Goal: Task Accomplishment & Management: Use online tool/utility

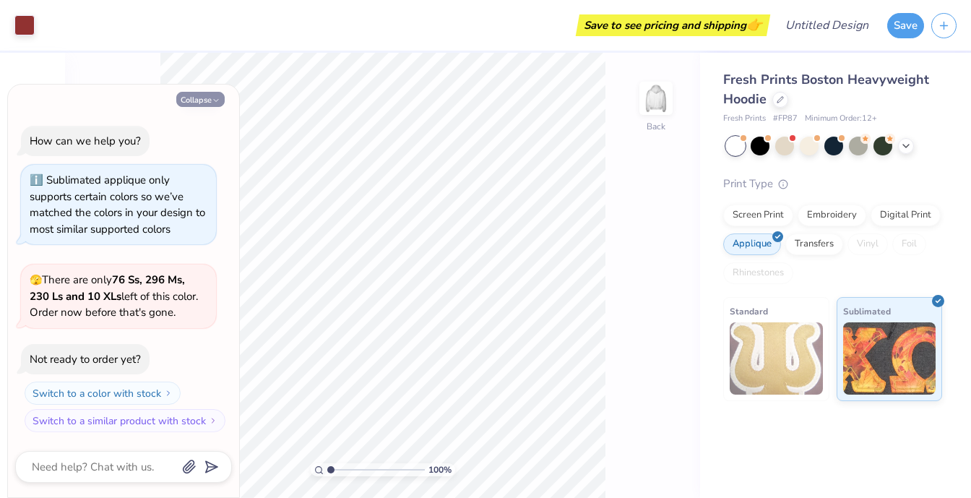
click at [199, 103] on button "Collapse" at bounding box center [200, 99] width 48 height 15
type textarea "x"
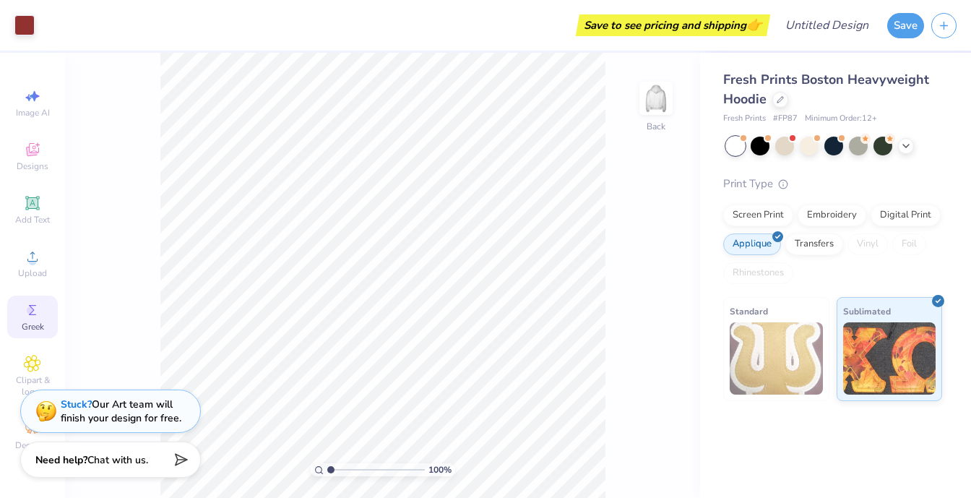
click at [30, 317] on icon at bounding box center [32, 309] width 17 height 17
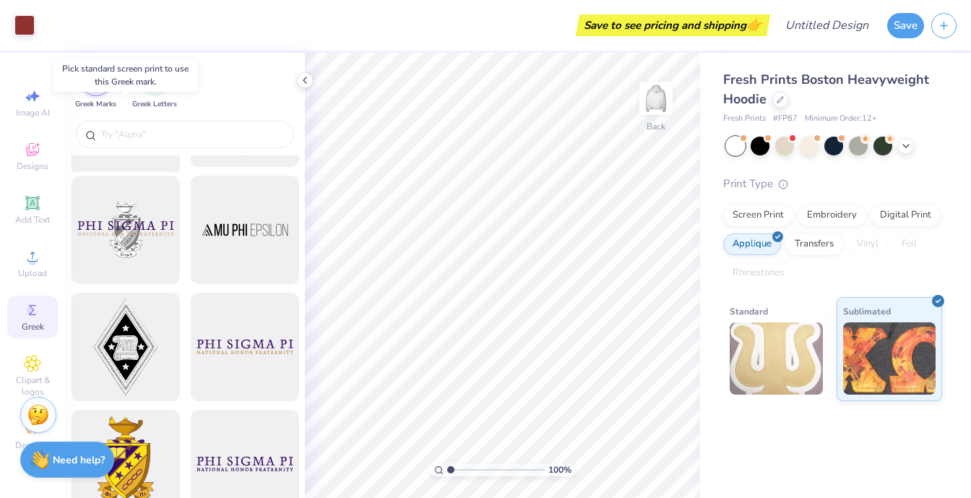
scroll to position [215, 0]
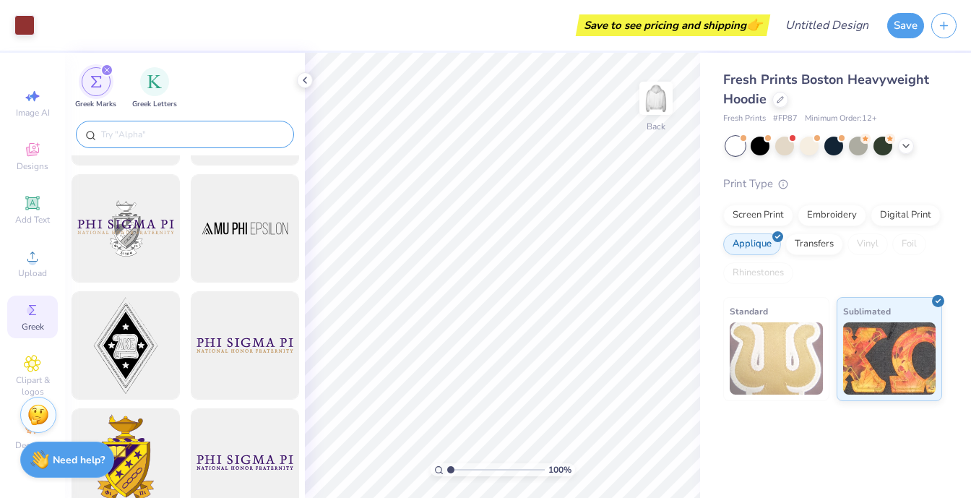
click at [186, 131] on input "text" at bounding box center [192, 134] width 185 height 14
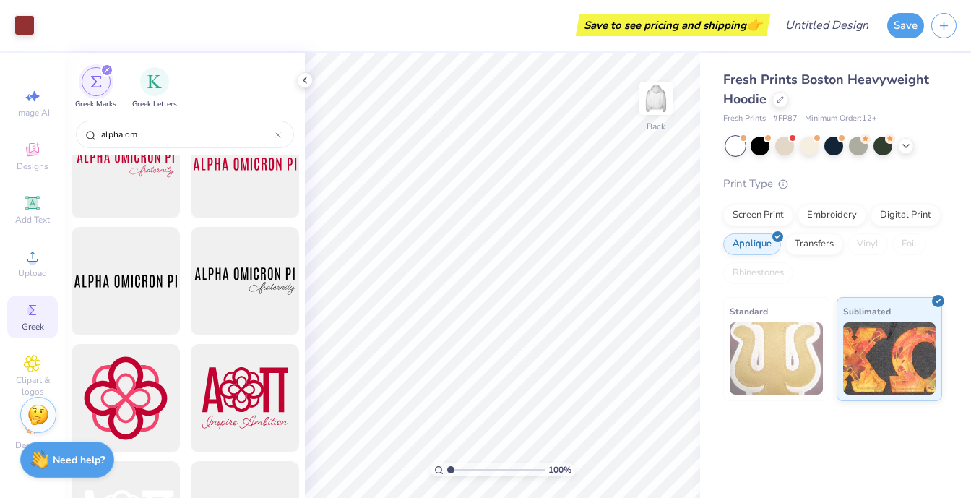
scroll to position [632, 0]
type input "alpha om"
click at [120, 288] on div at bounding box center [125, 280] width 119 height 119
click at [148, 277] on div at bounding box center [125, 280] width 119 height 119
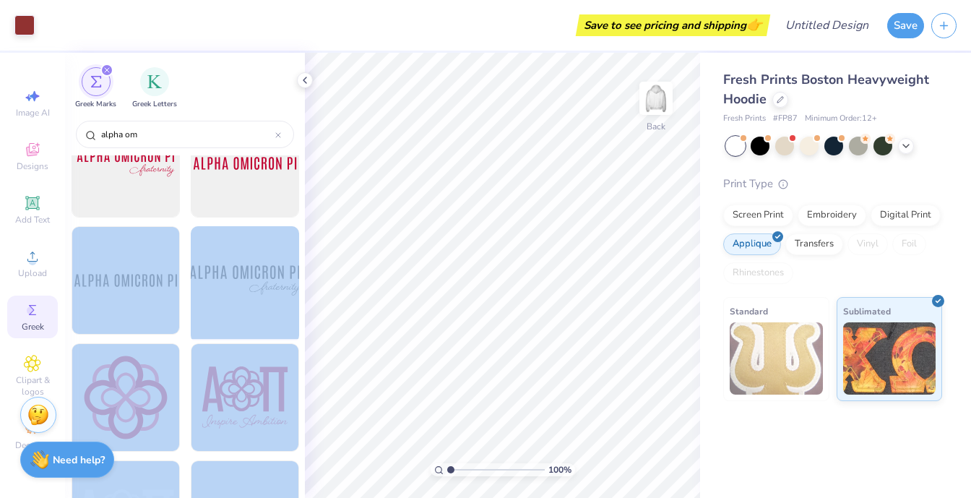
click at [497, 247] on div "Art colors Save to see pricing and shipping 👉 Design Title Save Image AI Design…" at bounding box center [485, 249] width 971 height 498
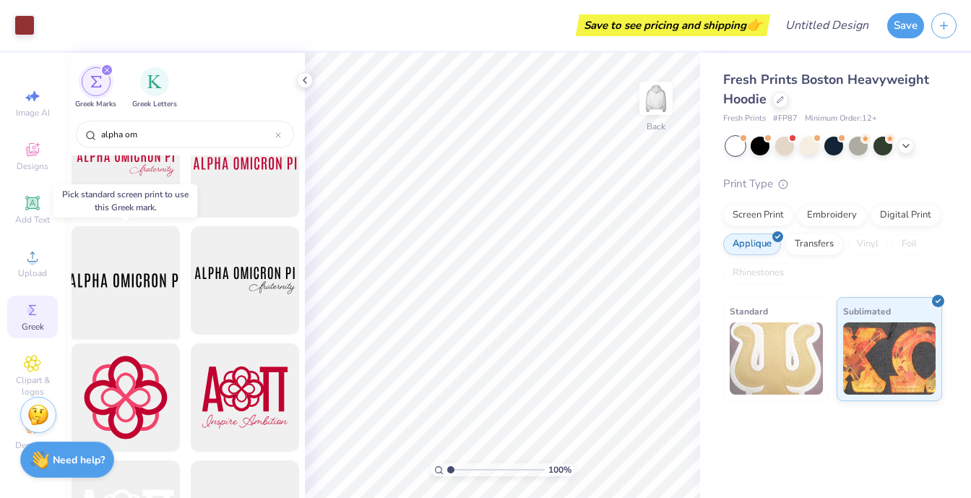
click at [78, 287] on div at bounding box center [125, 280] width 119 height 119
click at [771, 210] on div "Screen Print" at bounding box center [759, 213] width 70 height 22
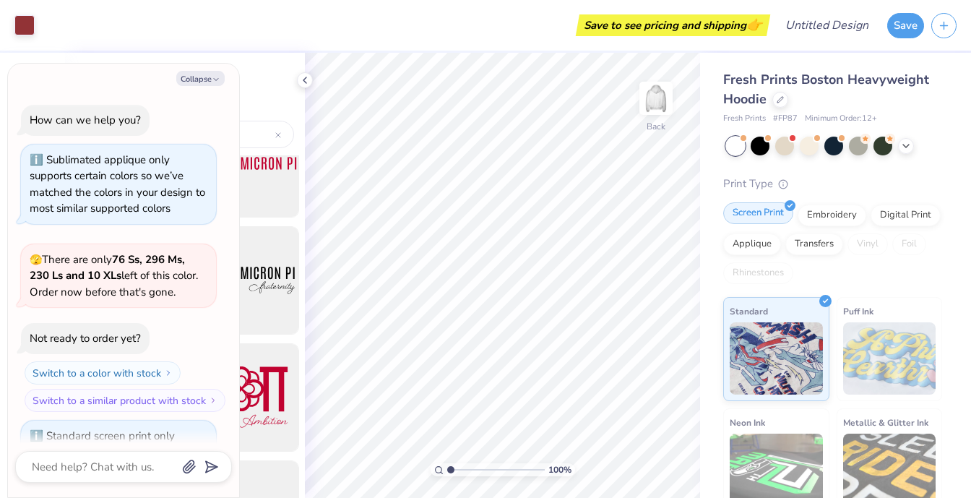
scroll to position [63, 0]
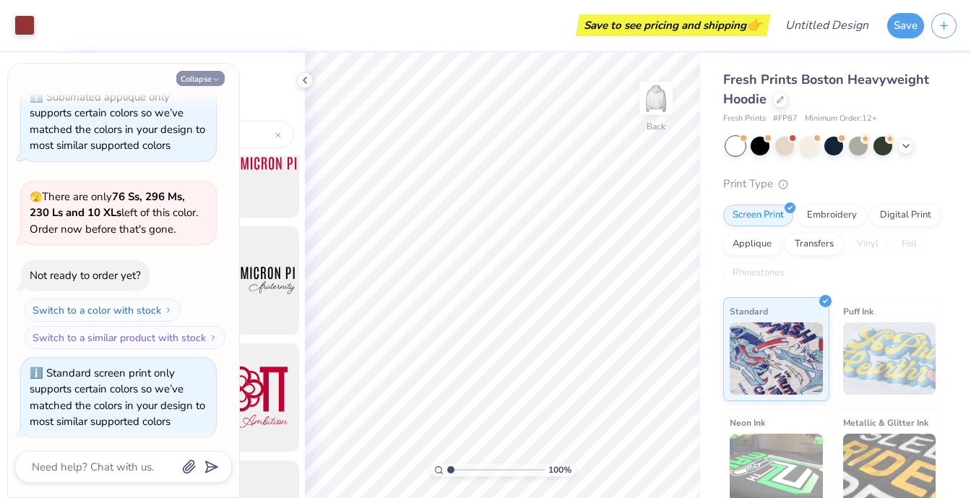
click at [210, 72] on button "Collapse" at bounding box center [200, 78] width 48 height 15
type textarea "x"
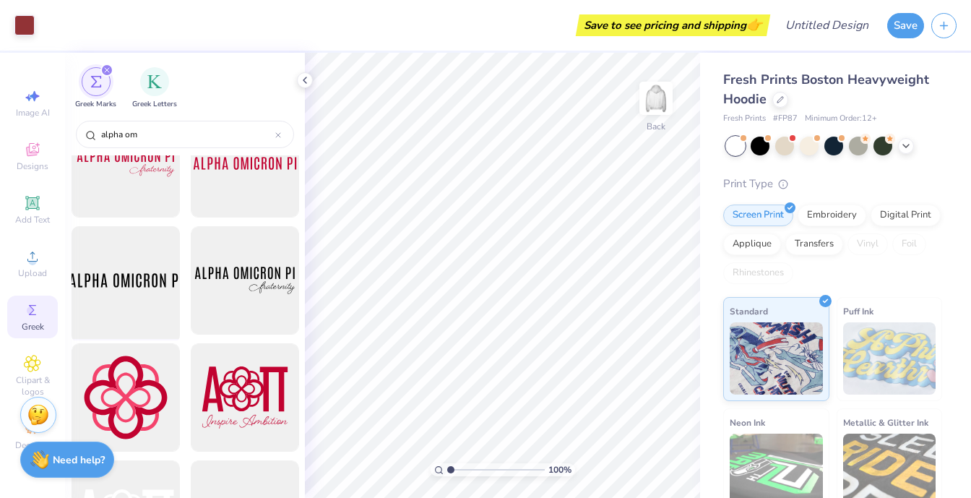
click at [150, 301] on div at bounding box center [125, 280] width 119 height 119
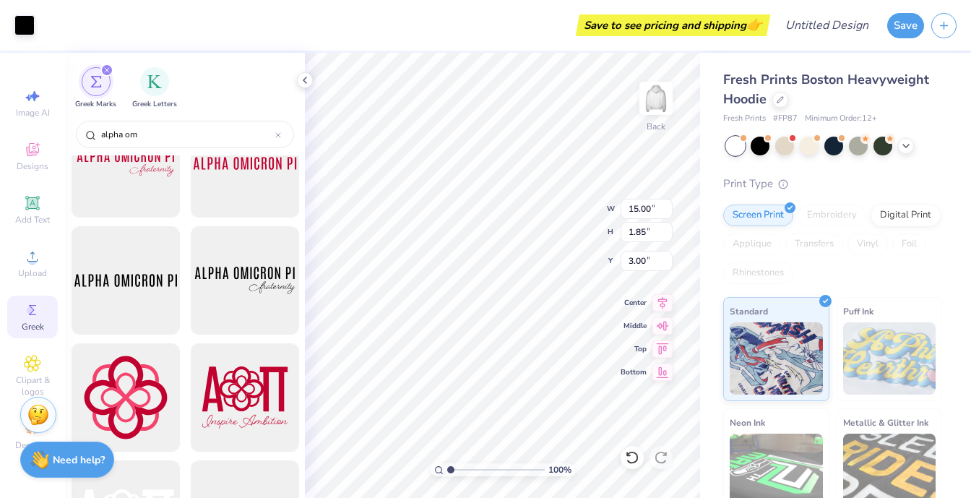
type input "10.00"
type input "4.45"
type input "5.37"
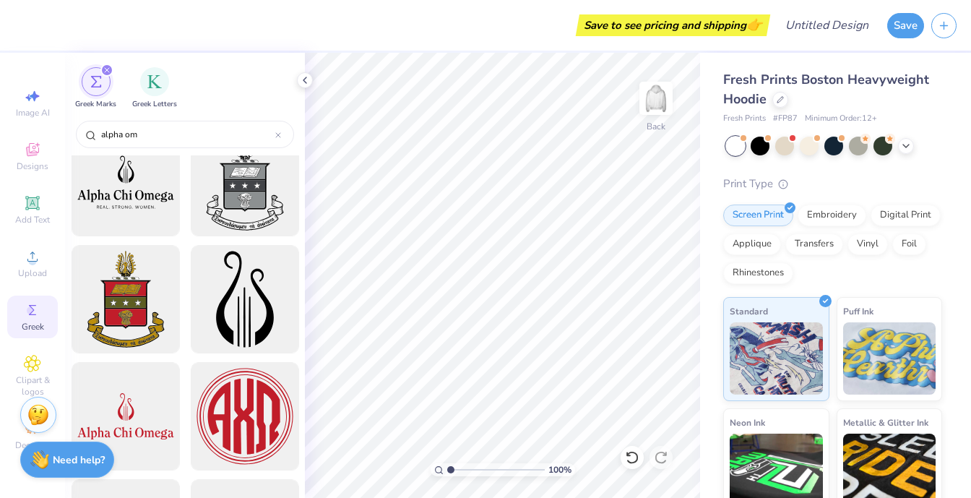
scroll to position [2601, 0]
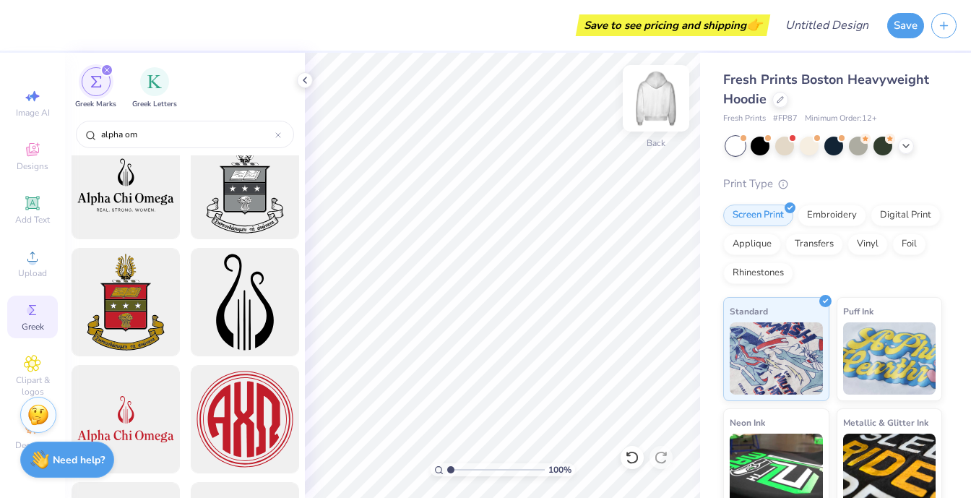
click at [656, 104] on img at bounding box center [656, 98] width 58 height 58
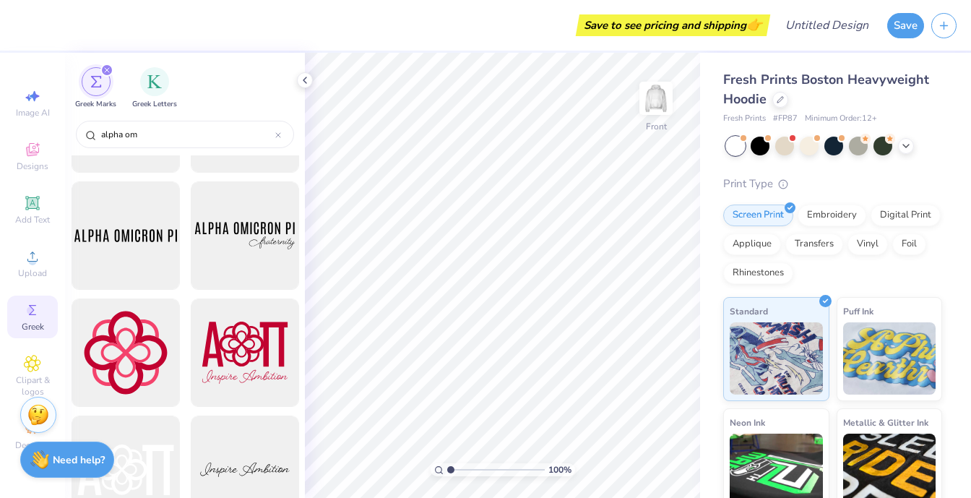
scroll to position [661, 0]
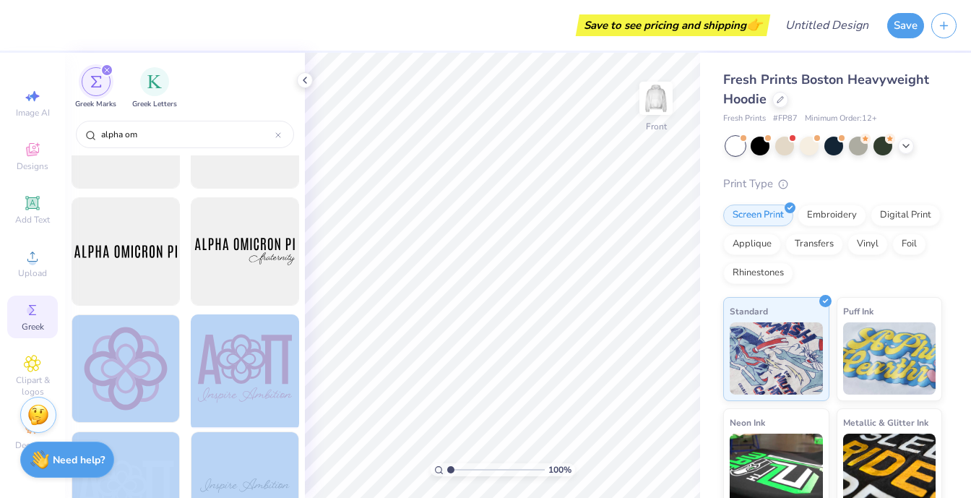
click at [492, 303] on div "Save to see pricing and shipping 👉 Design Title Save Image AI Designs Add Text …" at bounding box center [485, 249] width 971 height 498
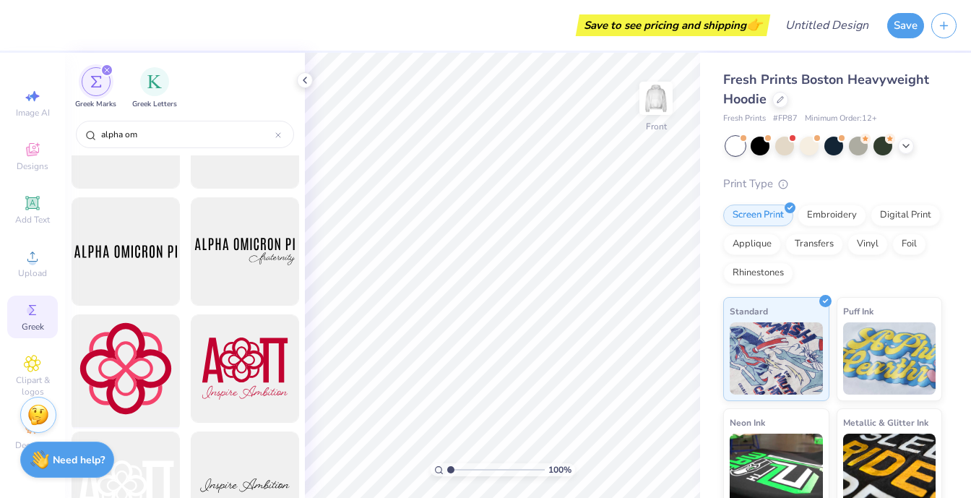
click at [163, 369] on div at bounding box center [125, 368] width 119 height 119
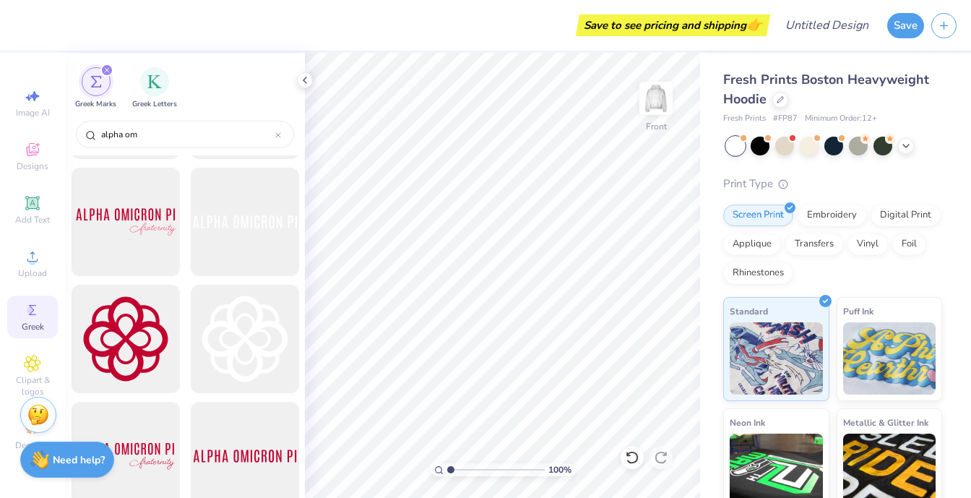
scroll to position [330, 0]
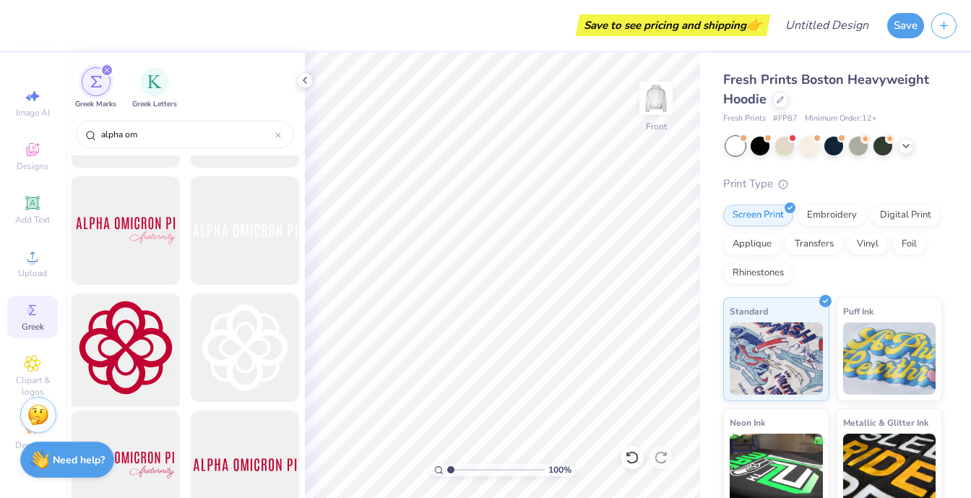
click at [98, 371] on div at bounding box center [125, 347] width 119 height 119
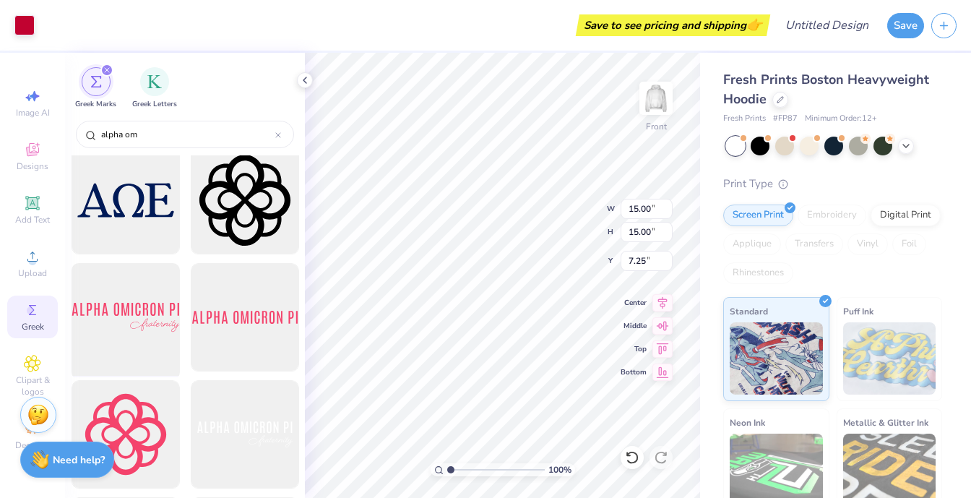
scroll to position [11, 0]
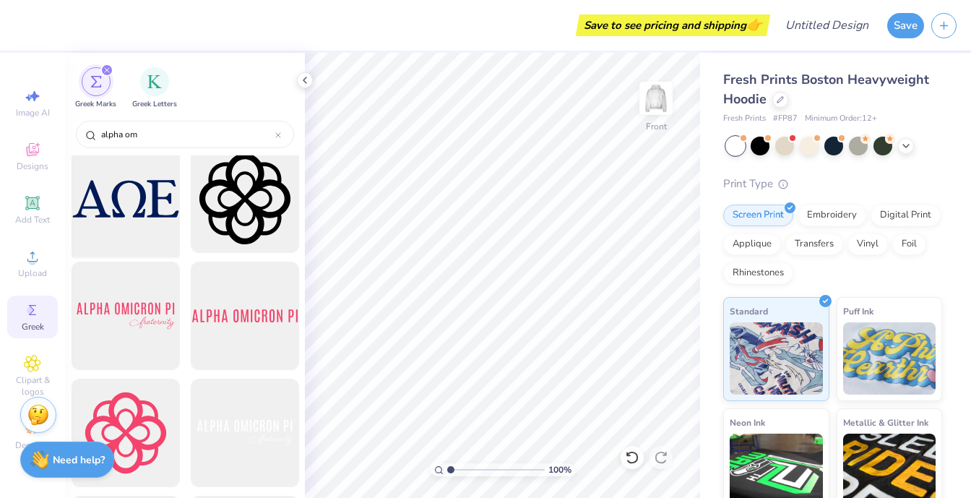
click at [135, 194] on div at bounding box center [125, 199] width 119 height 119
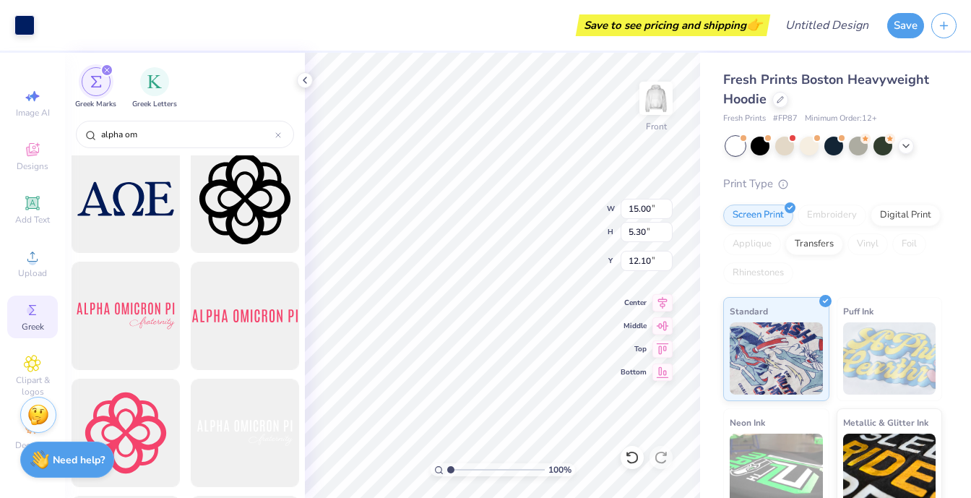
type input "8.85"
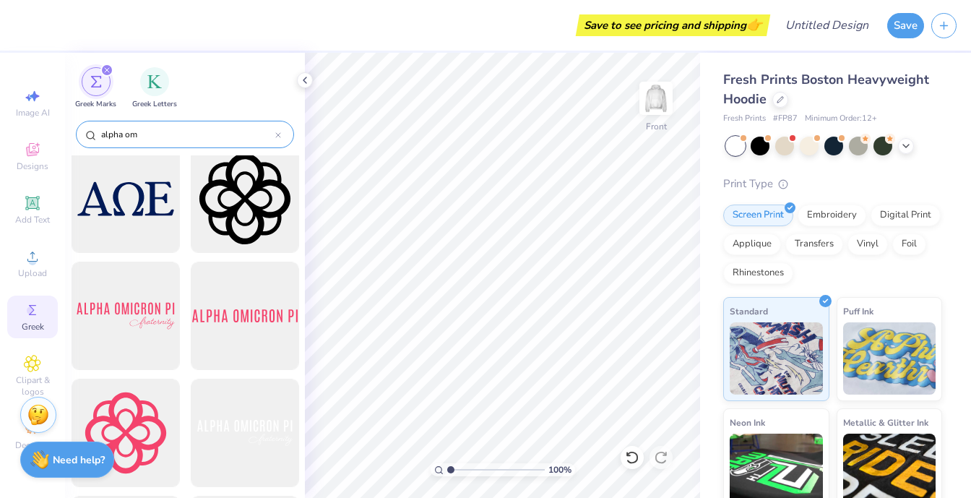
click at [203, 137] on input "alpha om" at bounding box center [188, 134] width 176 height 14
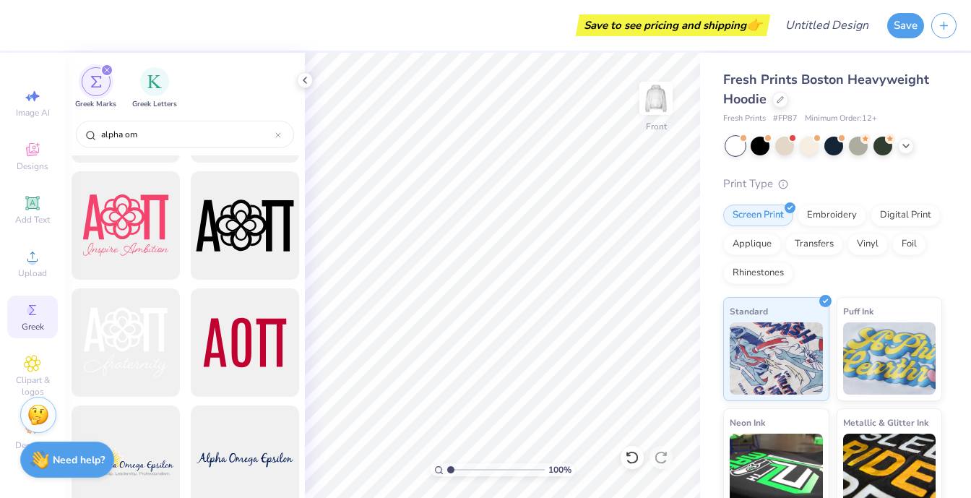
scroll to position [1739, 0]
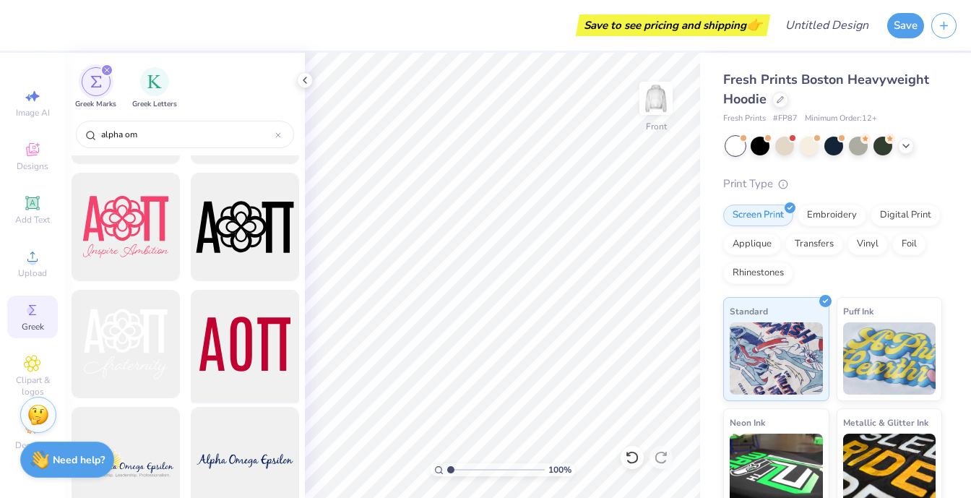
click at [260, 345] on div at bounding box center [244, 344] width 119 height 119
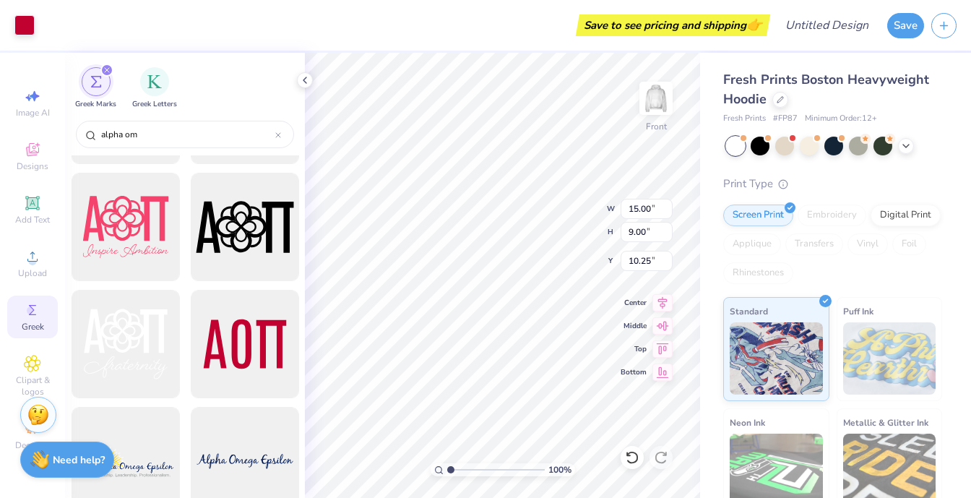
type input "10.93"
type input "6.56"
type input "7.32"
click at [658, 105] on img at bounding box center [656, 98] width 58 height 58
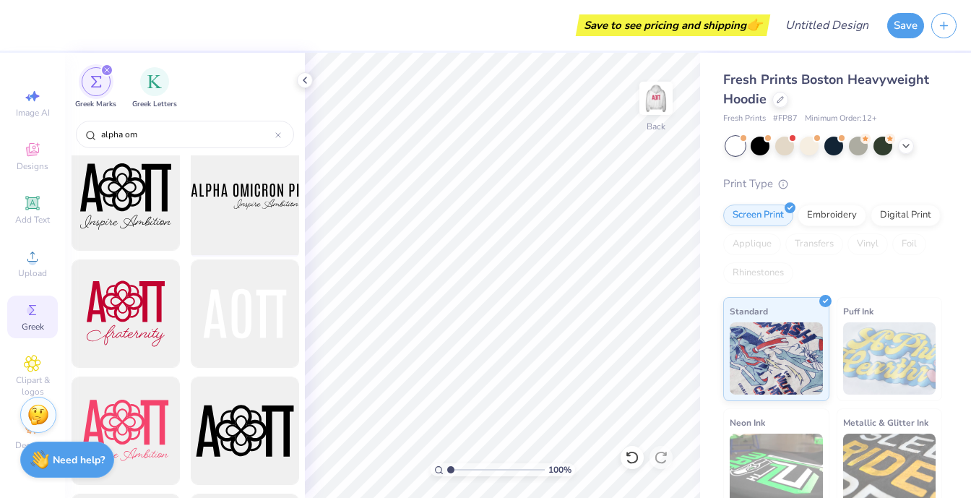
scroll to position [1526, 0]
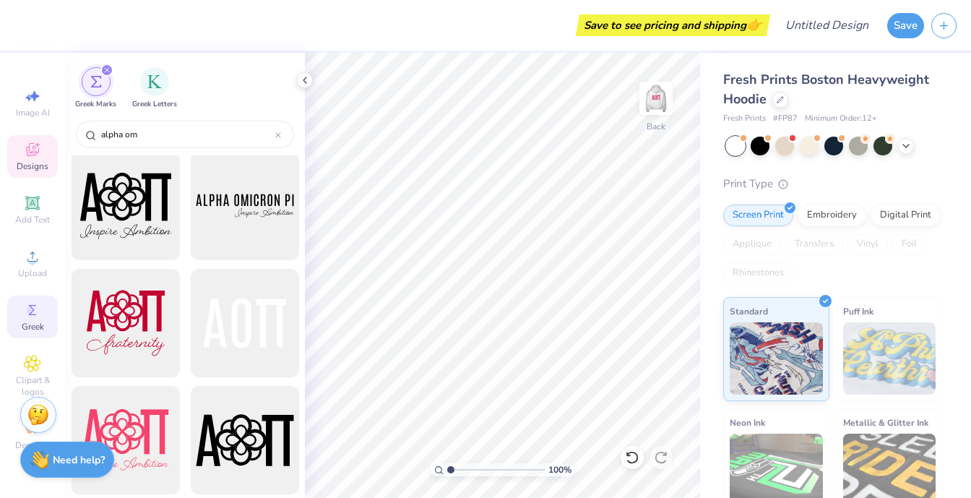
click at [31, 163] on span "Designs" at bounding box center [33, 166] width 32 height 12
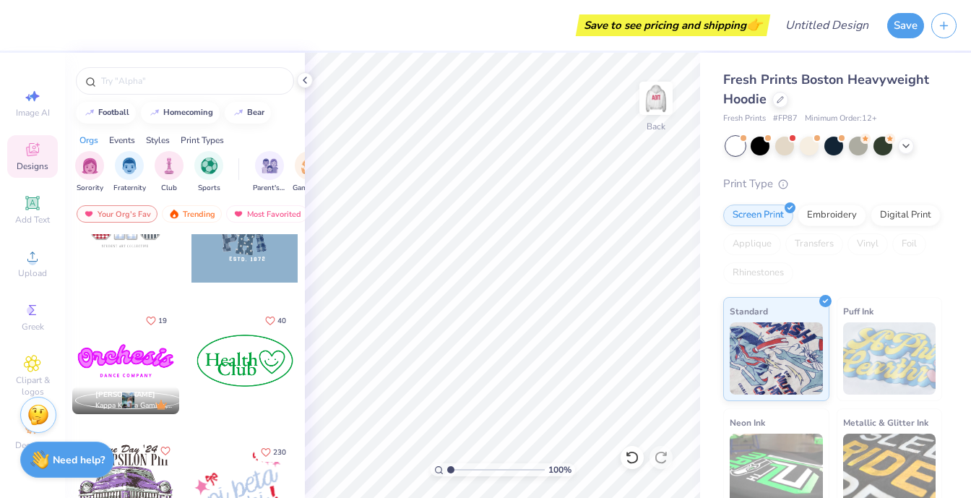
scroll to position [1769, 0]
click at [655, 111] on img at bounding box center [656, 98] width 58 height 58
type input "7.38"
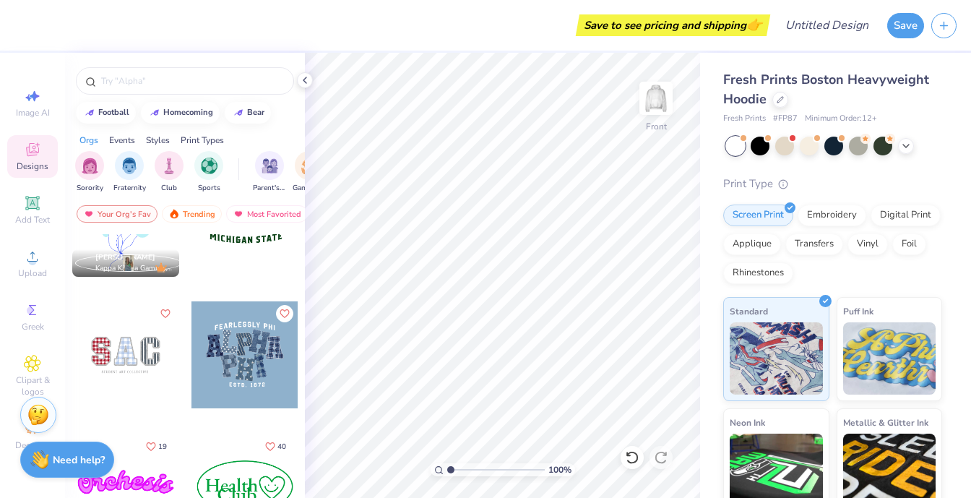
scroll to position [1642, 0]
click at [140, 359] on div at bounding box center [125, 356] width 107 height 107
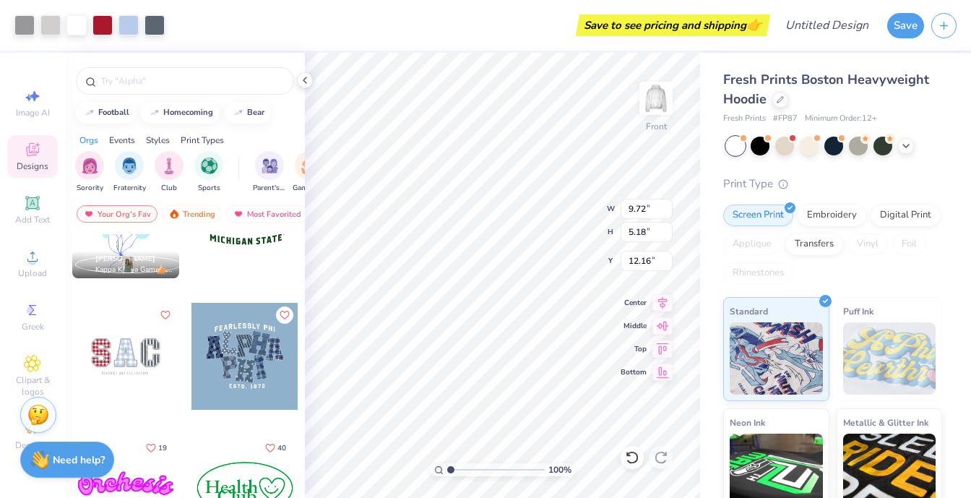
type input "7.51"
type input "2.44"
click at [629, 452] on icon at bounding box center [632, 457] width 14 height 14
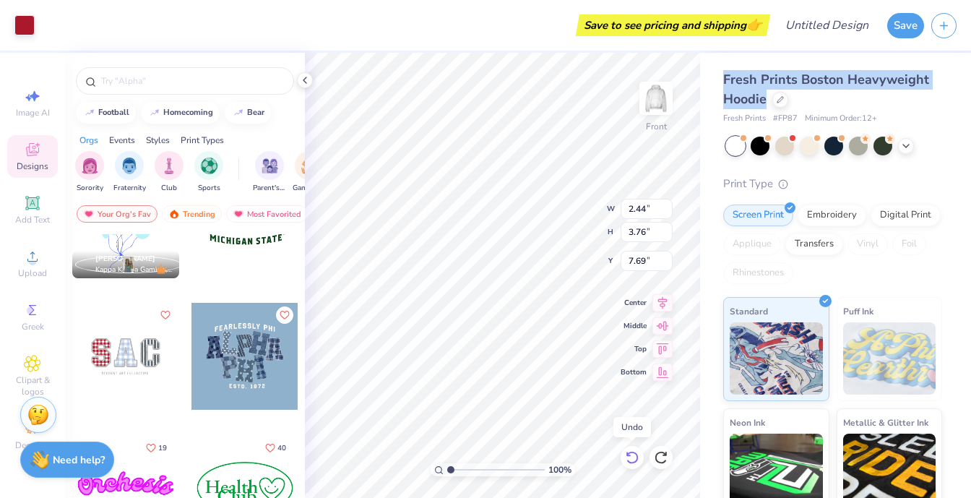
click at [629, 452] on icon at bounding box center [632, 457] width 14 height 14
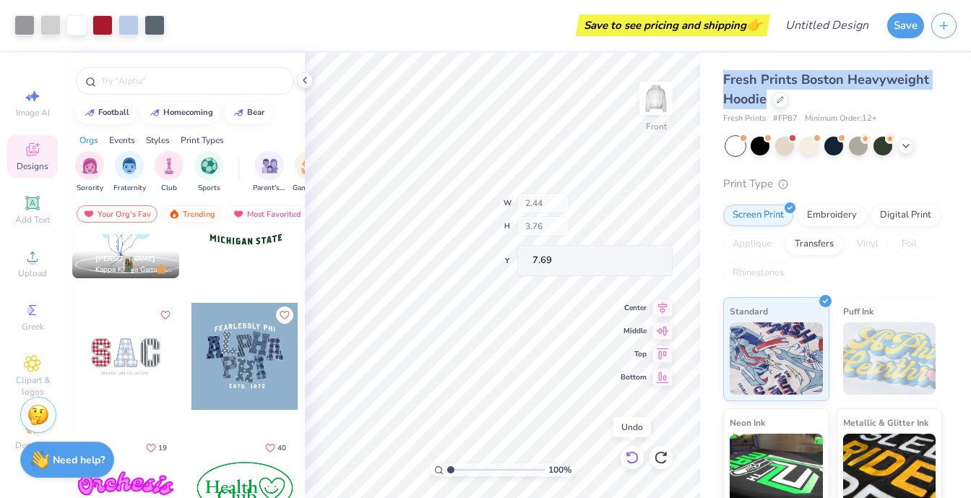
click at [629, 452] on icon at bounding box center [632, 457] width 14 height 14
click at [630, 455] on icon at bounding box center [632, 457] width 14 height 14
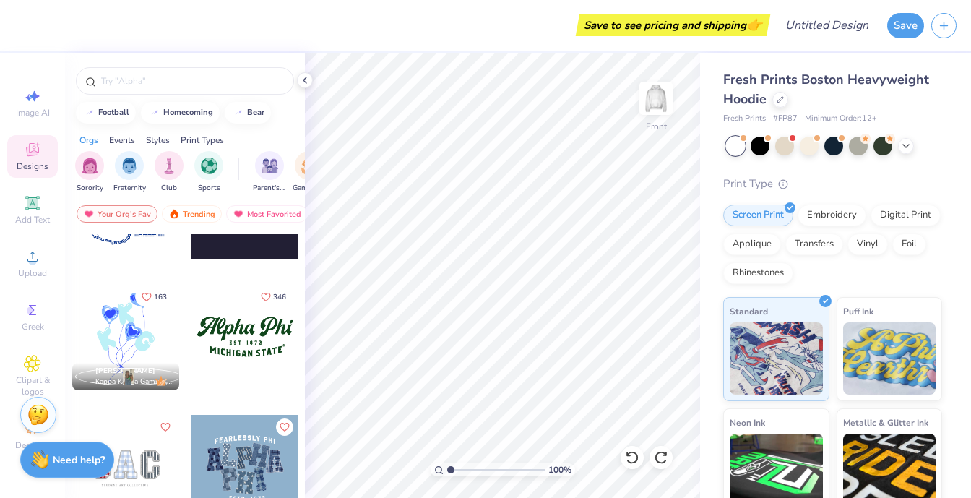
scroll to position [1601, 0]
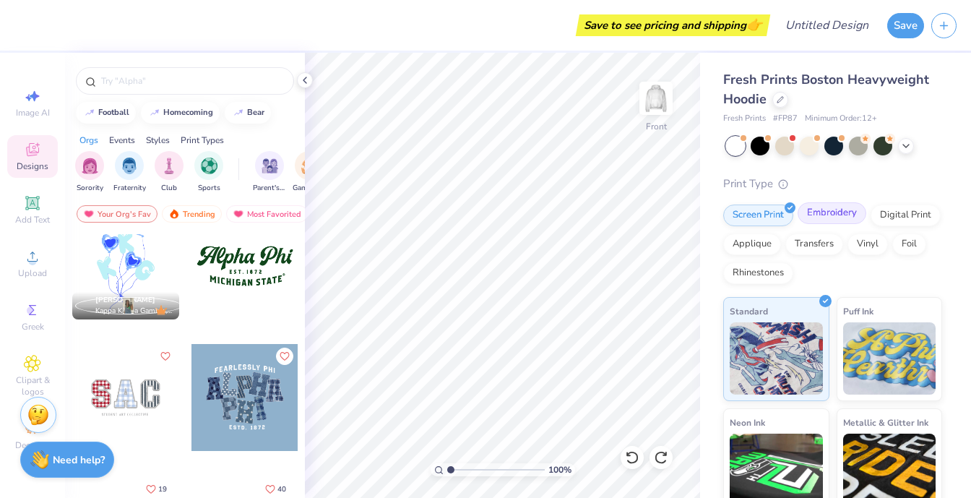
click at [845, 212] on div "Embroidery" at bounding box center [832, 213] width 69 height 22
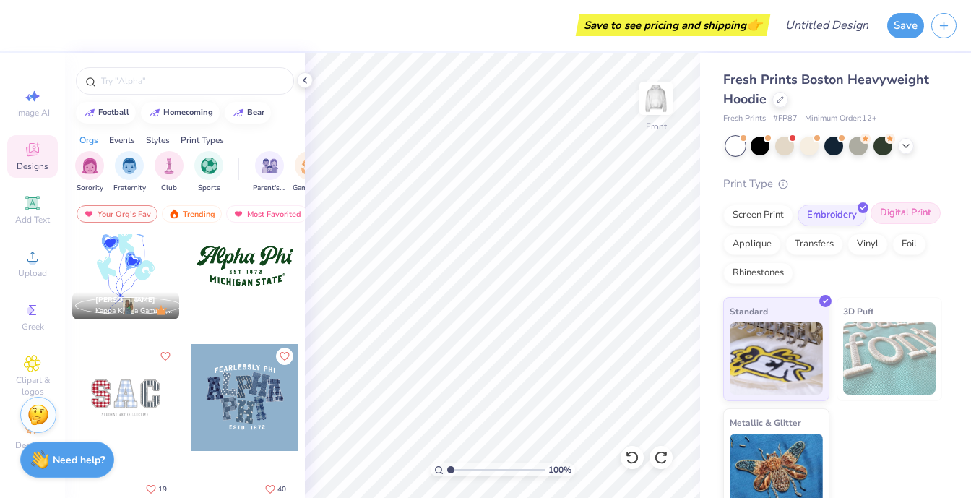
click at [885, 222] on div "Digital Print" at bounding box center [906, 213] width 70 height 22
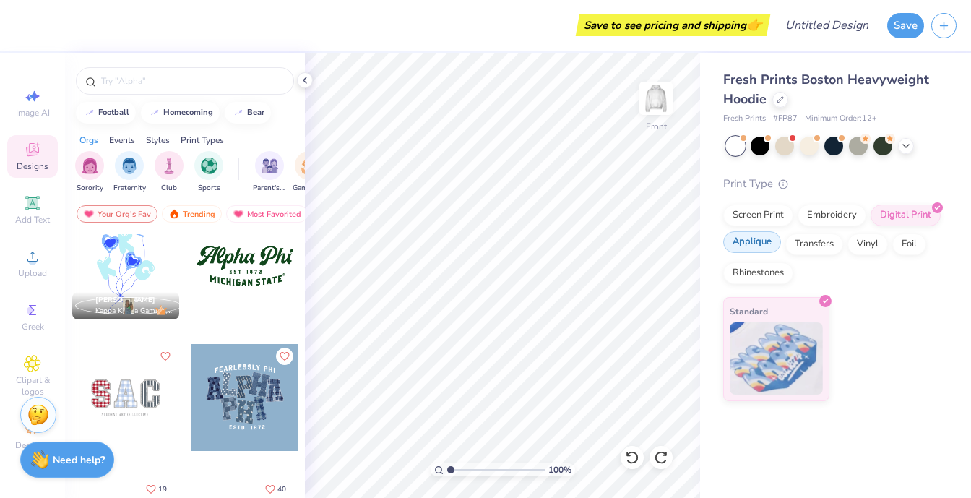
click at [760, 236] on div "Applique" at bounding box center [753, 242] width 58 height 22
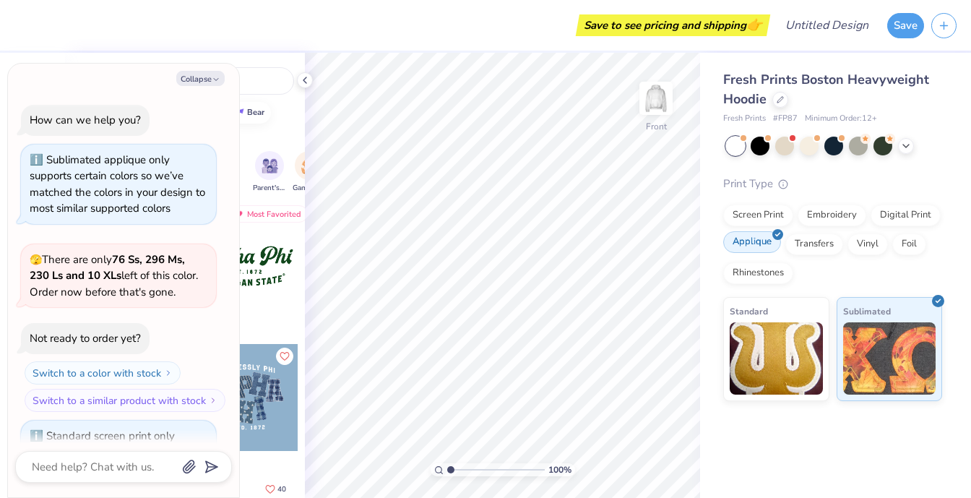
scroll to position [150, 0]
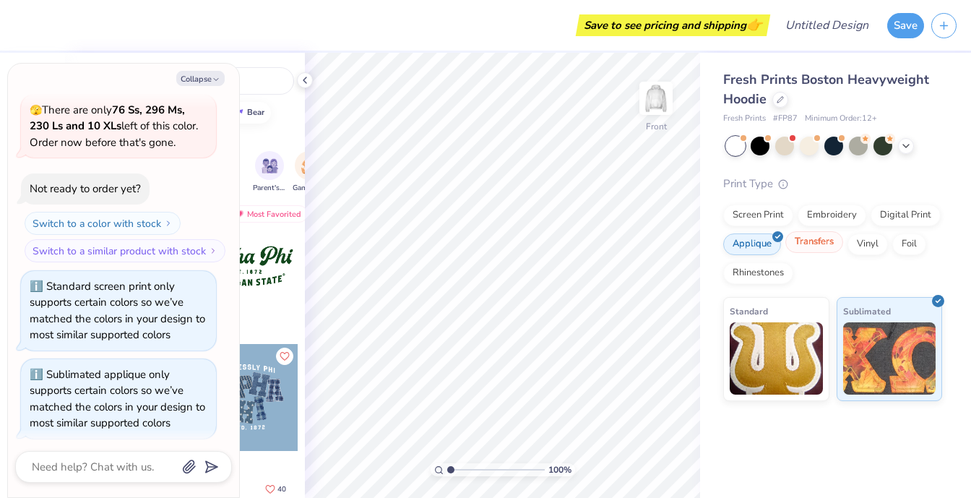
click at [810, 248] on div "Transfers" at bounding box center [815, 242] width 58 height 22
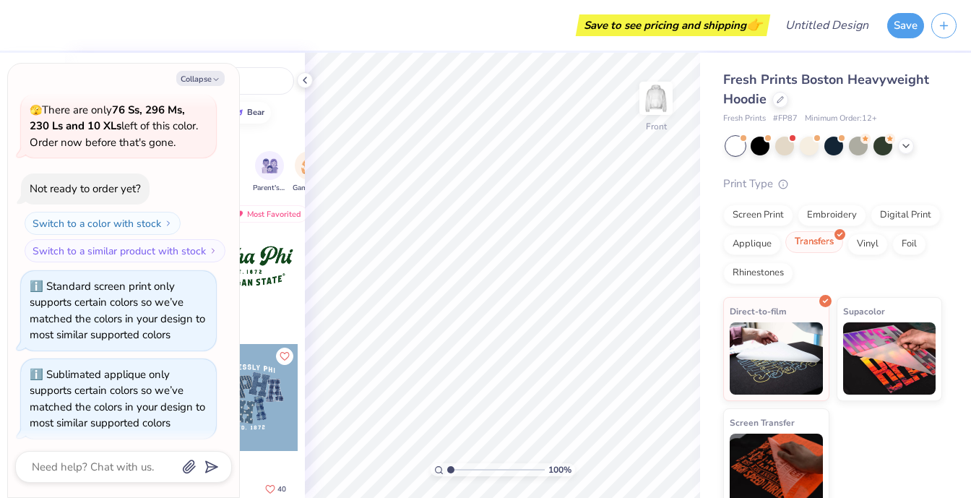
scroll to position [236, 0]
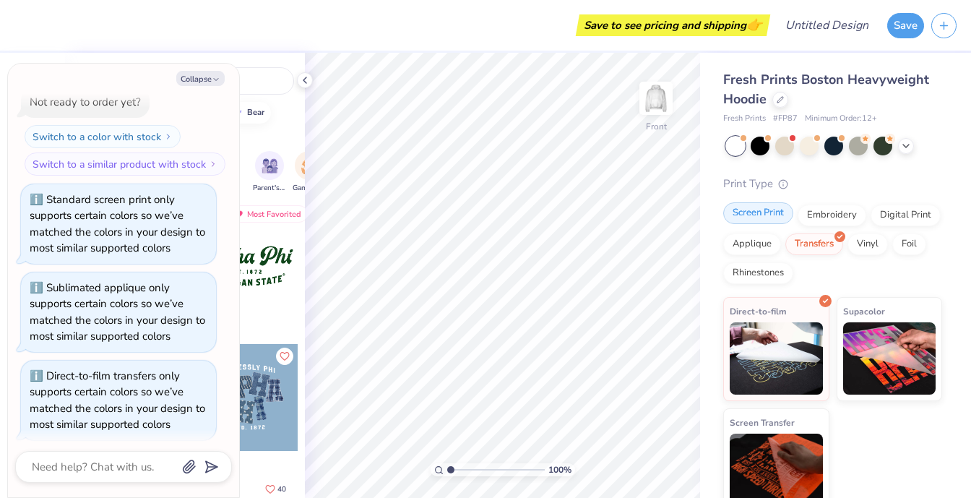
click at [763, 220] on div "Screen Print" at bounding box center [759, 213] width 70 height 22
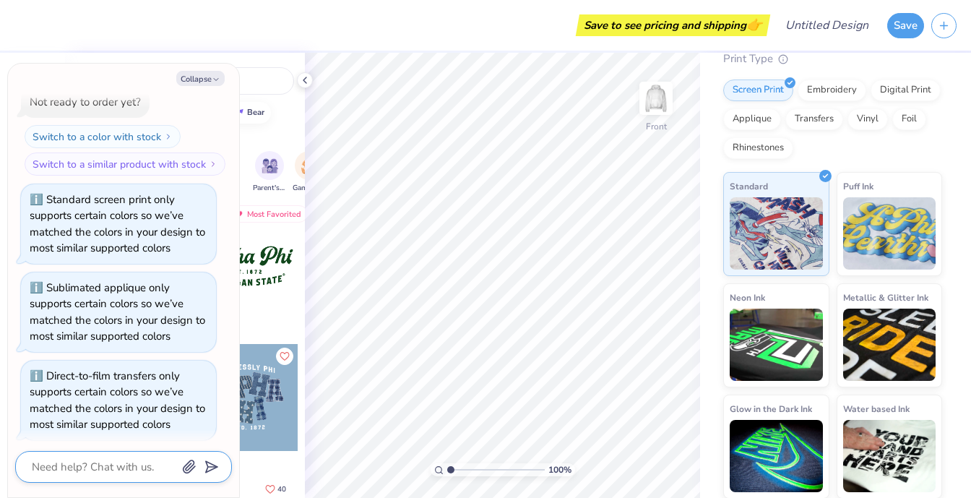
click at [113, 465] on textarea at bounding box center [103, 467] width 147 height 19
type textarea "x"
type textarea "h"
type textarea "x"
type textarea "ho"
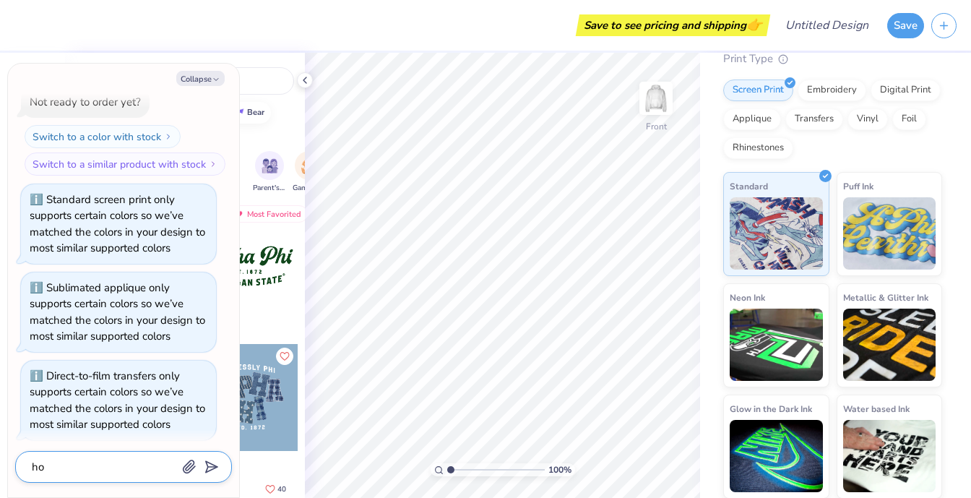
type textarea "x"
type textarea "how"
type textarea "x"
type textarea "how"
type textarea "x"
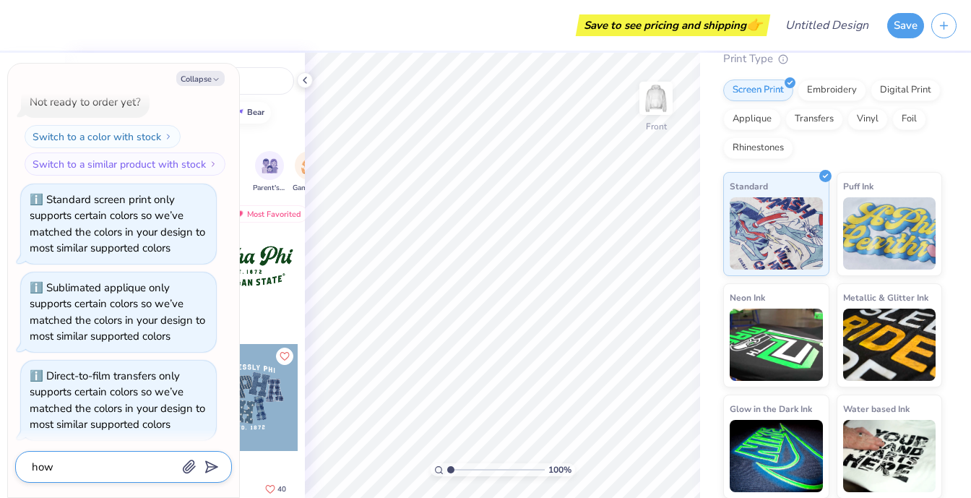
type textarea "how c"
type textarea "x"
type textarea "how ca"
type textarea "x"
type textarea "how can"
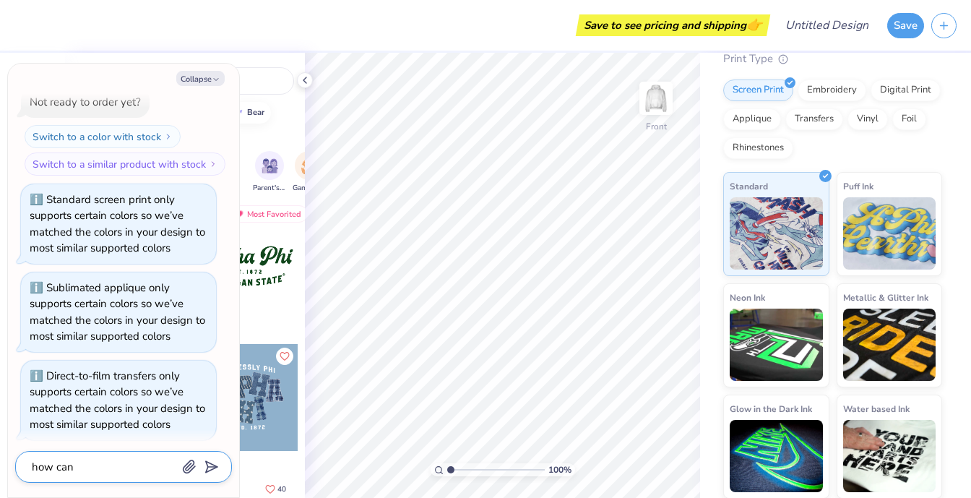
type textarea "x"
type textarea "how can"
type textarea "x"
type textarea "how can i"
type textarea "x"
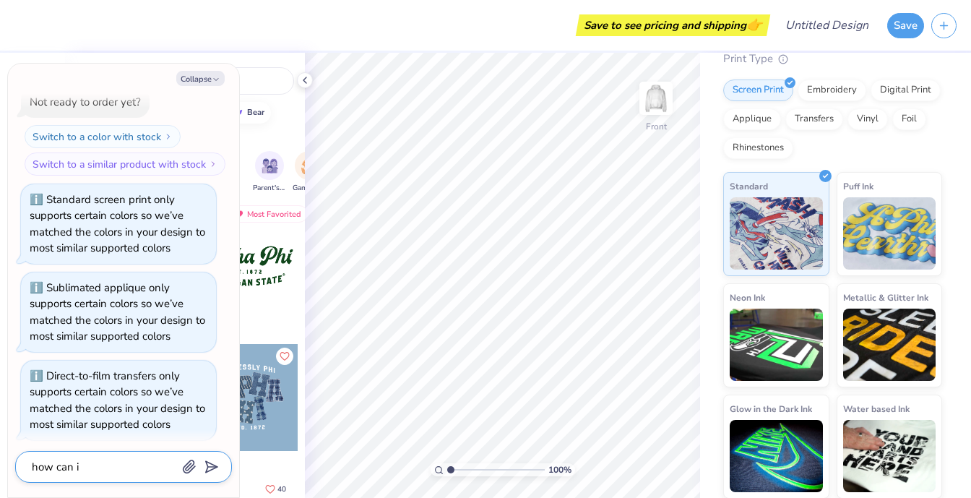
type textarea "how can i"
type textarea "x"
type textarea "how can i e"
type textarea "x"
type textarea "how can i ed"
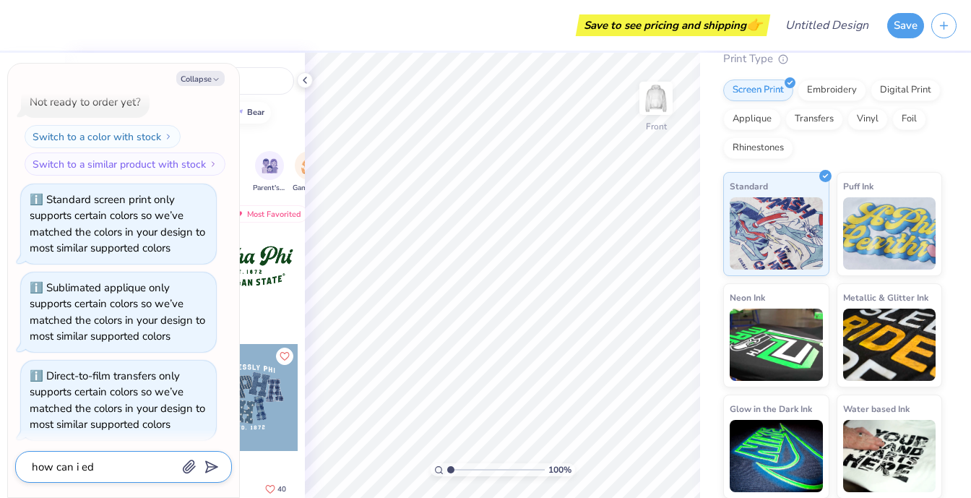
type textarea "x"
type textarea "how can i edi"
type textarea "x"
type textarea "how can i edit"
type textarea "x"
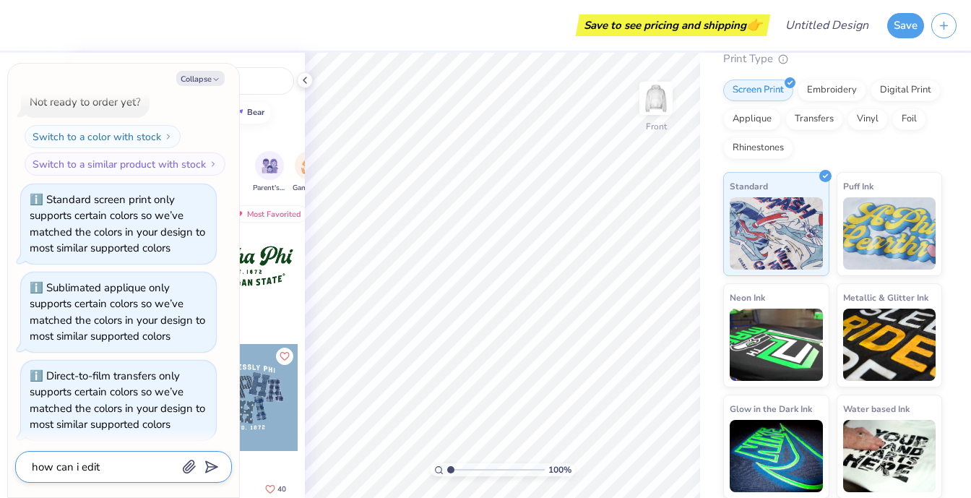
type textarea "how can i edit"
type textarea "x"
type textarea "how can i edit a"
type textarea "x"
type textarea "how can i edit a"
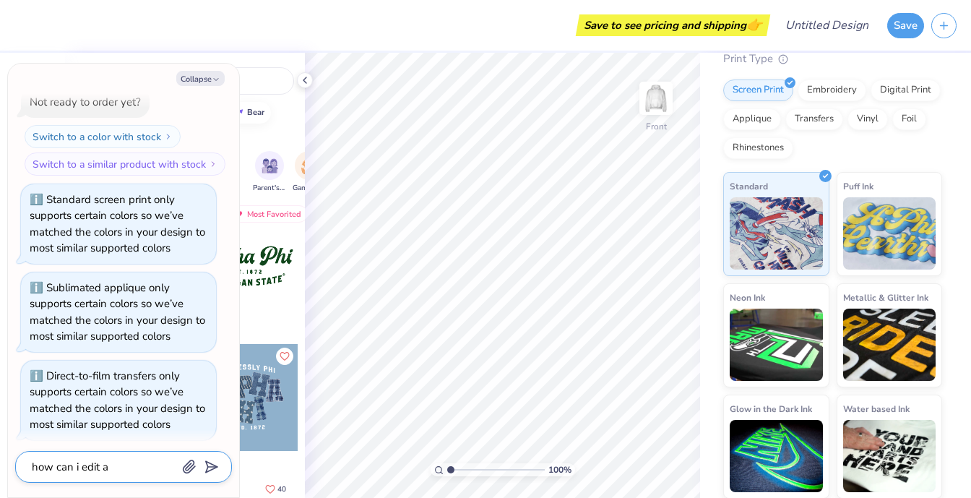
type textarea "x"
type textarea "how can i edit a d"
type textarea "x"
type textarea "how can i edit a de"
type textarea "x"
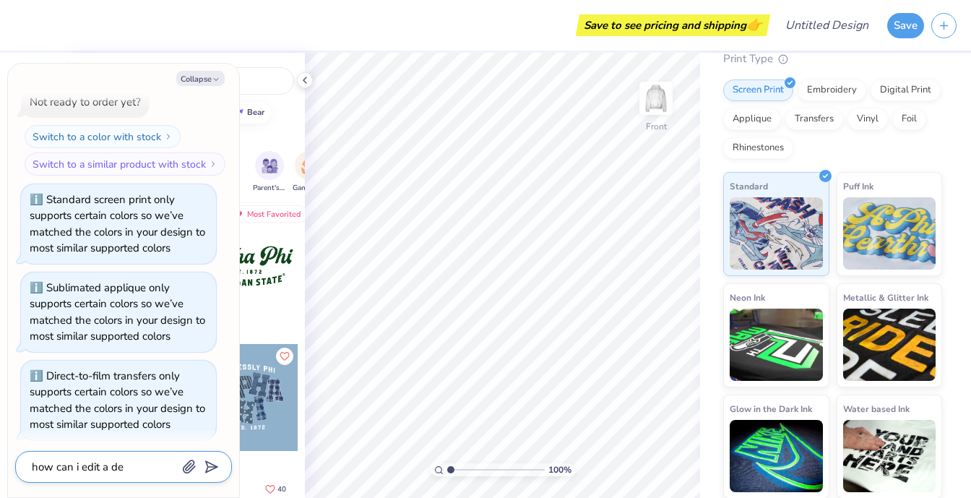
type textarea "how can i edit a des"
type textarea "x"
type textarea "how can i edit a desi"
type textarea "x"
type textarea "how can i edit a desig"
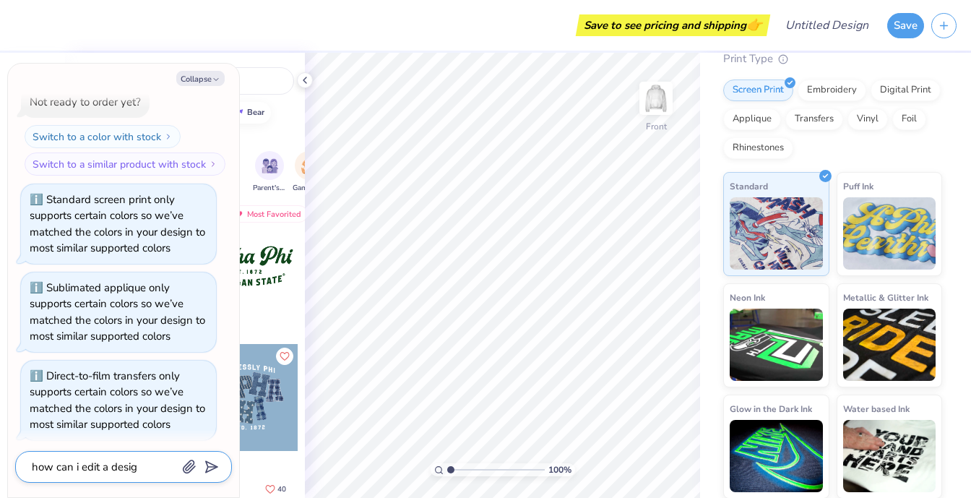
type textarea "x"
type textarea "how can i edit a design"
type textarea "x"
type textarea "how can i edit a design"
type textarea "x"
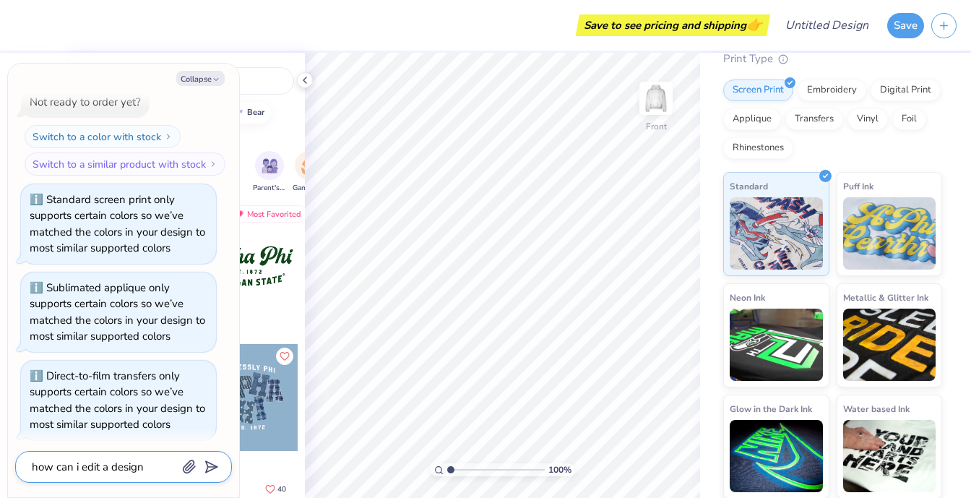
type textarea "how can i edit a design t"
type textarea "x"
type textarea "how can i edit a design to"
type textarea "x"
type textarea "how can i edit a design to"
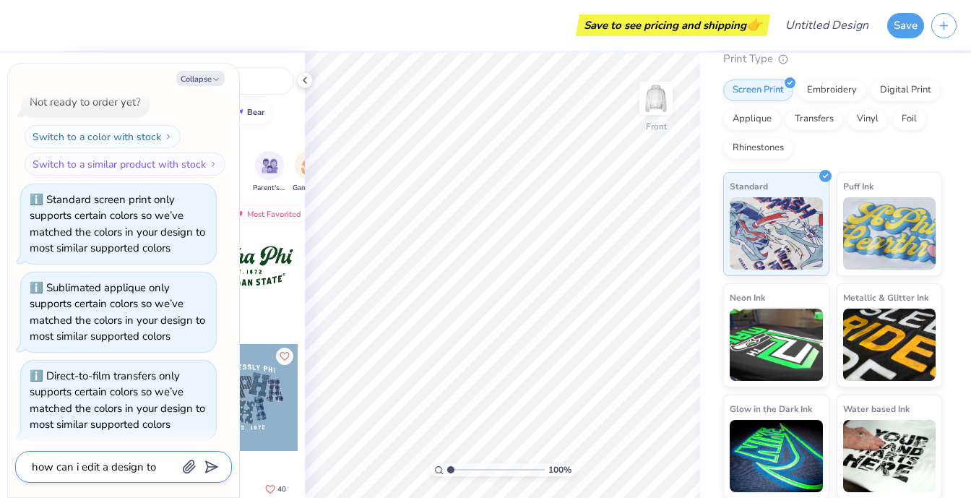
type textarea "x"
type textarea "how can i edit a design to m"
type textarea "x"
type textarea "how can i edit a design to ma"
type textarea "x"
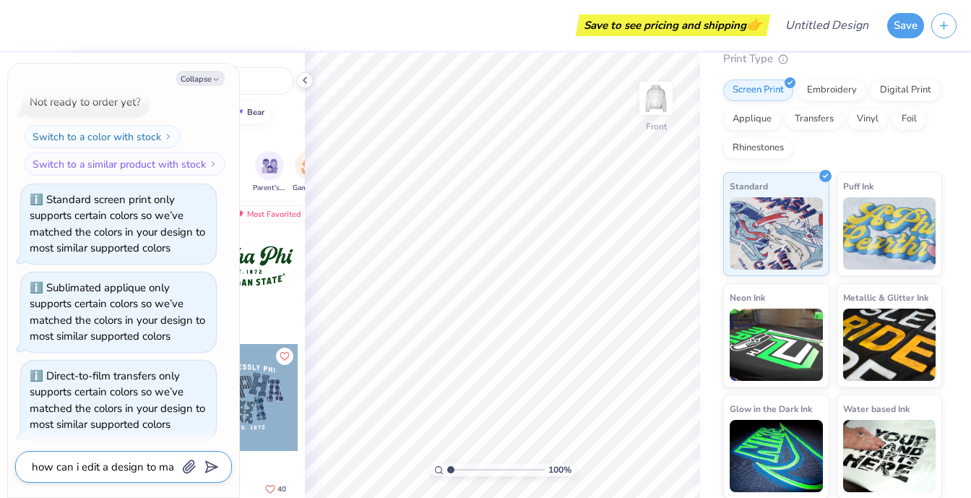
type textarea "how can i edit a design to mak"
type textarea "x"
type textarea "how can i edit a design to make"
type textarea "x"
type textarea "how can i edit a design to make"
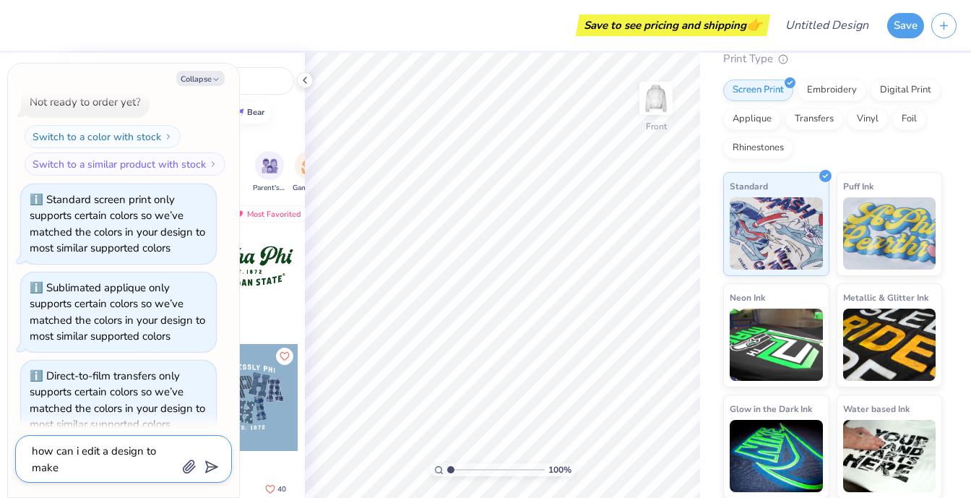
type textarea "x"
type textarea "how can i edit a design to make i"
type textarea "x"
type textarea "how can i edit a design to make it"
type textarea "x"
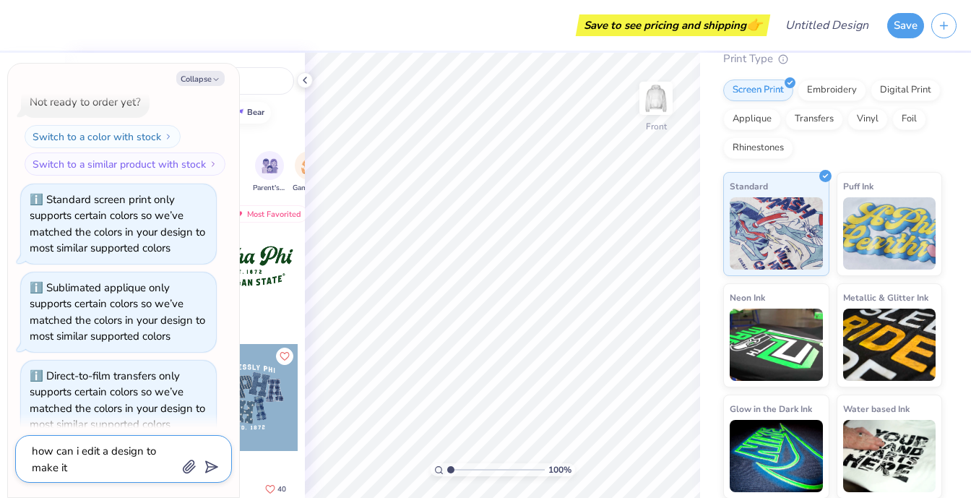
type textarea "how can i edit a design to make it"
type textarea "x"
type textarea "how can i edit a design to make it m"
type textarea "x"
type textarea "how can i edit a design to make it my"
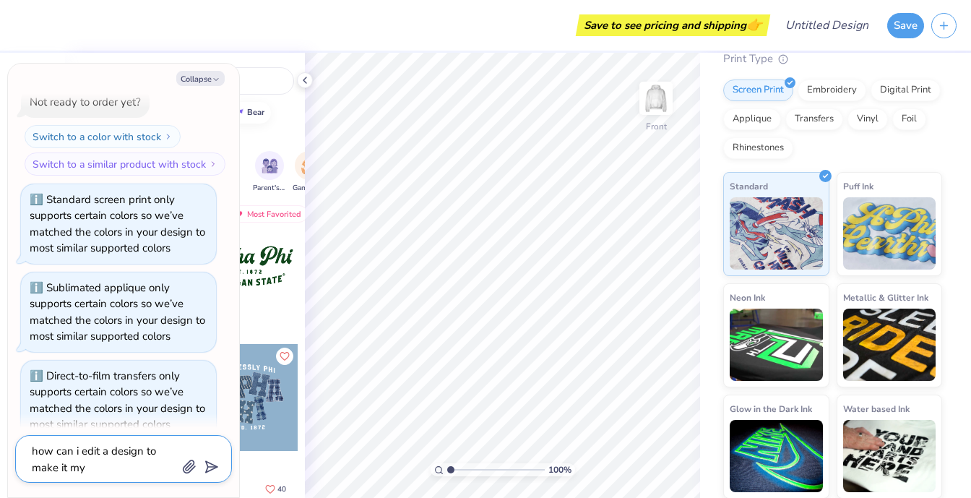
type textarea "x"
type textarea "how can i edit a design to make it my"
type textarea "x"
type textarea "how can i edit a design to make it my l"
type textarea "x"
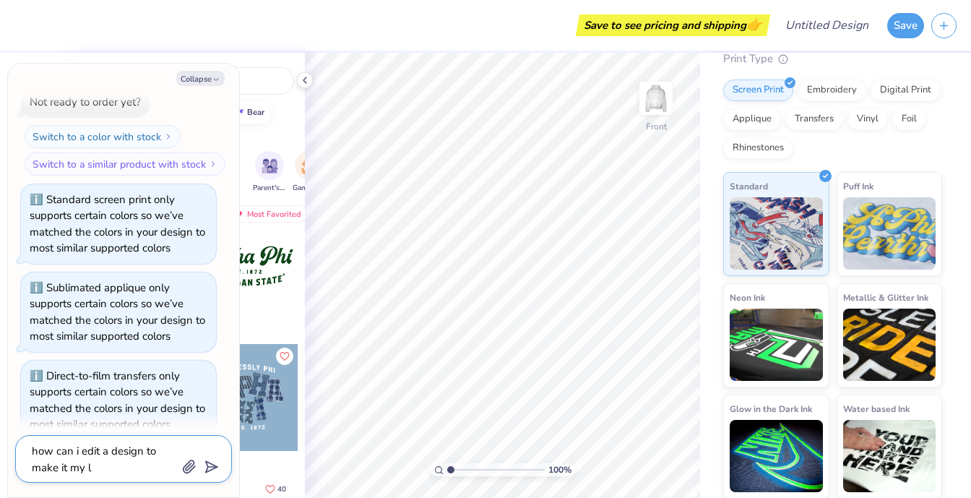
type textarea "how can i edit a design to make it my le"
type textarea "x"
type textarea "how can i edit a design to make it my let"
type textarea "x"
type textarea "how can i edit a design to make it my lett"
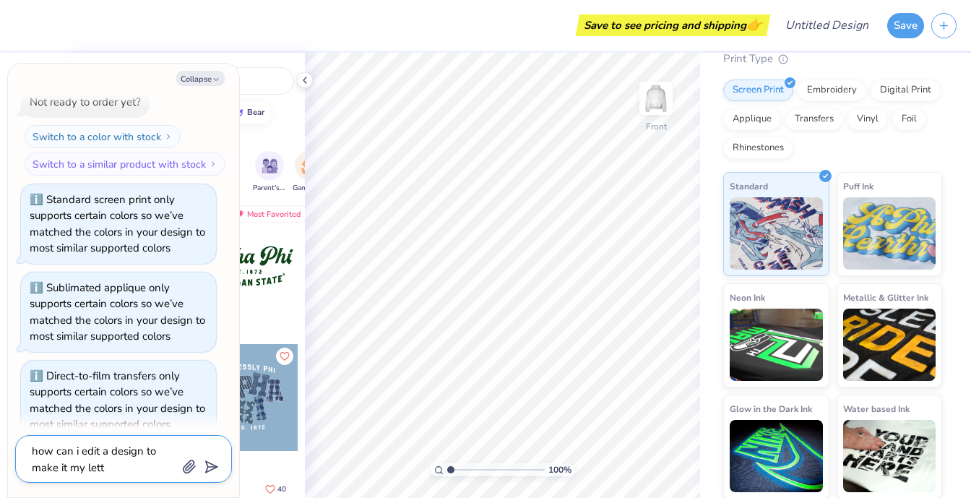
type textarea "x"
type textarea "how can i edit a design to make it my lette"
type textarea "x"
type textarea "how can i edit a design to make it my letter"
type textarea "x"
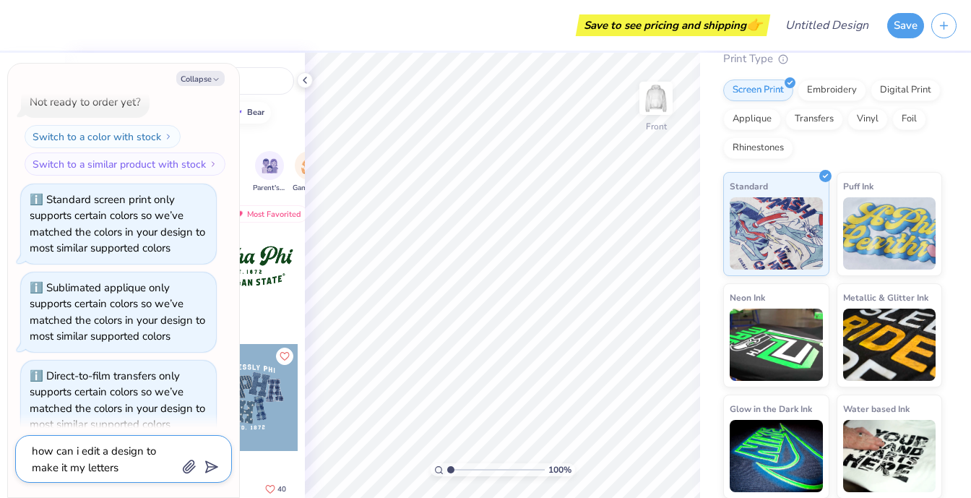
type textarea "how can i edit a design to make it my letters"
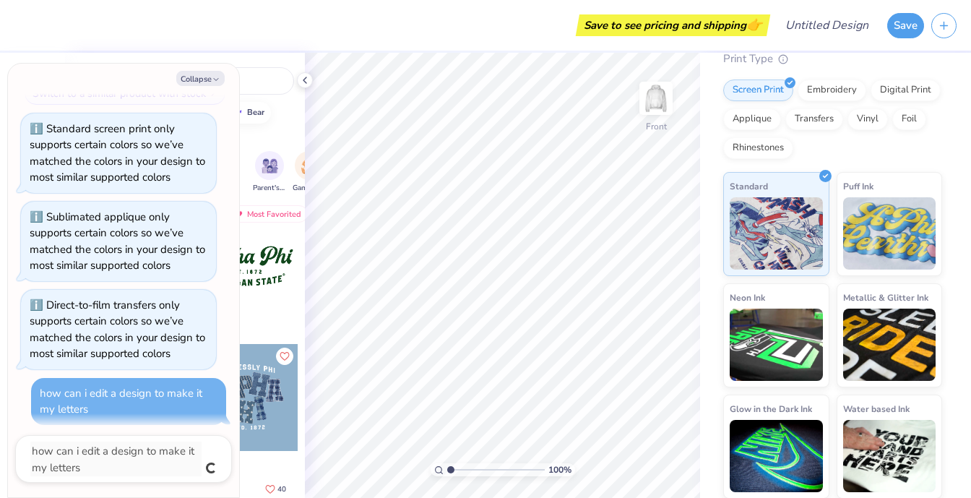
type textarea "x"
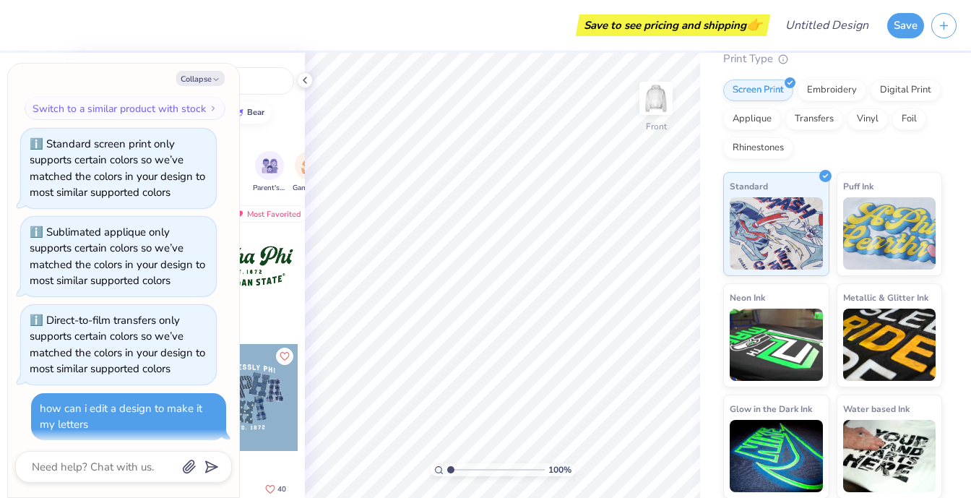
scroll to position [291, 0]
click at [205, 77] on button "Collapse" at bounding box center [200, 78] width 48 height 15
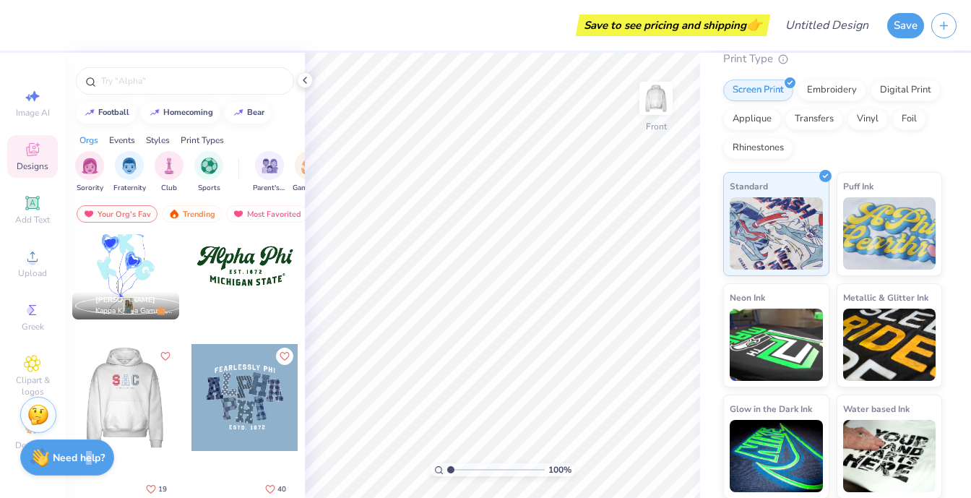
click at [89, 452] on strong "Need help?" at bounding box center [79, 458] width 52 height 14
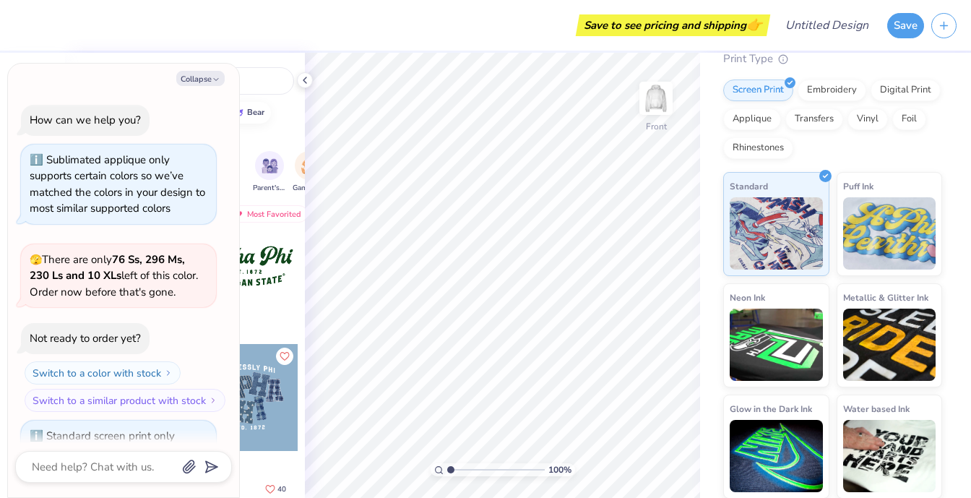
scroll to position [359, 0]
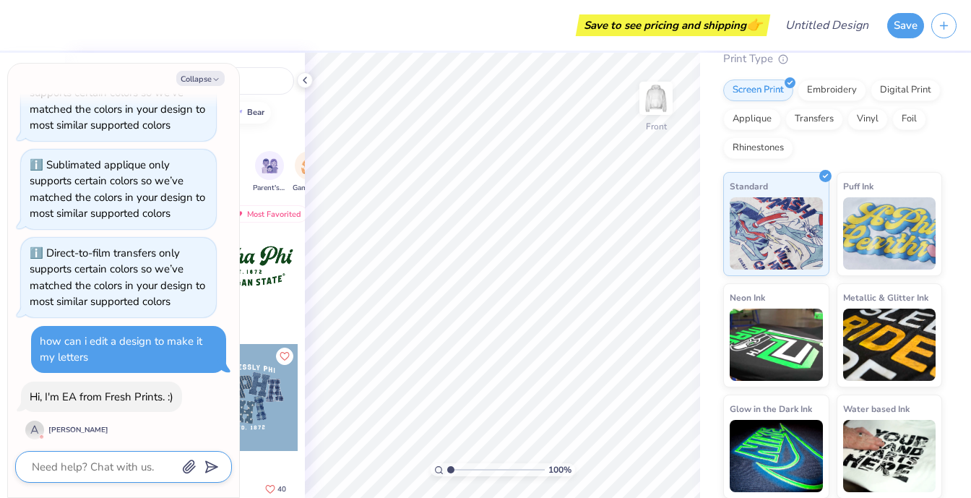
click at [108, 463] on textarea at bounding box center [103, 467] width 147 height 19
type textarea "x"
type textarea "h"
type textarea "x"
type textarea "hi"
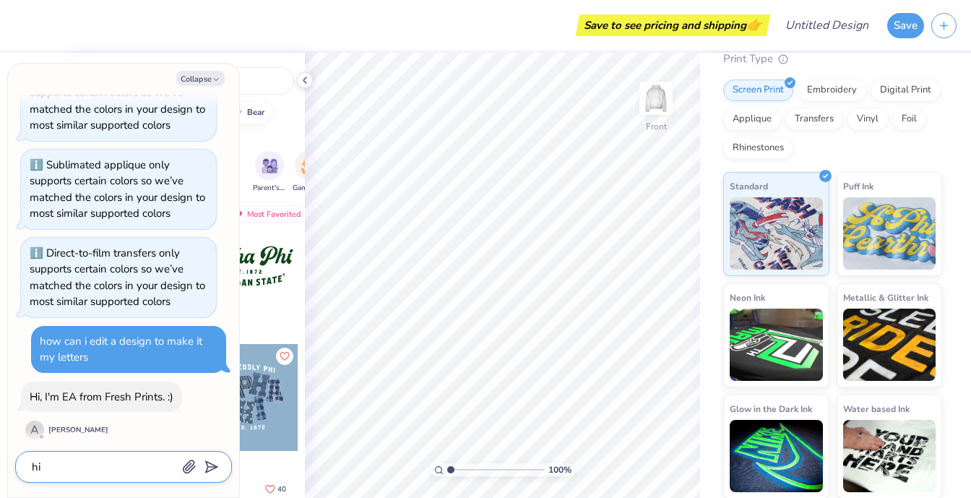
type textarea "x"
type textarea "hi"
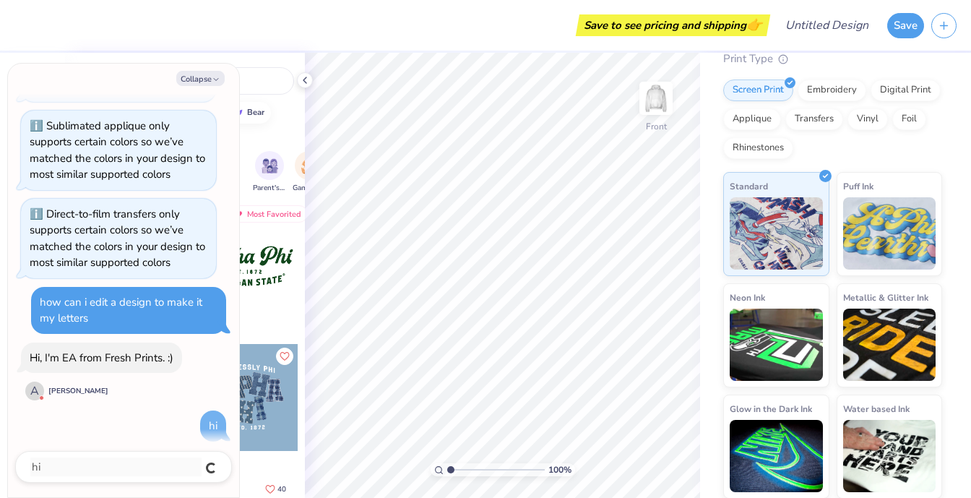
type textarea "x"
click at [215, 76] on icon "button" at bounding box center [216, 79] width 9 height 9
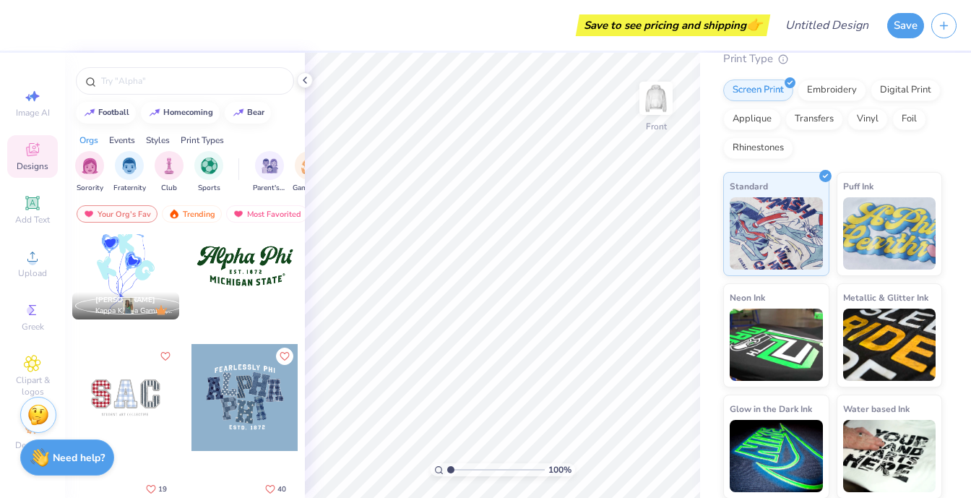
click at [59, 462] on strong "Need help?" at bounding box center [79, 458] width 52 height 14
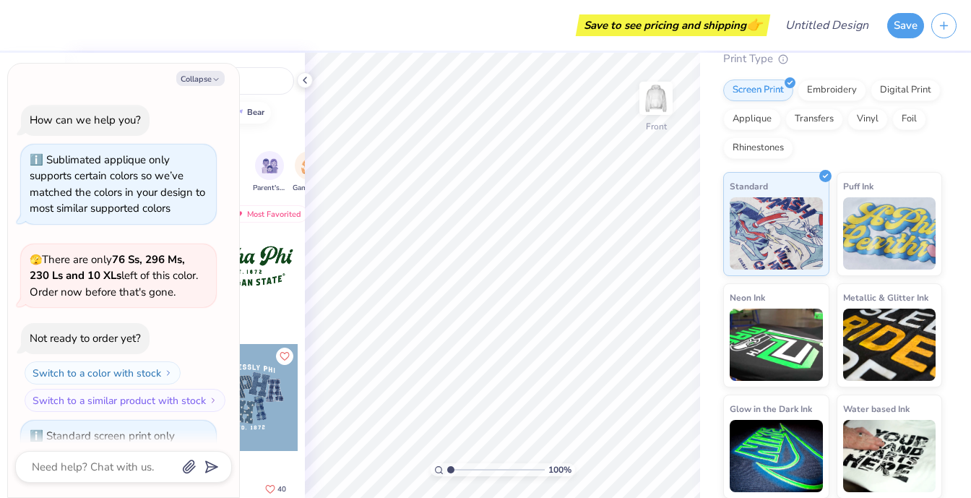
scroll to position [398, 0]
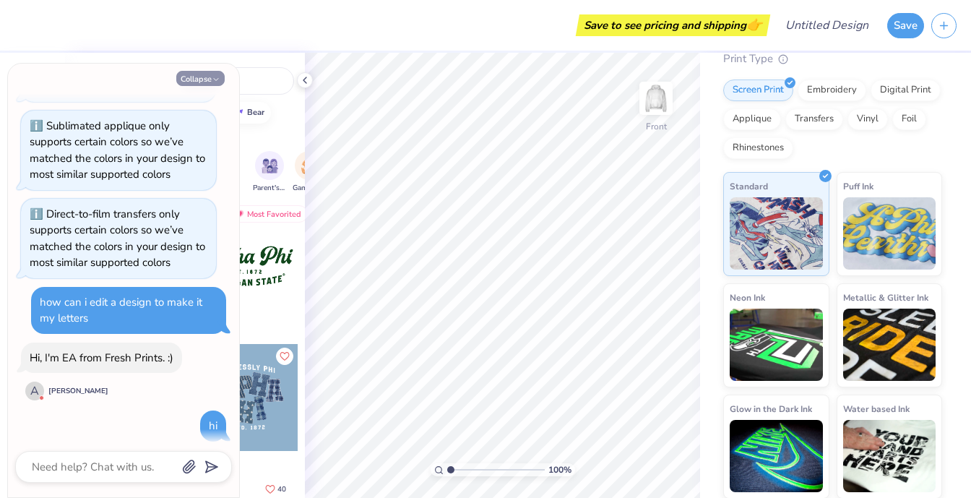
click at [212, 81] on icon "button" at bounding box center [216, 79] width 9 height 9
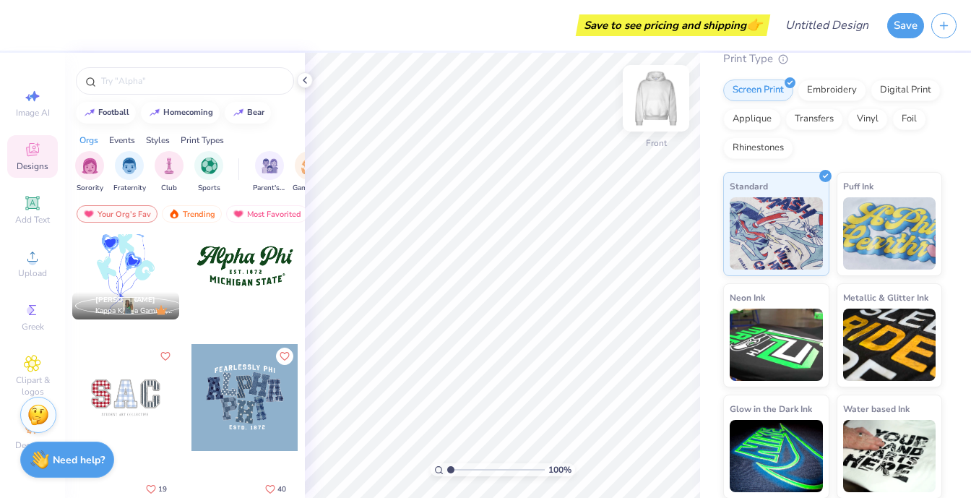
click at [647, 110] on img at bounding box center [656, 98] width 58 height 58
click at [72, 389] on div at bounding box center [18, 397] width 107 height 107
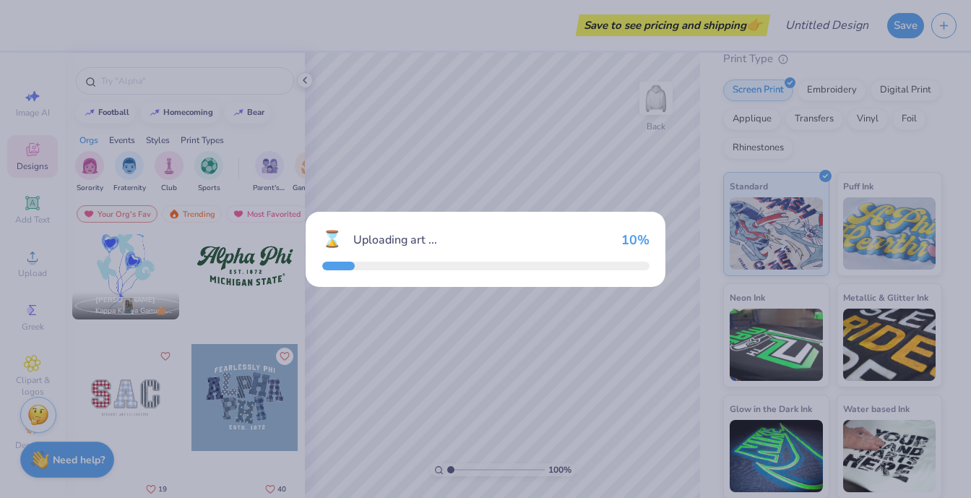
click at [118, 389] on div "⌛ Uploading art ... 10 %" at bounding box center [485, 249] width 971 height 498
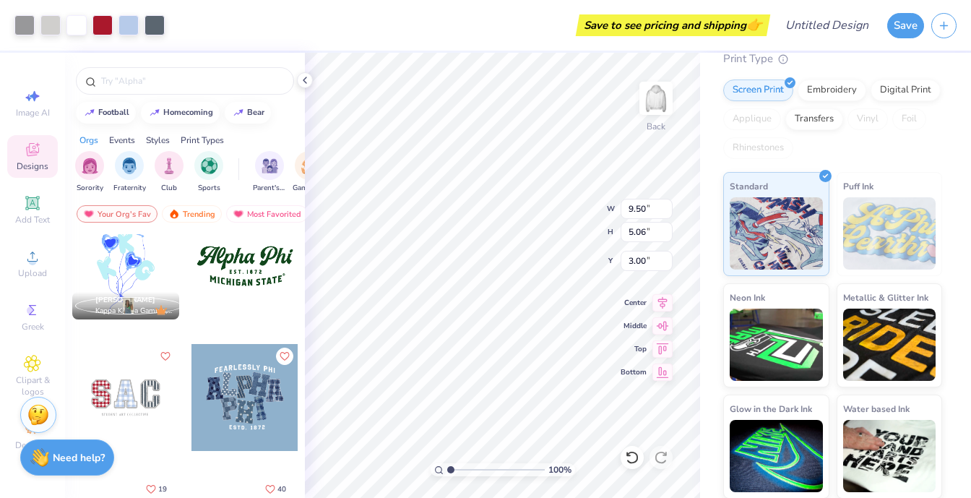
click at [82, 456] on strong "Need help?" at bounding box center [79, 458] width 52 height 14
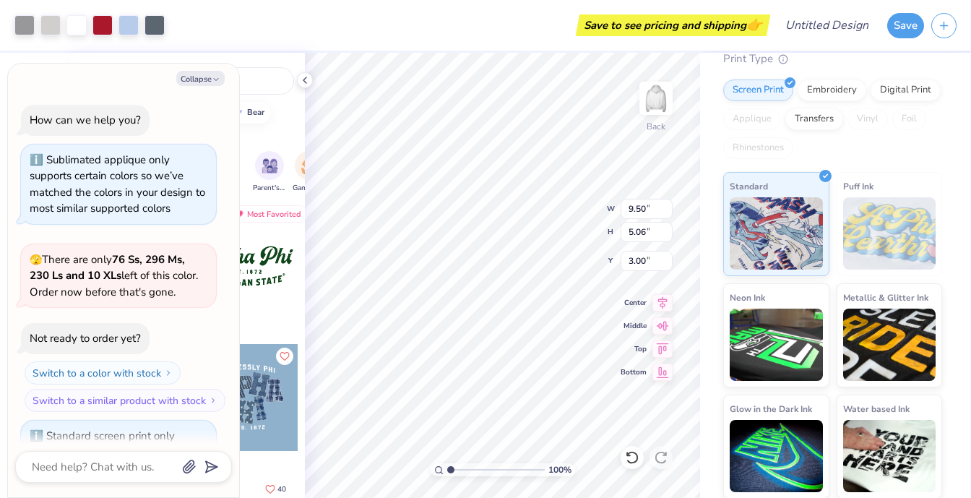
scroll to position [498, 0]
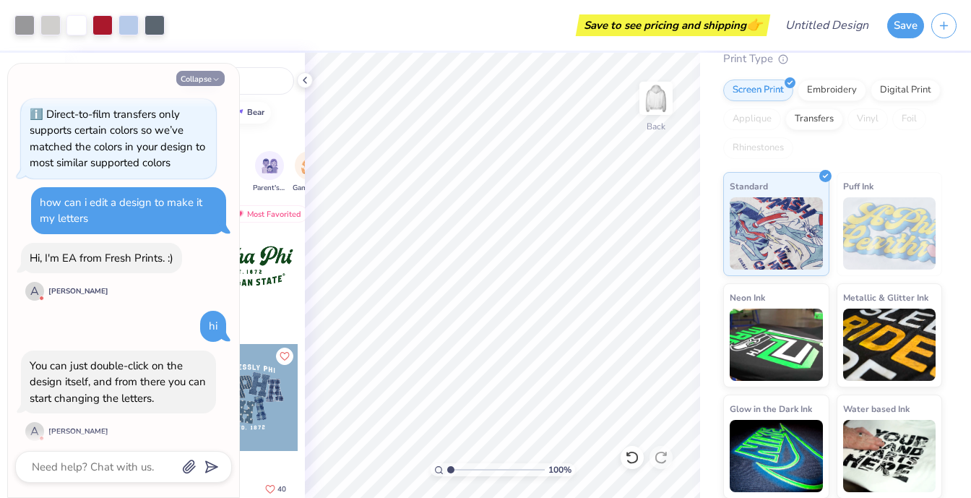
click at [213, 76] on icon "button" at bounding box center [216, 79] width 9 height 9
type textarea "x"
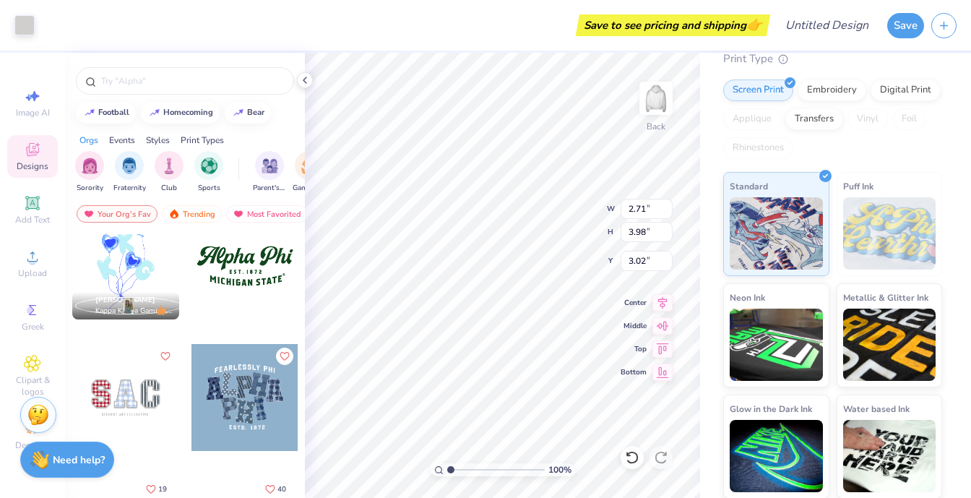
type input "3.00"
type input "4.00"
type input "3.01"
click at [27, 23] on div at bounding box center [24, 24] width 20 height 20
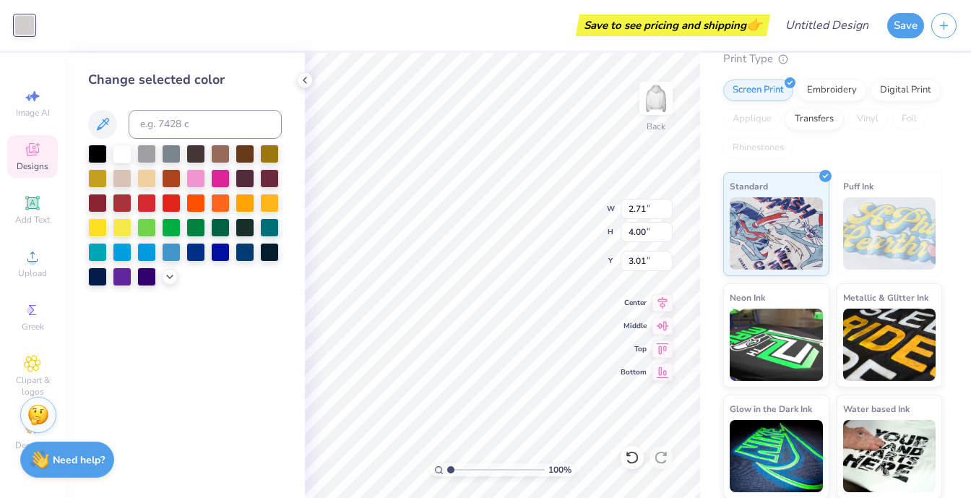
type input "3.98"
type input "3.00"
click at [457, 196] on body "Art colors Save to see pricing and shipping 👉 Design Title Save Image AI Design…" at bounding box center [485, 249] width 971 height 498
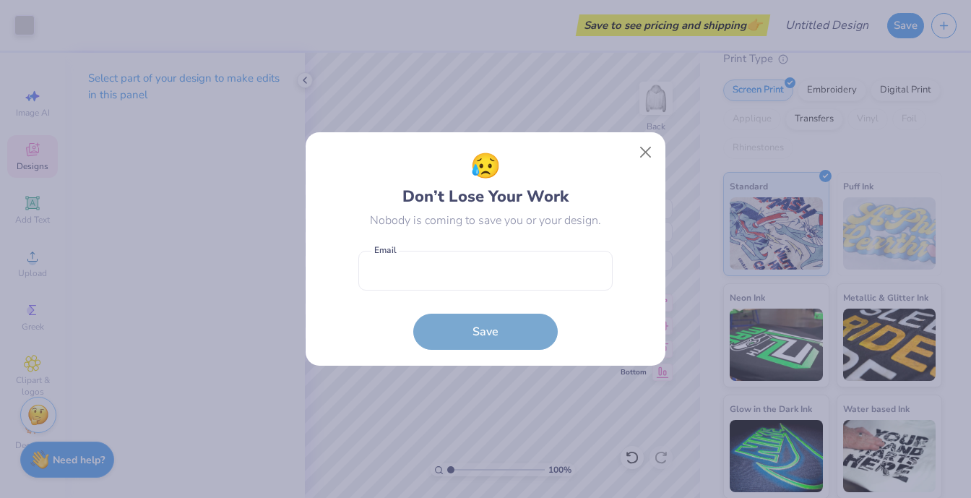
click at [457, 196] on div "😥 Don’t Lose Your Work Nobody is coming to save you or your design. Email is a …" at bounding box center [486, 249] width 254 height 202
click at [638, 150] on button "Close" at bounding box center [645, 152] width 27 height 27
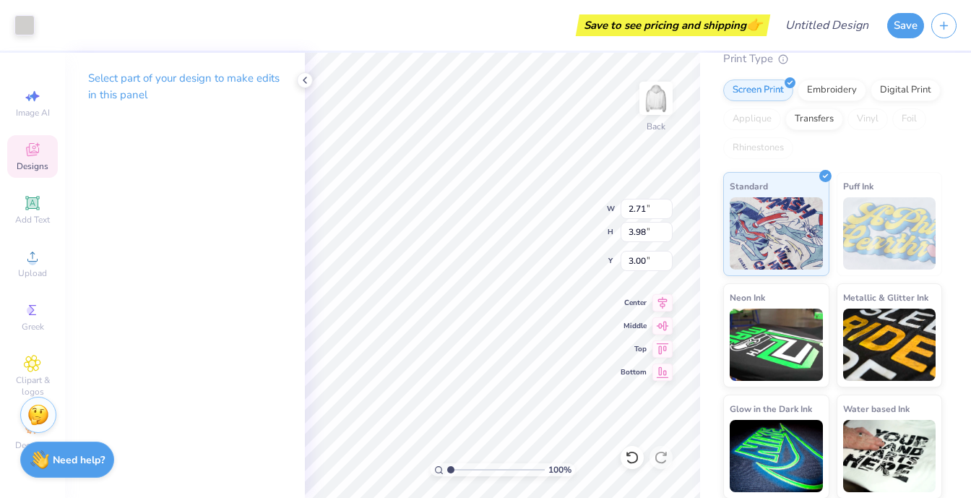
click at [161, 81] on p "Select part of your design to make edits in this panel" at bounding box center [185, 86] width 194 height 33
type input "2.38"
type input "3.67"
type input "3.18"
click at [127, 90] on p "Select part of your design to make edits in this panel" at bounding box center [185, 86] width 194 height 33
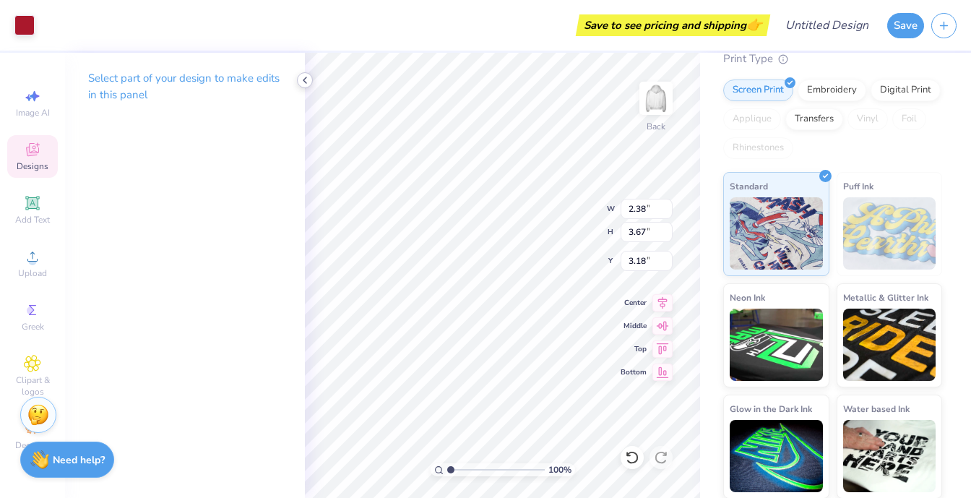
click at [304, 77] on icon at bounding box center [305, 80] width 12 height 12
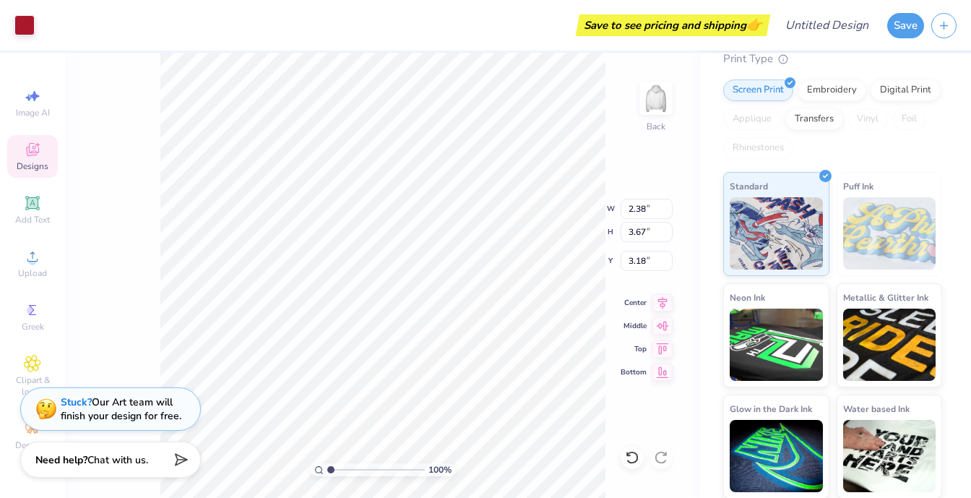
type input "3.08"
click at [33, 30] on div at bounding box center [24, 24] width 20 height 20
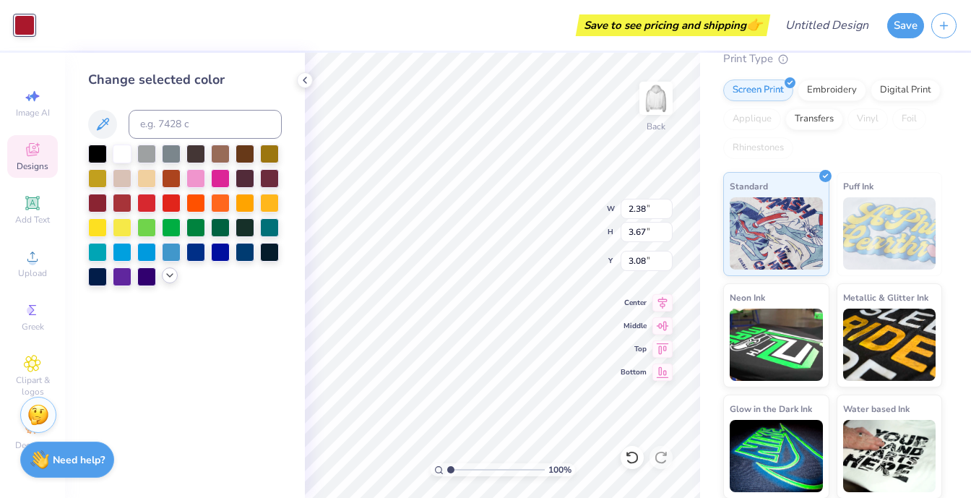
click at [169, 279] on icon at bounding box center [170, 276] width 12 height 12
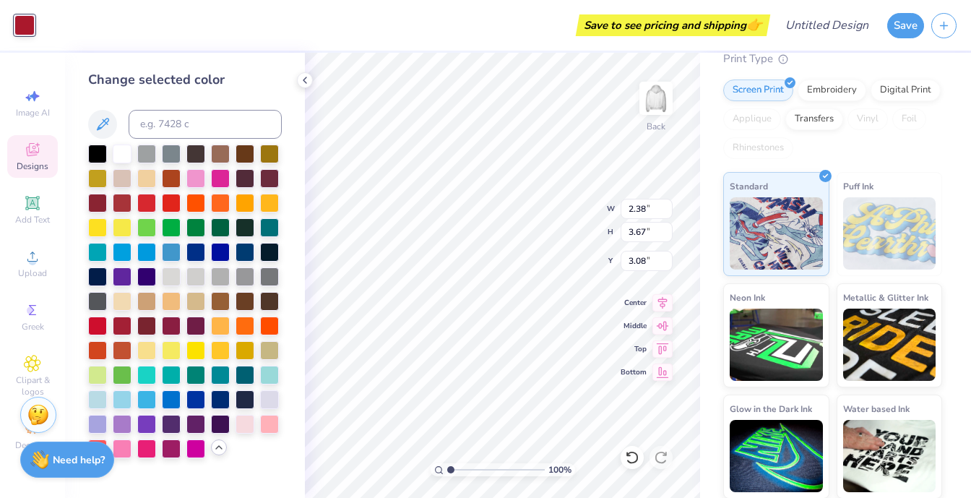
click at [69, 485] on div "Change selected color" at bounding box center [185, 275] width 240 height 445
click at [68, 460] on strong "Need help?" at bounding box center [79, 458] width 52 height 14
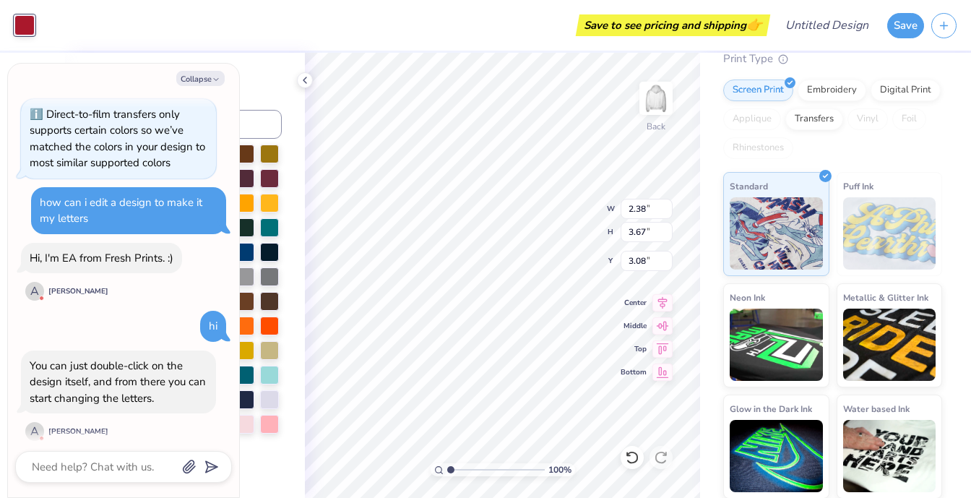
scroll to position [614, 0]
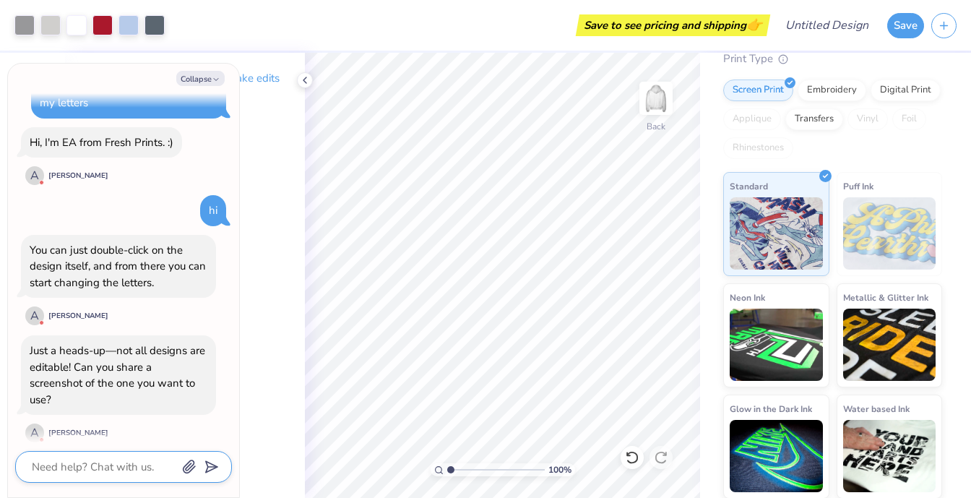
click at [153, 468] on textarea at bounding box center [103, 467] width 147 height 19
click at [197, 469] on button "button" at bounding box center [189, 466] width 16 height 16
click at [193, 458] on button "button" at bounding box center [189, 466] width 16 height 16
click at [302, 78] on icon at bounding box center [305, 80] width 12 height 12
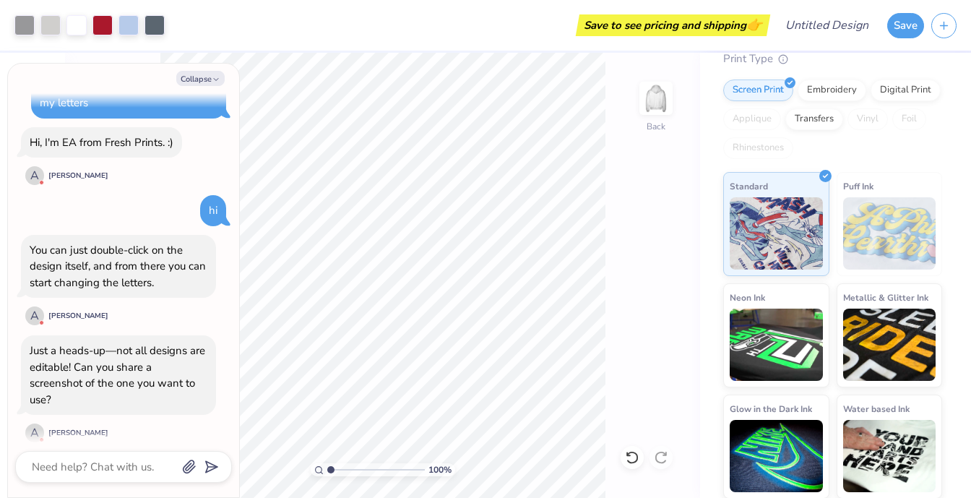
click at [198, 90] on div "Collapse How can we help you? Sublimated applique only supports certain colors …" at bounding box center [123, 281] width 231 height 434
click at [194, 75] on button "Collapse" at bounding box center [200, 78] width 48 height 15
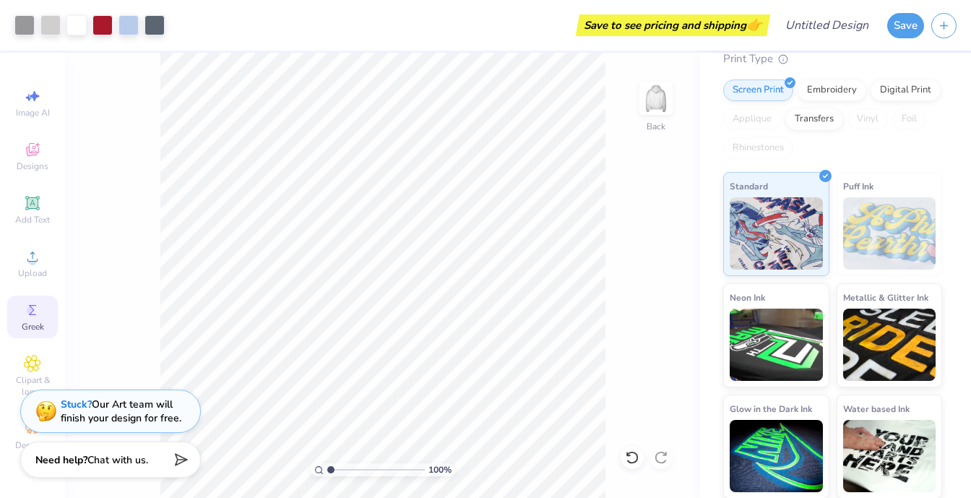
click at [41, 313] on div "Greek" at bounding box center [32, 317] width 51 height 43
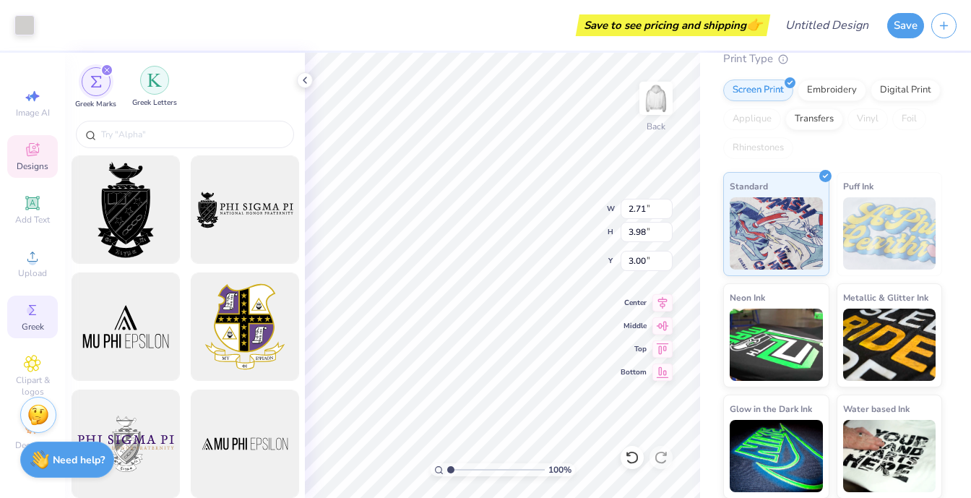
click at [160, 85] on img "filter for Greek Letters" at bounding box center [154, 80] width 14 height 14
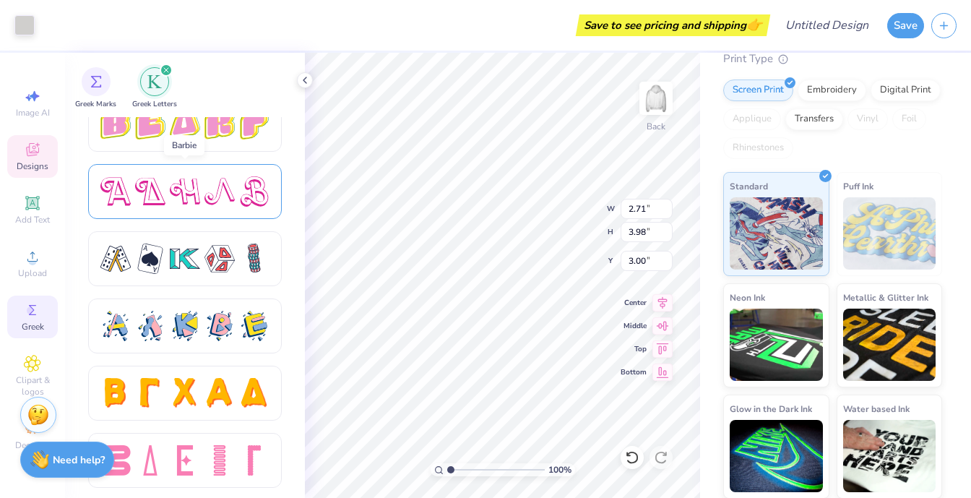
scroll to position [2508, 0]
click at [35, 163] on span "Designs" at bounding box center [33, 166] width 32 height 12
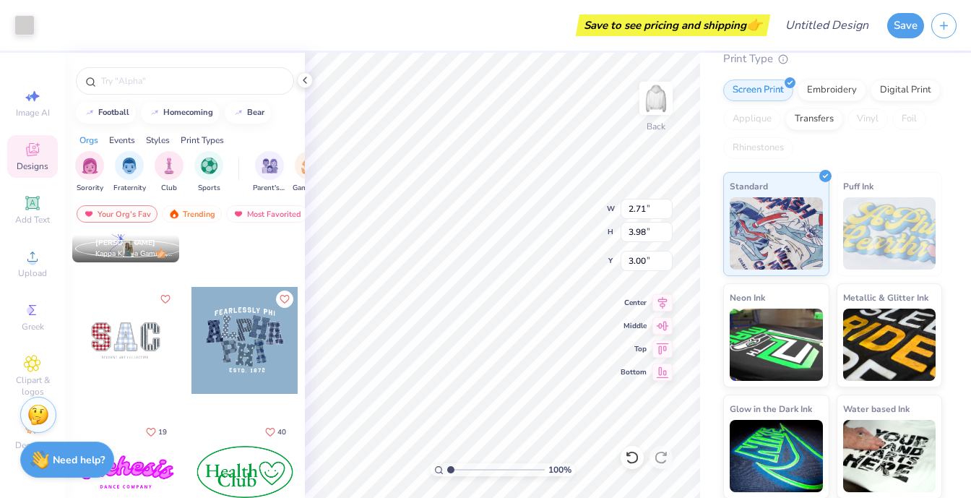
scroll to position [1657, 0]
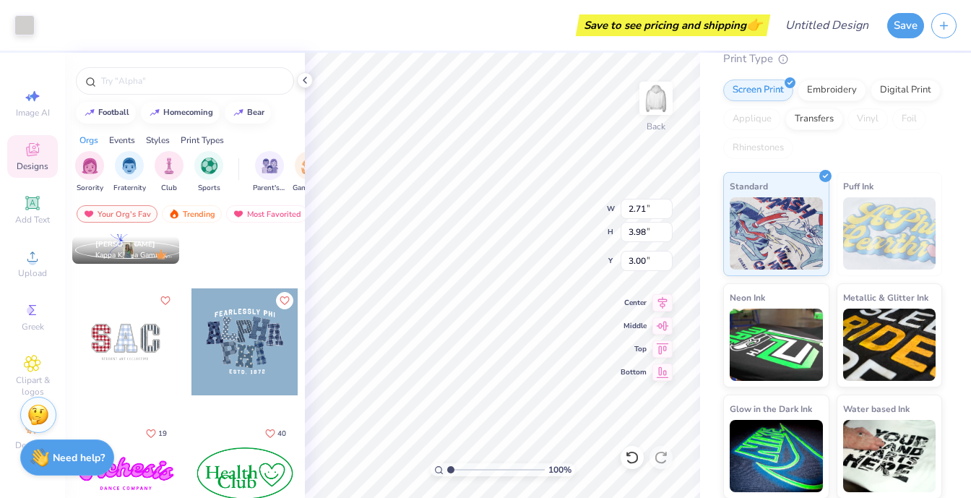
click at [82, 454] on strong "Need help?" at bounding box center [79, 458] width 52 height 14
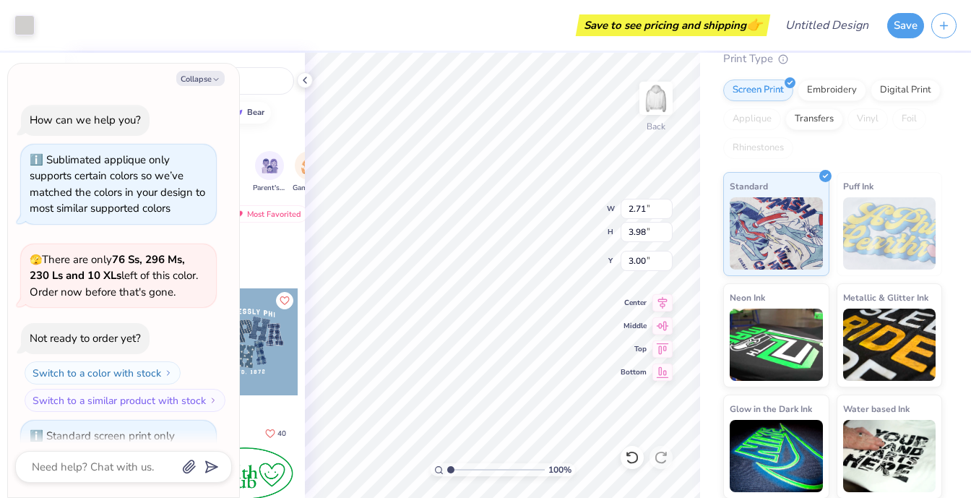
scroll to position [614, 0]
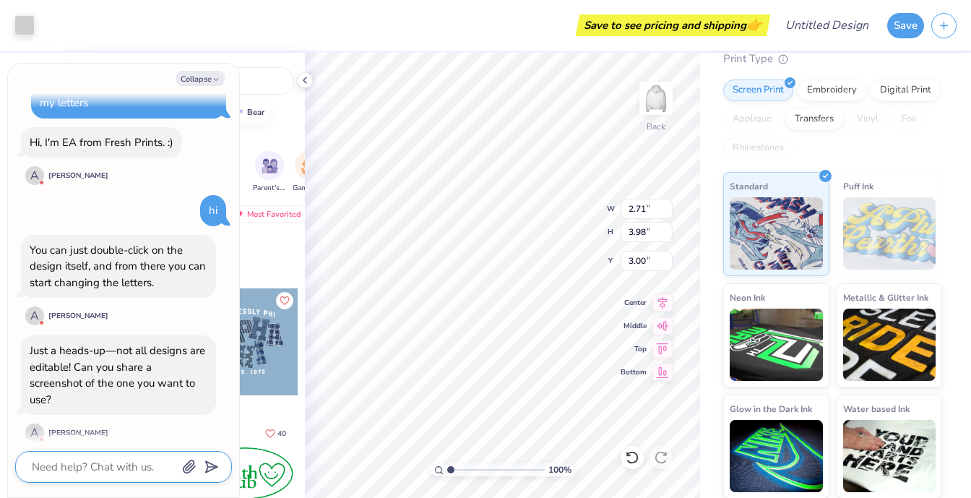
click at [87, 462] on textarea at bounding box center [103, 467] width 147 height 19
type textarea "x"
type textarea "i"
type textarea "x"
type textarea "im"
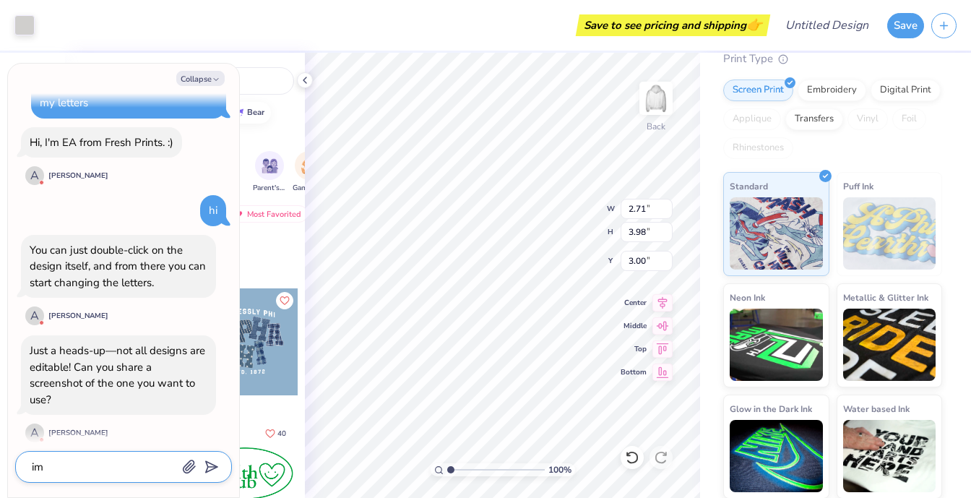
type textarea "x"
type textarea "im"
type textarea "x"
type textarea "im h"
type textarea "x"
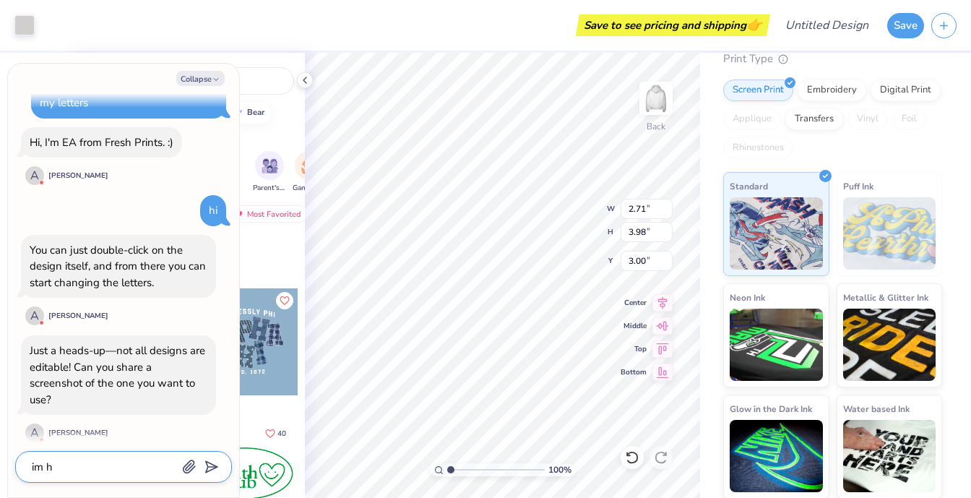
type textarea "im ha"
type textarea "x"
type textarea "im hav"
type textarea "x"
type textarea "im havi"
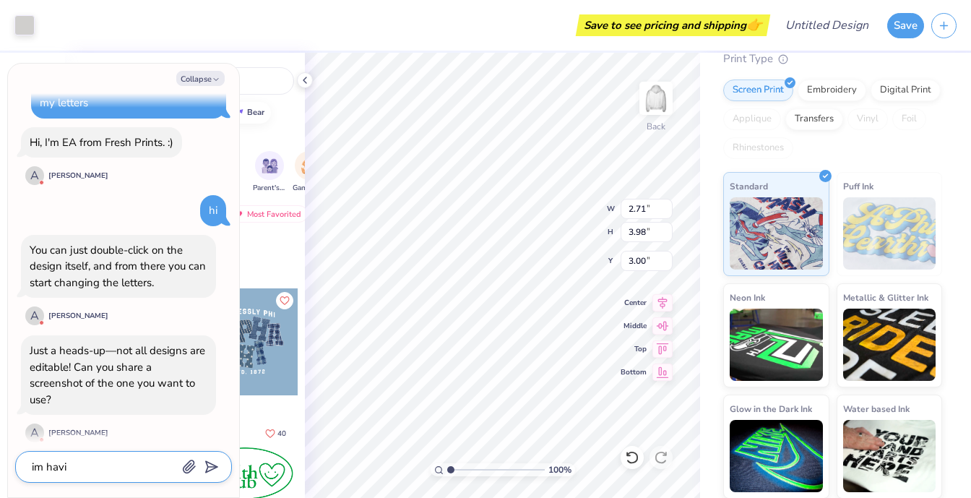
type textarea "x"
type textarea "im havin"
type textarea "x"
type textarea "im having"
type textarea "x"
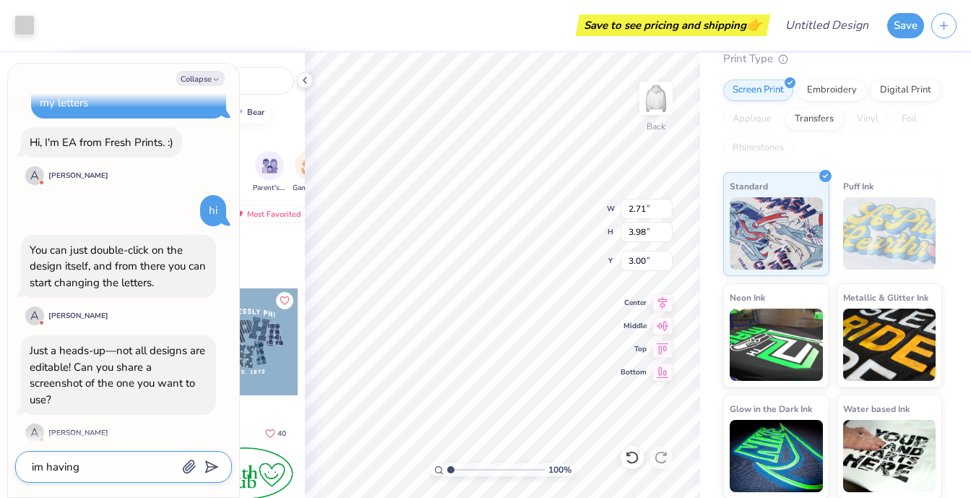
type textarea "im having"
type textarea "x"
type textarea "im having t"
type textarea "x"
type textarea "im having tr"
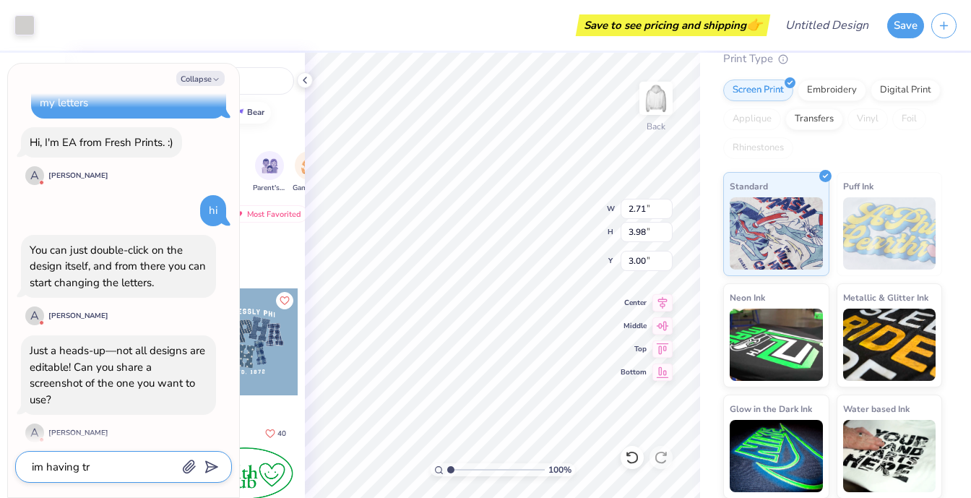
type textarea "x"
type textarea "im having tro"
type textarea "x"
type textarea "im having trou"
type textarea "x"
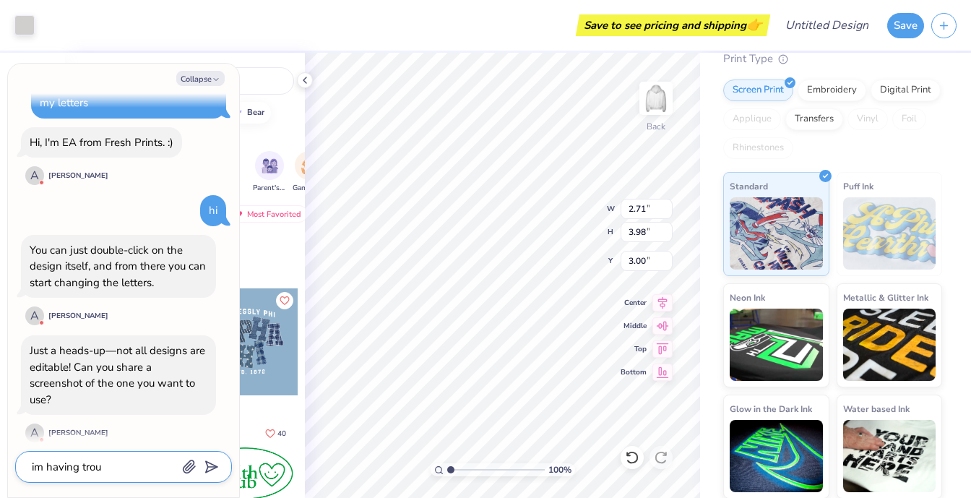
type textarea "im having troub"
type textarea "x"
type textarea "im having troubl"
type textarea "x"
type textarea "im having trouble"
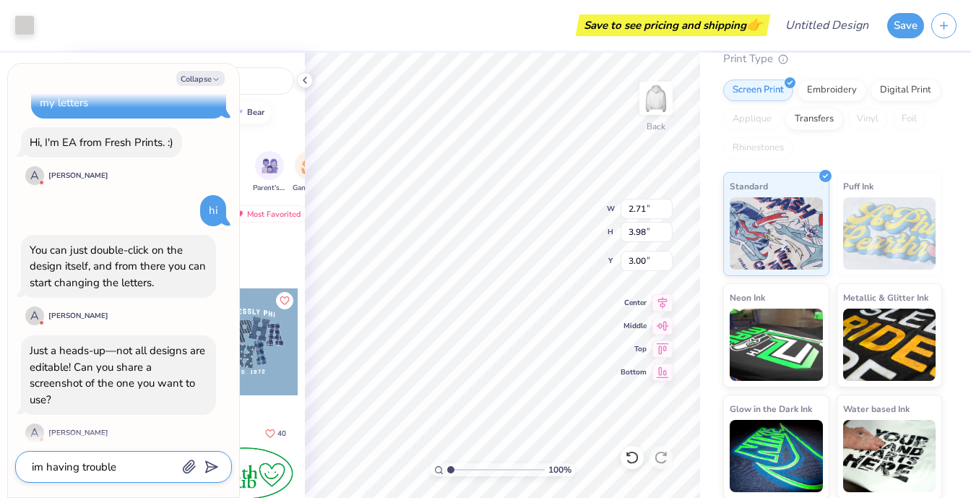
type textarea "x"
type textarea "im having trouble"
type textarea "x"
type textarea "im having trouble c"
type textarea "x"
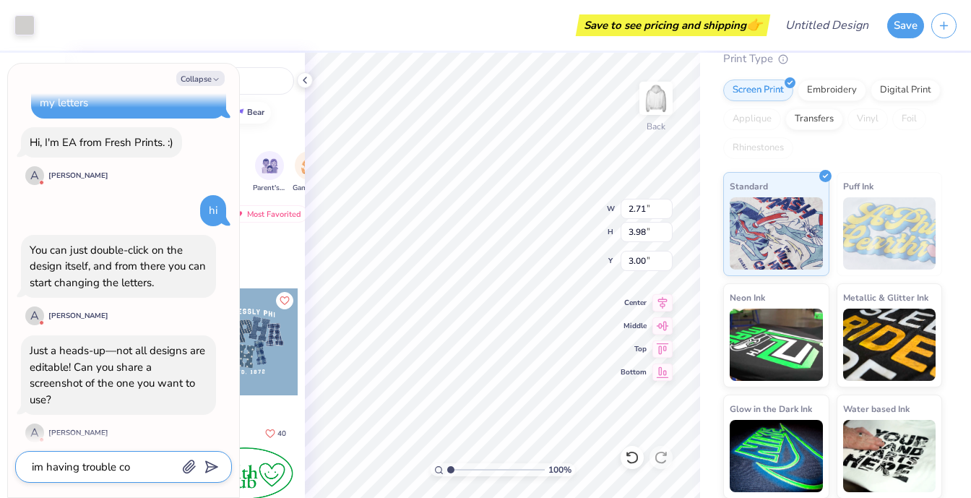
type textarea "im having trouble con"
type textarea "x"
type textarea "im having trouble conn"
type textarea "x"
type textarea "im having trouble conne"
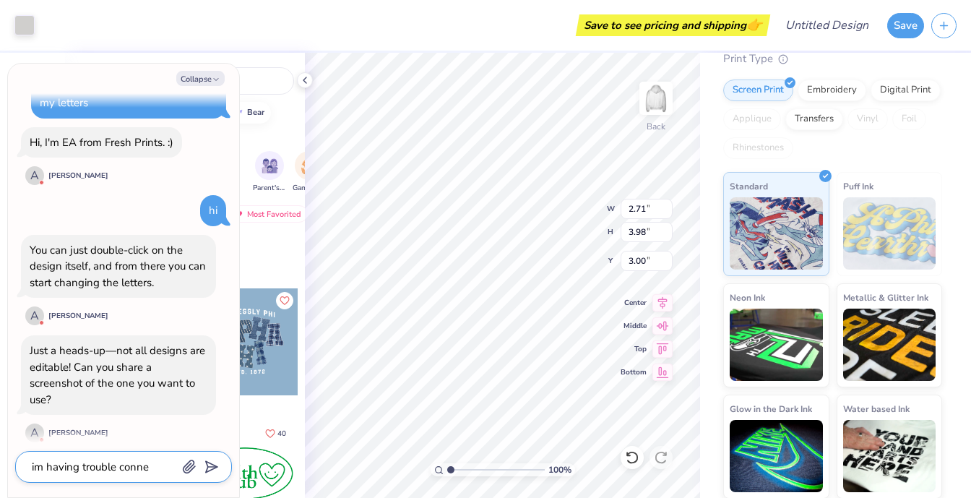
type textarea "x"
type textarea "im having trouble connec"
type textarea "x"
type textarea "im having trouble connect"
type textarea "x"
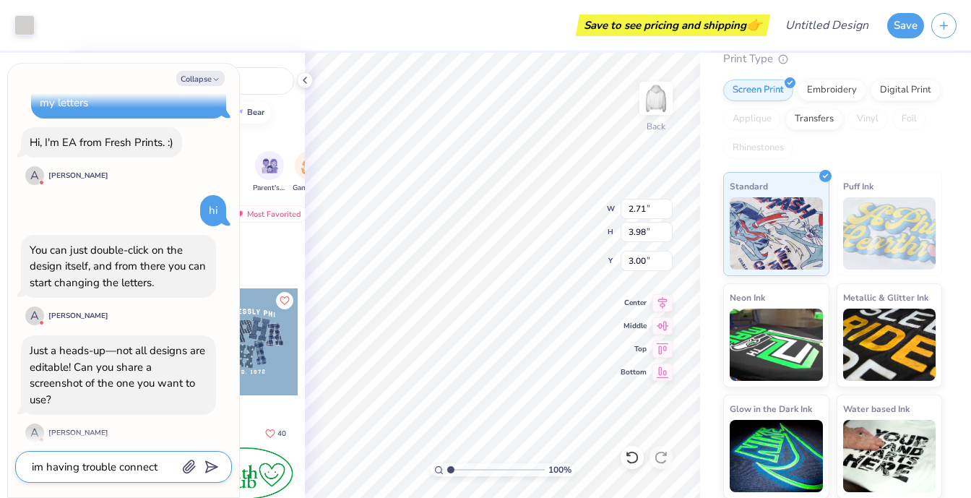
type textarea "im having trouble connecti"
type textarea "x"
type textarea "im having trouble connectin"
type textarea "x"
type textarea "im having trouble connecting"
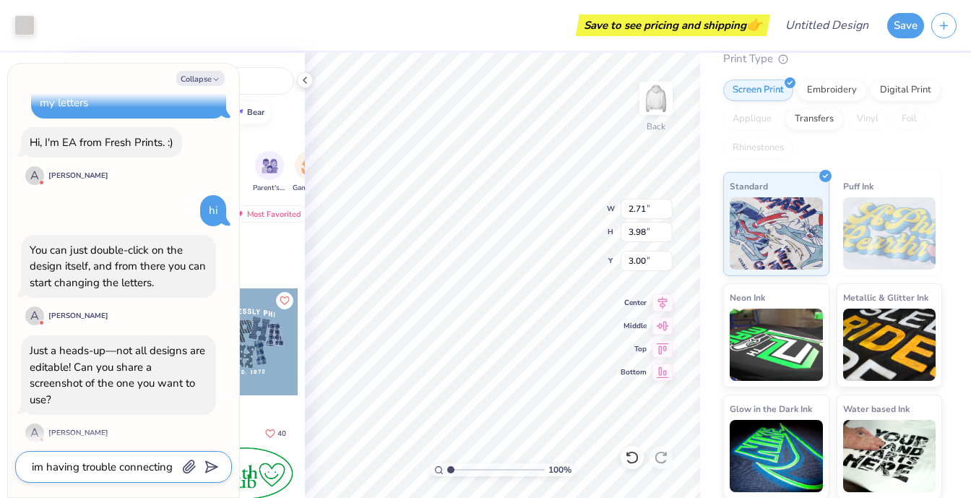
type textarea "x"
type textarea "im having trouble connecting"
type textarea "x"
type textarea "im having trouble connecting a"
type textarea "x"
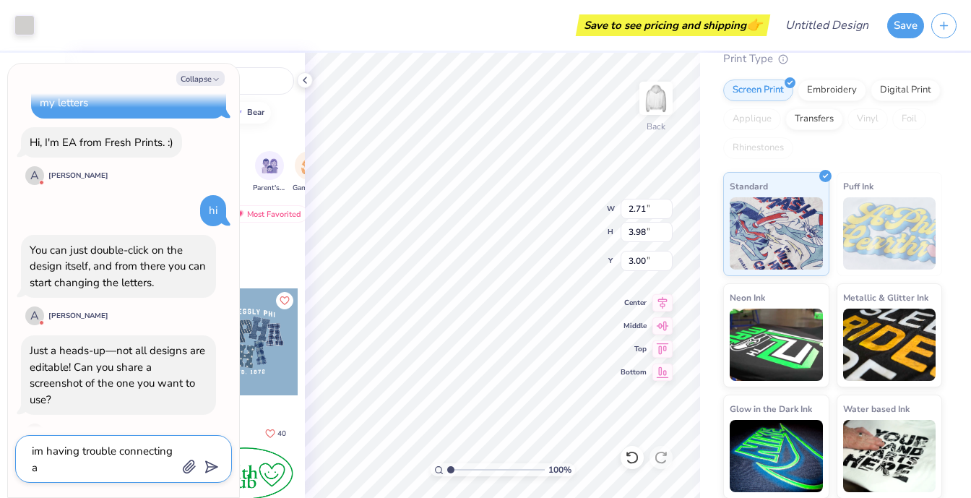
type textarea "im having trouble connecting a"
type textarea "x"
type textarea "im having trouble connecting a s"
type textarea "x"
type textarea "im having trouble connecting a sc"
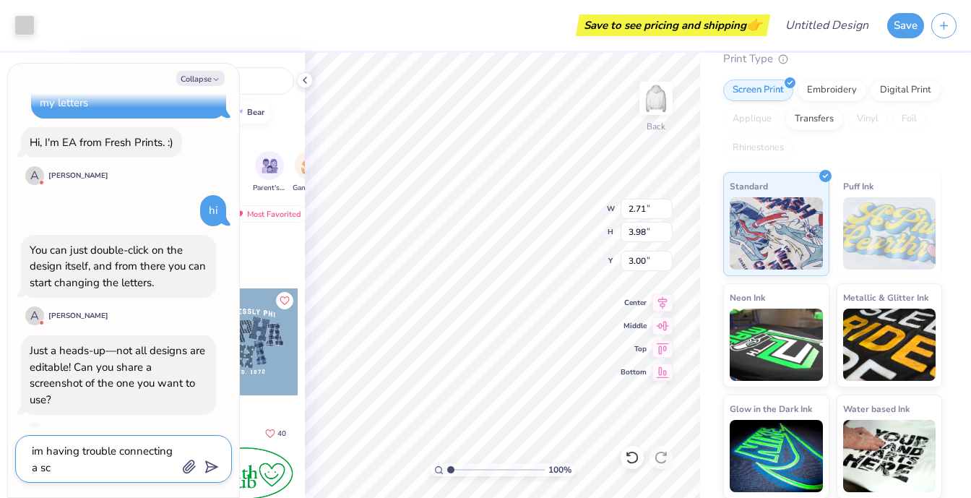
type textarea "x"
type textarea "im having trouble connecting a scr"
type textarea "x"
type textarea "im having trouble connecting a scre"
type textarea "x"
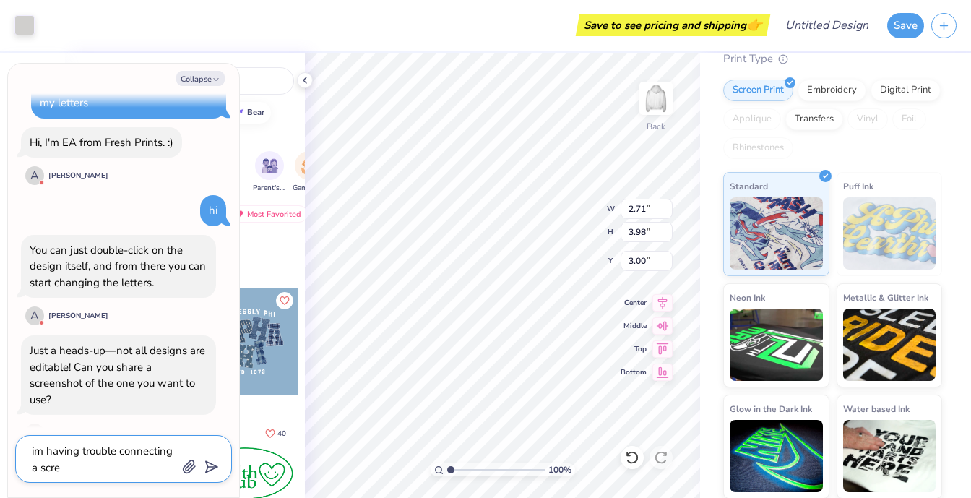
type textarea "im having trouble connecting a scree"
type textarea "x"
type textarea "im having trouble connecting a screen"
type textarea "x"
type textarea "im having trouble connecting a screens"
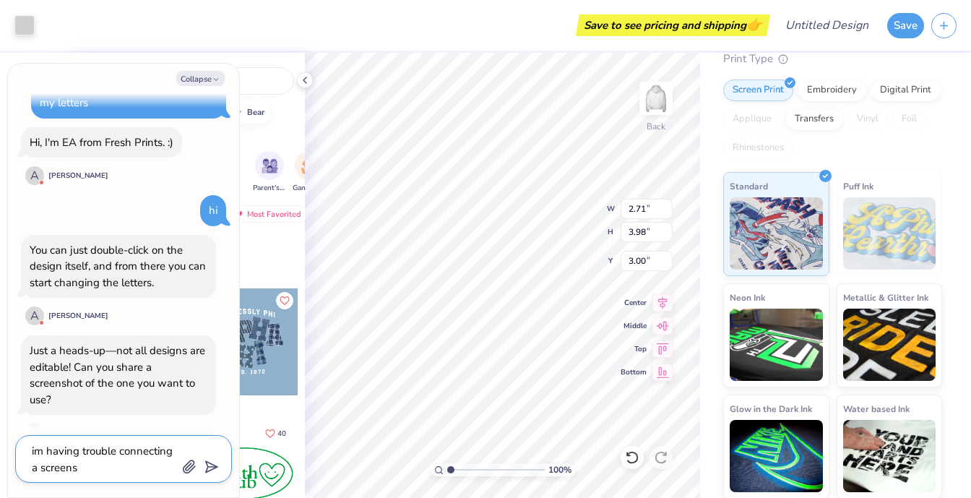
type textarea "x"
type textarea "im having trouble connecting a screensh"
type textarea "x"
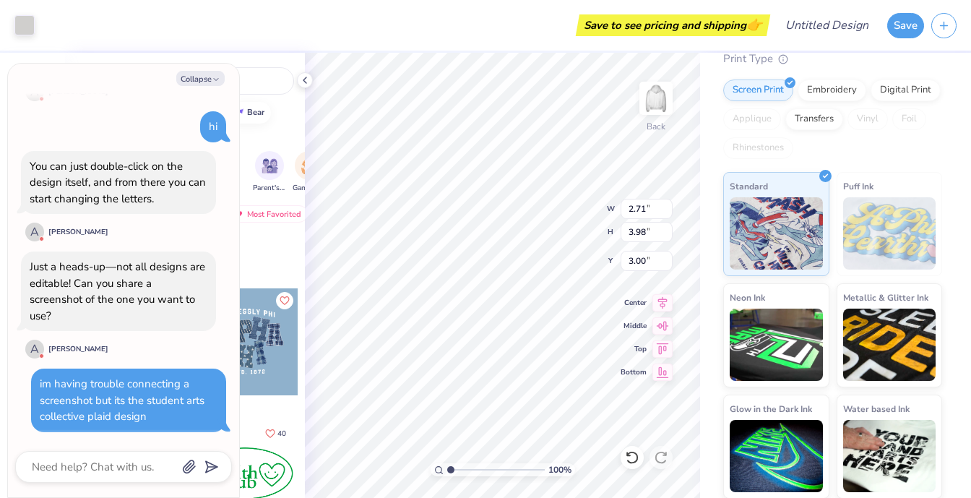
scroll to position [685, 0]
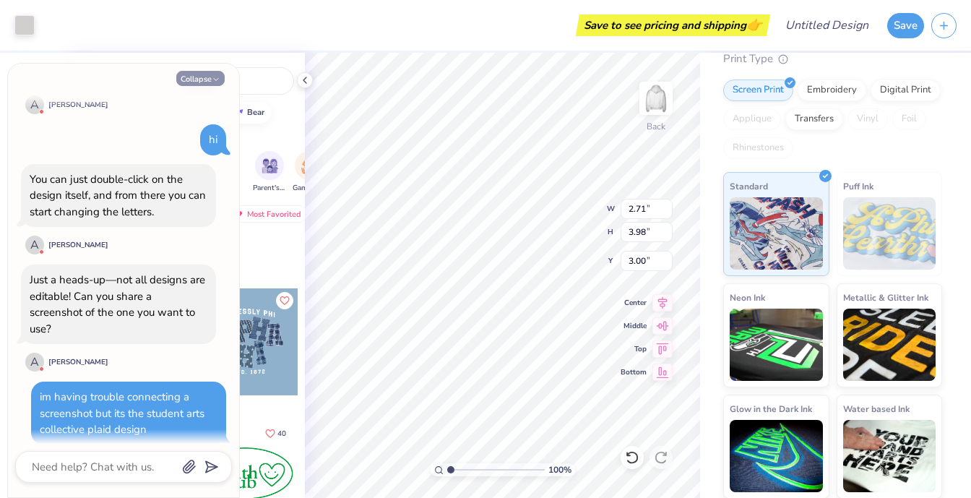
click at [211, 78] on button "Collapse" at bounding box center [200, 78] width 48 height 15
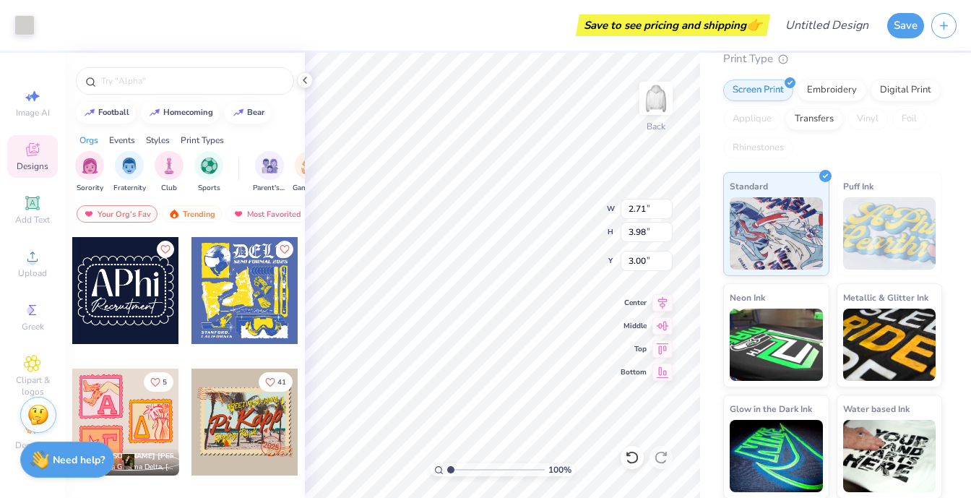
scroll to position [3159, 0]
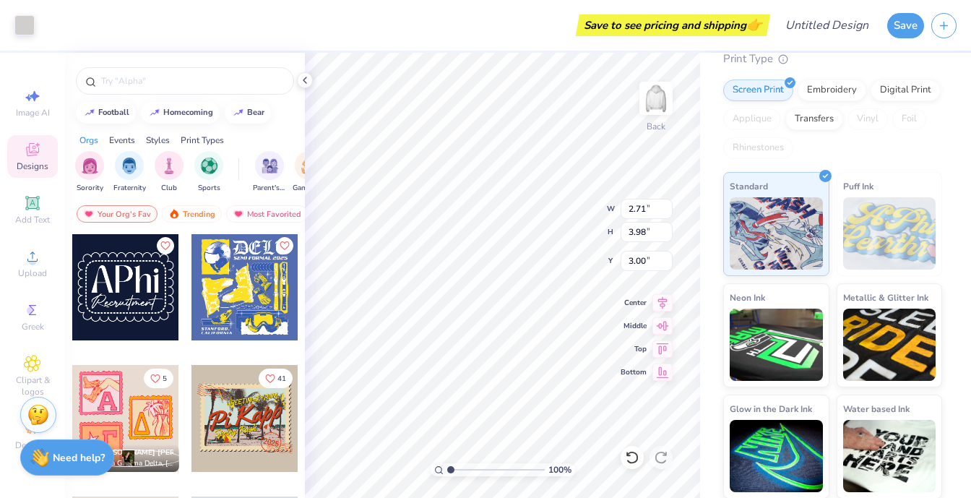
click at [37, 461] on img at bounding box center [39, 457] width 19 height 19
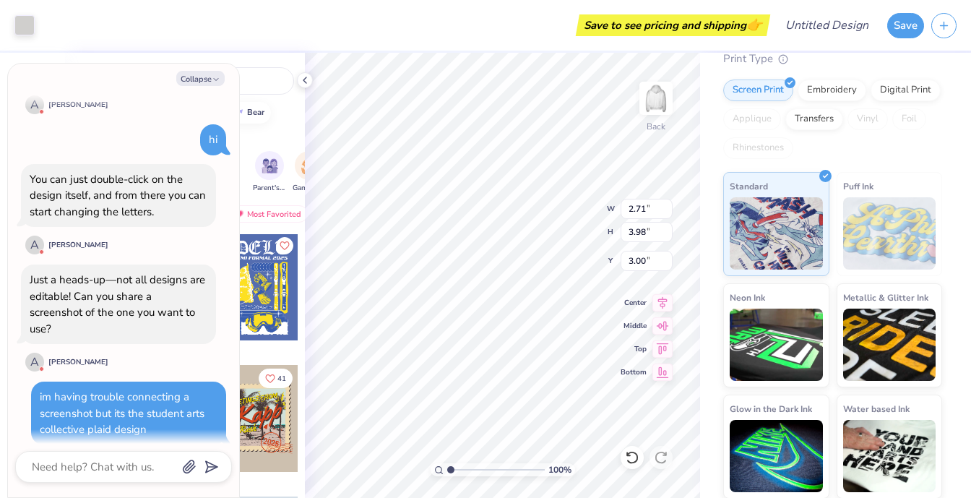
scroll to position [752, 0]
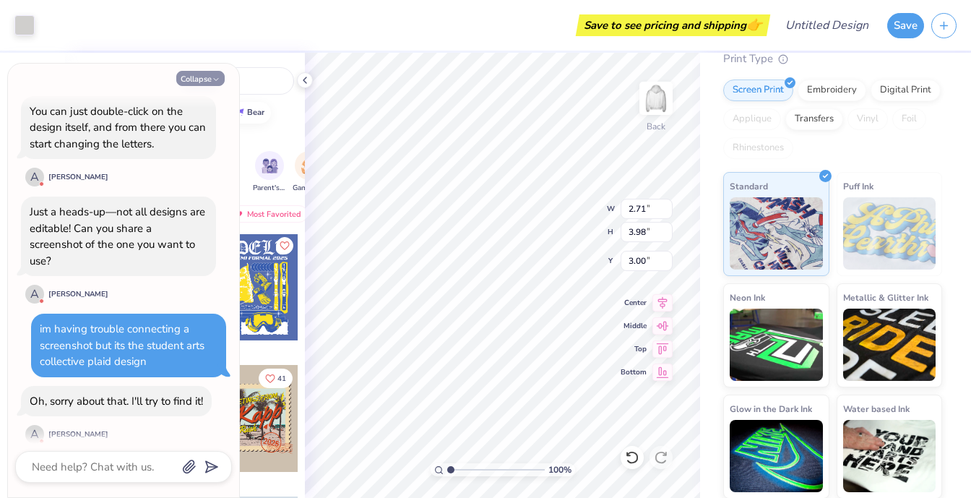
click at [207, 80] on button "Collapse" at bounding box center [200, 78] width 48 height 15
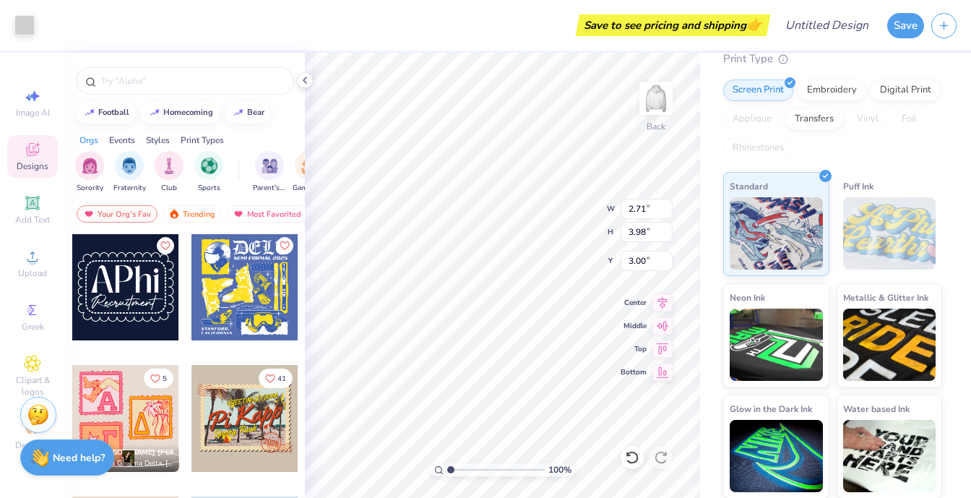
click at [67, 466] on div "Need help? Chat with us." at bounding box center [67, 457] width 94 height 36
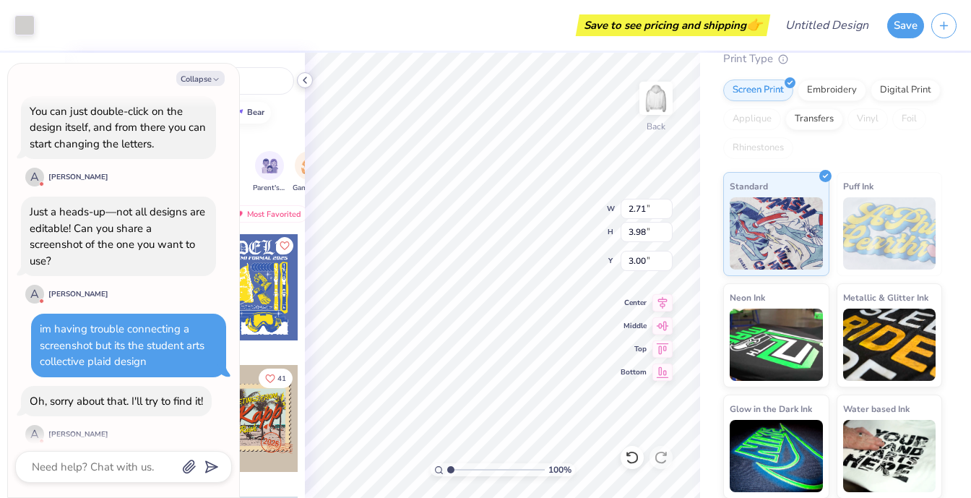
click at [306, 80] on icon at bounding box center [305, 80] width 12 height 12
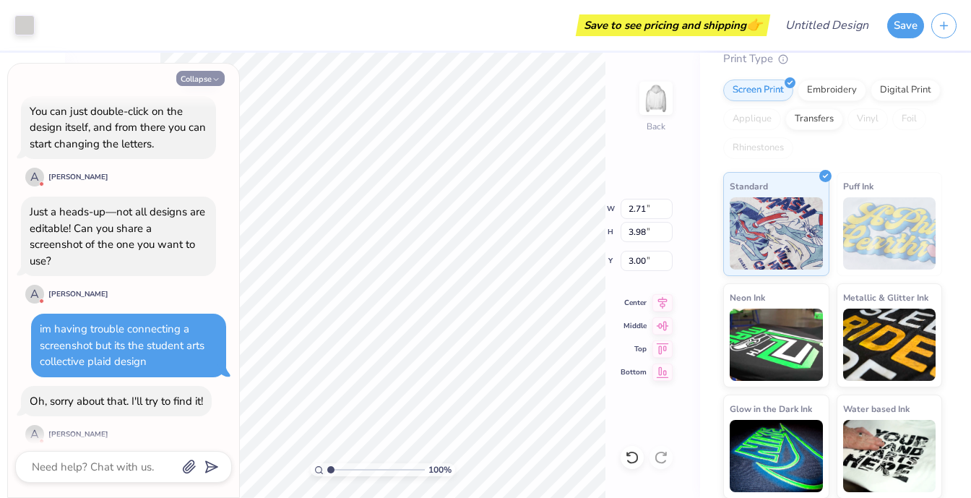
click at [213, 80] on icon "button" at bounding box center [216, 79] width 9 height 9
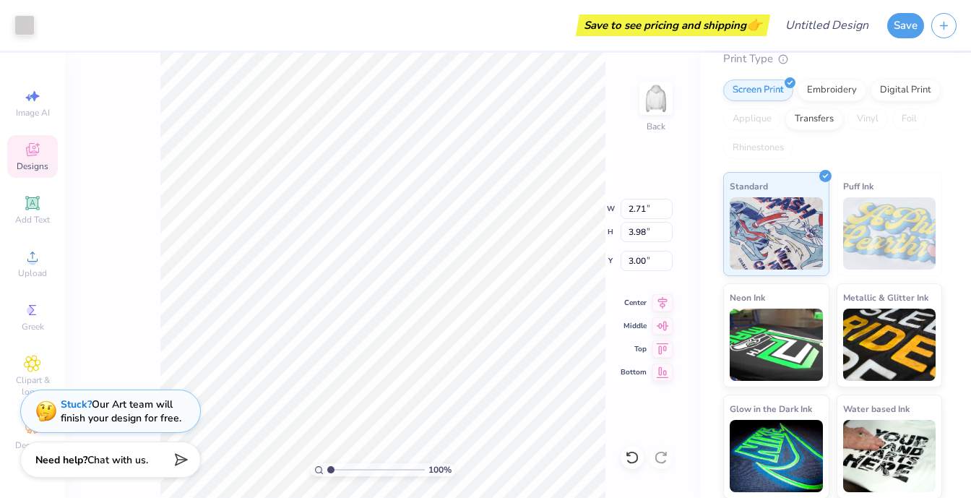
click at [23, 170] on span "Designs" at bounding box center [33, 166] width 32 height 12
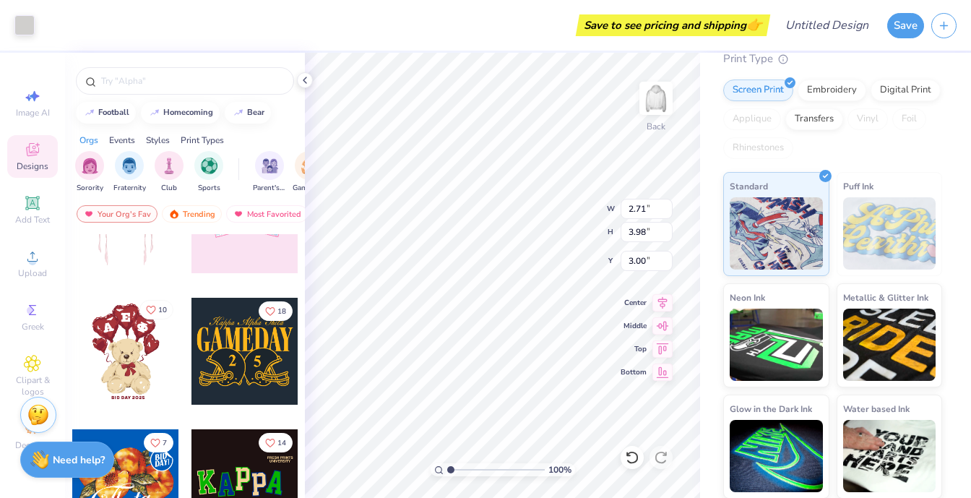
scroll to position [227, 0]
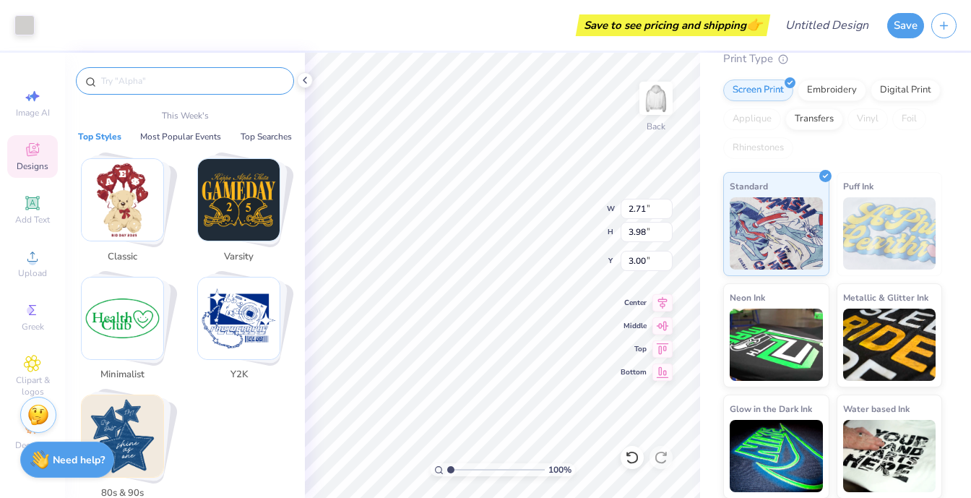
click at [174, 82] on input "text" at bounding box center [192, 81] width 185 height 14
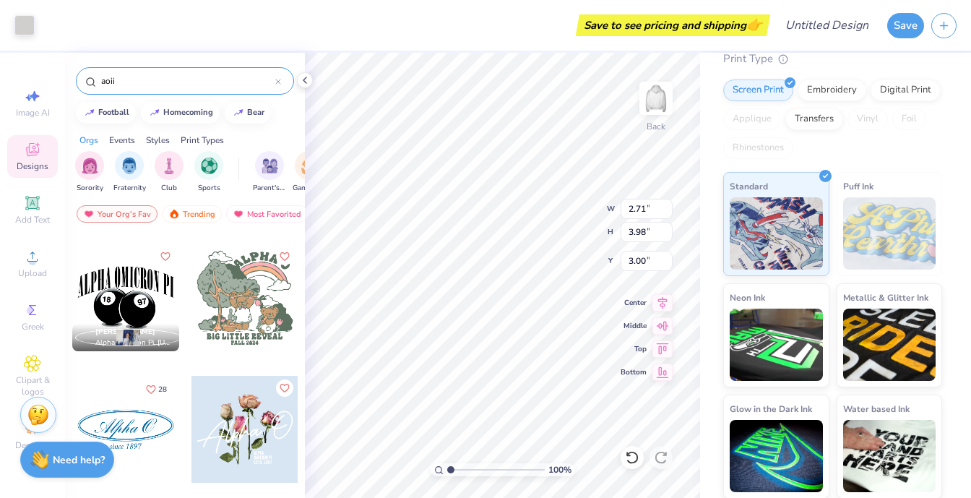
scroll to position [1548, 0]
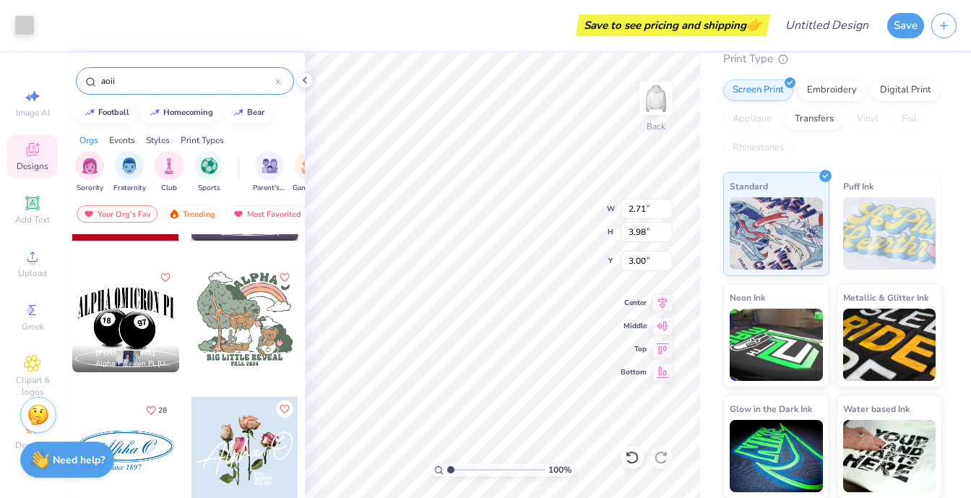
click at [134, 322] on div at bounding box center [125, 318] width 107 height 107
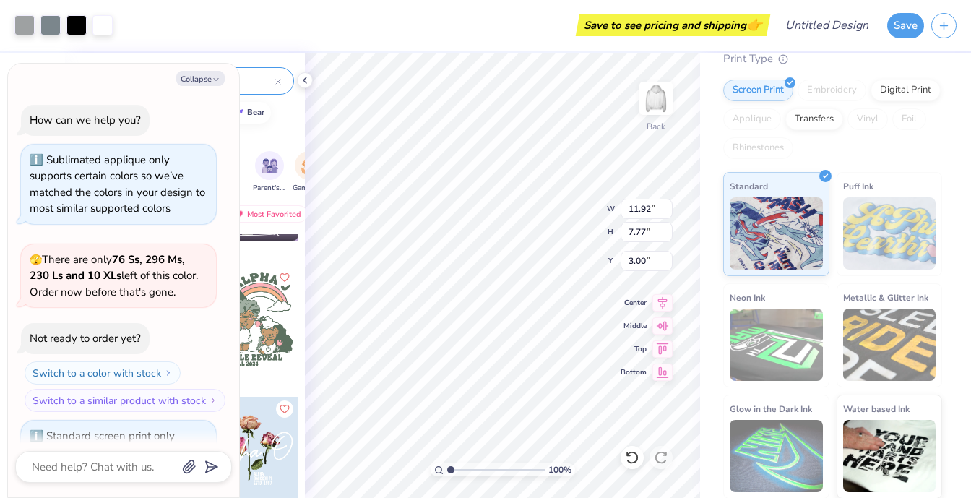
scroll to position [1010, 0]
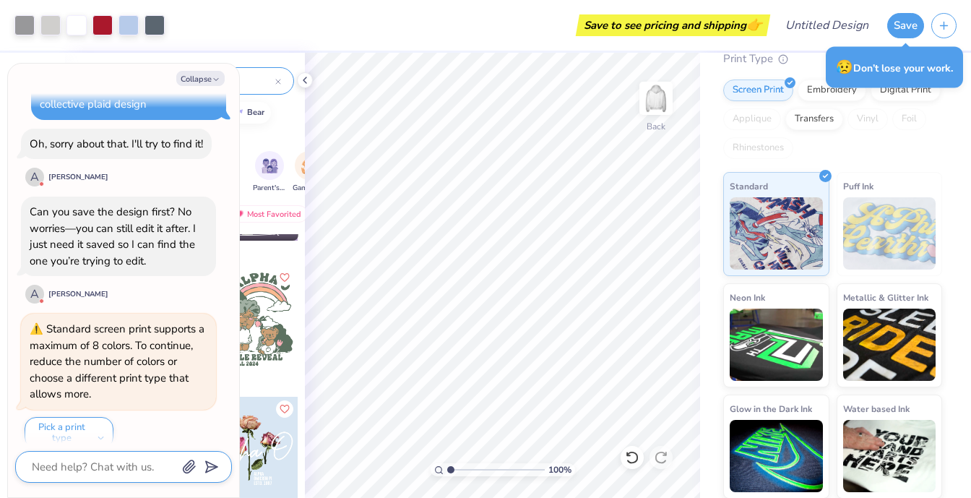
click at [117, 463] on textarea at bounding box center [103, 467] width 147 height 19
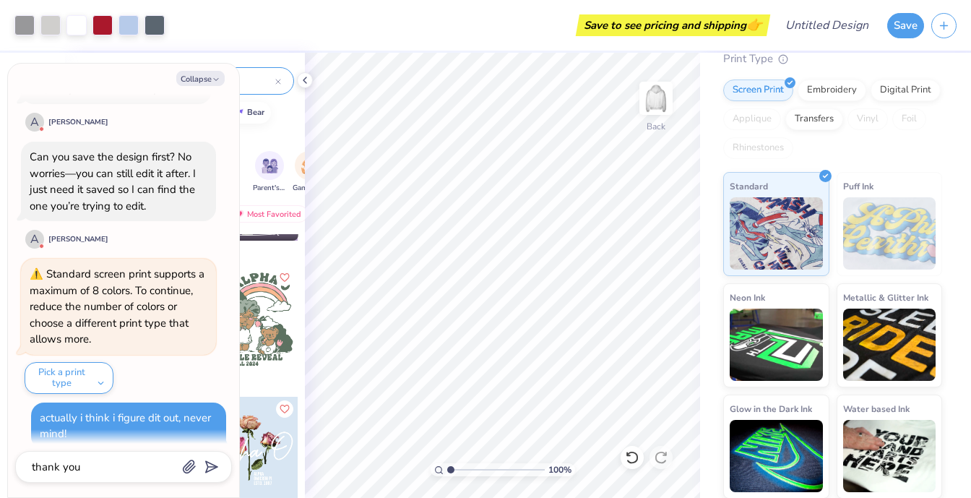
scroll to position [1104, 0]
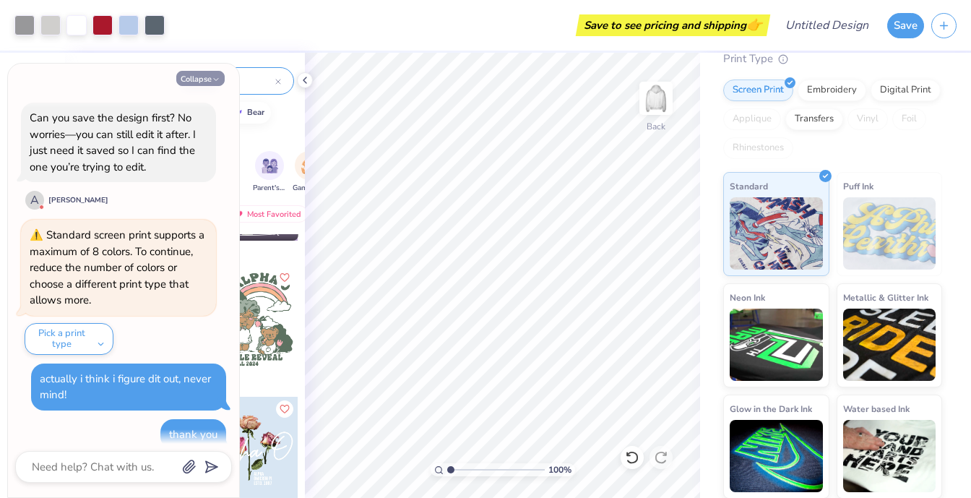
click at [209, 80] on button "Collapse" at bounding box center [200, 78] width 48 height 15
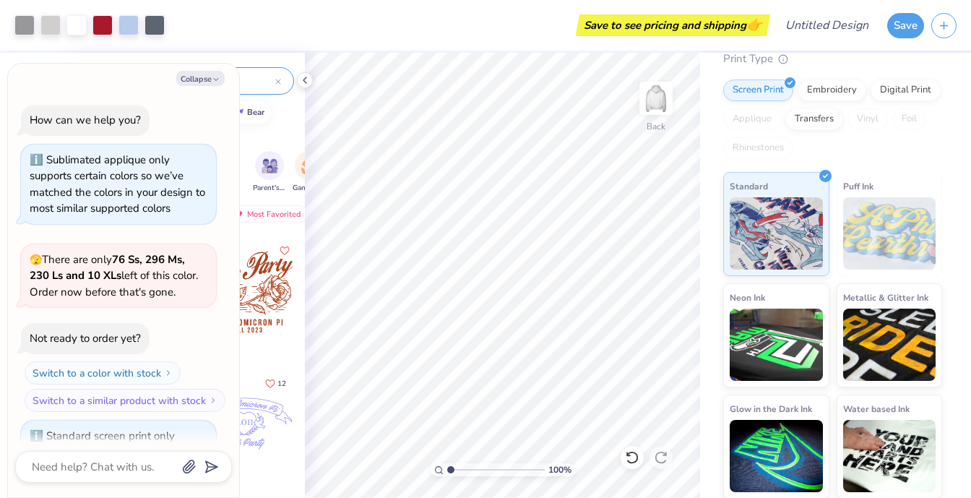
scroll to position [1172, 0]
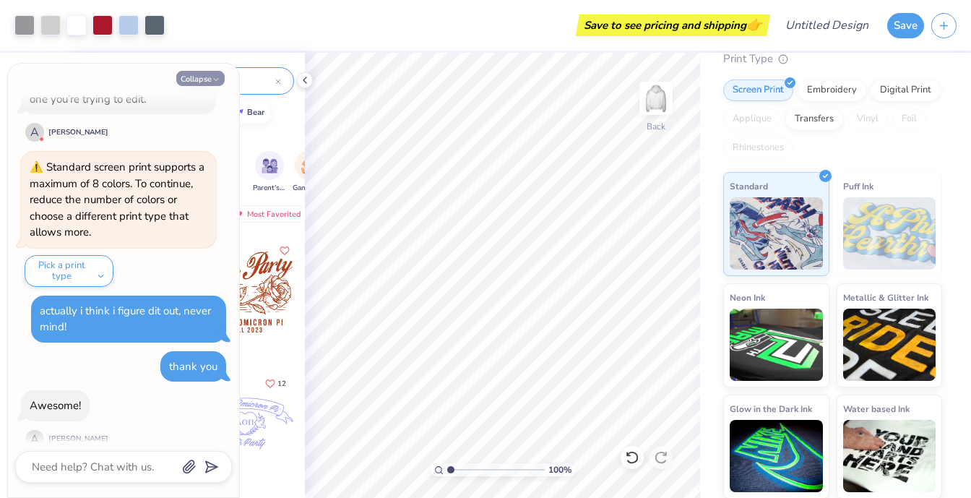
click at [216, 76] on icon "button" at bounding box center [216, 79] width 9 height 9
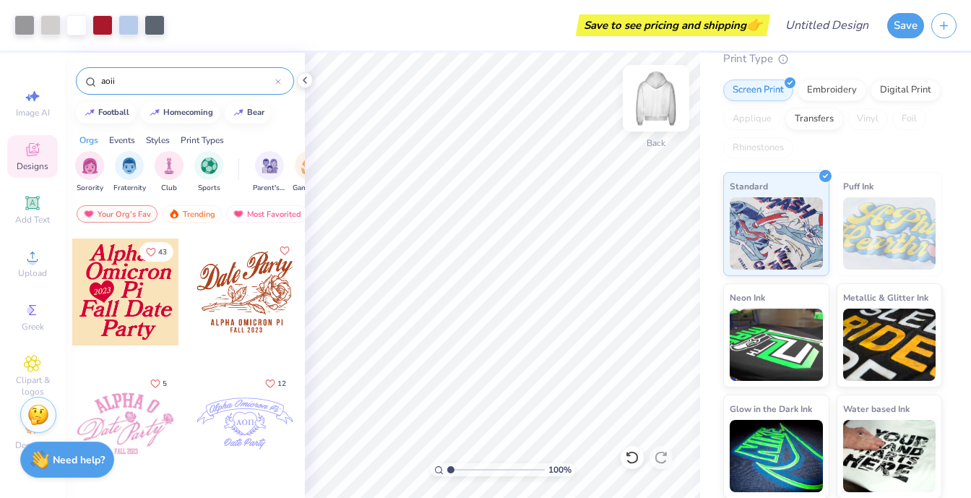
click at [658, 95] on img at bounding box center [656, 98] width 58 height 58
click at [83, 286] on div at bounding box center [125, 292] width 107 height 107
click at [651, 99] on img at bounding box center [656, 98] width 58 height 58
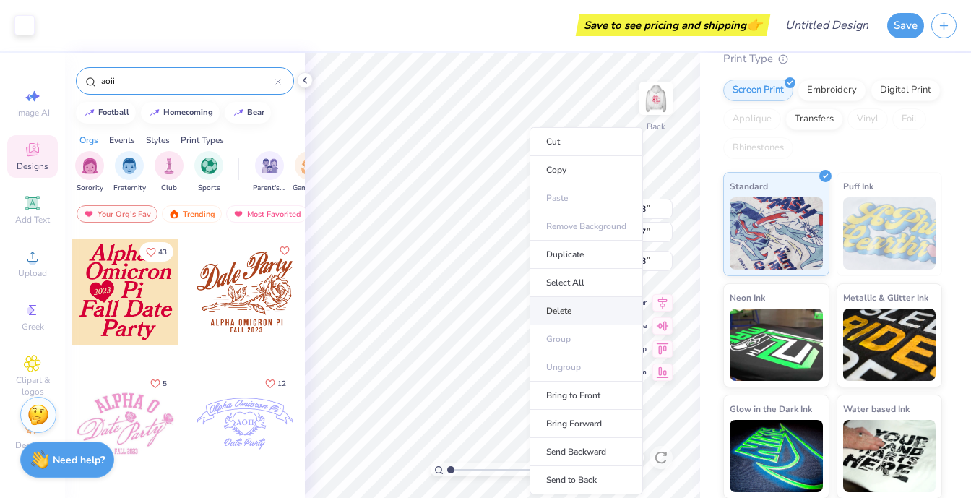
click at [581, 314] on li "Delete" at bounding box center [586, 311] width 113 height 28
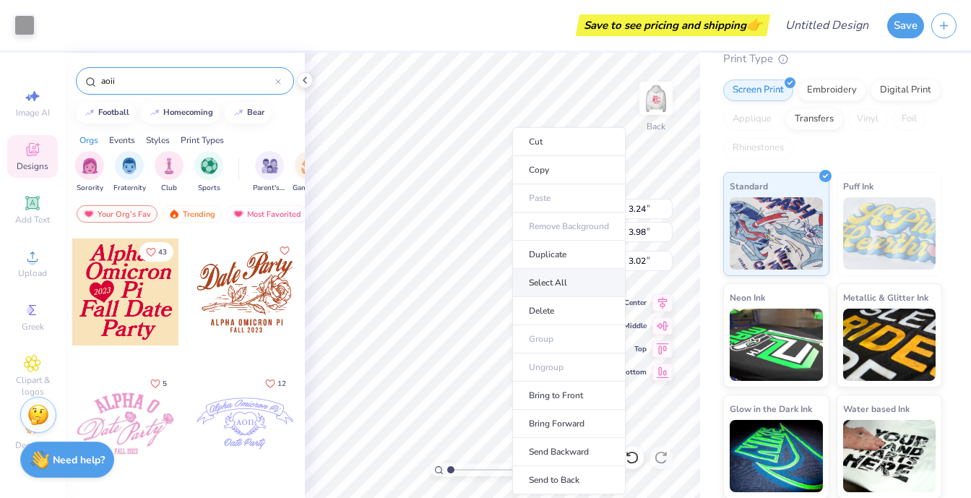
click at [580, 294] on li "Select All" at bounding box center [568, 283] width 113 height 28
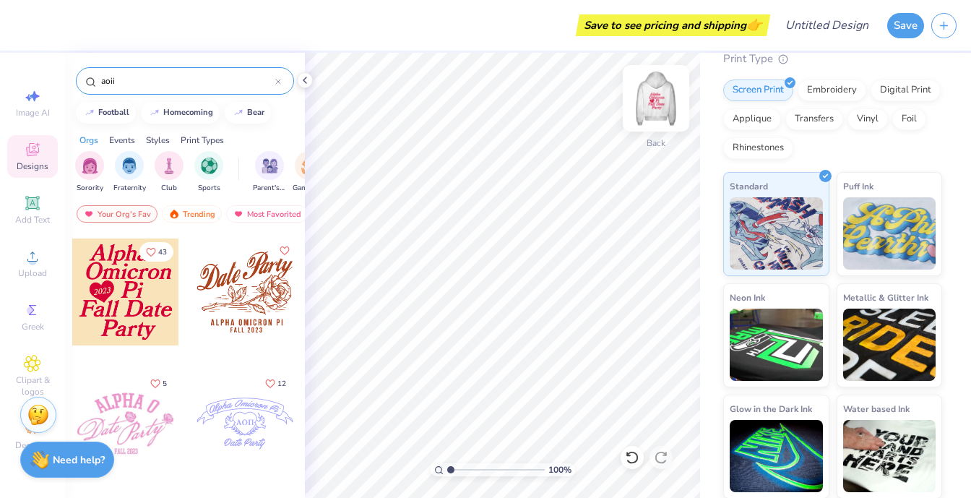
click at [660, 100] on img at bounding box center [656, 98] width 58 height 58
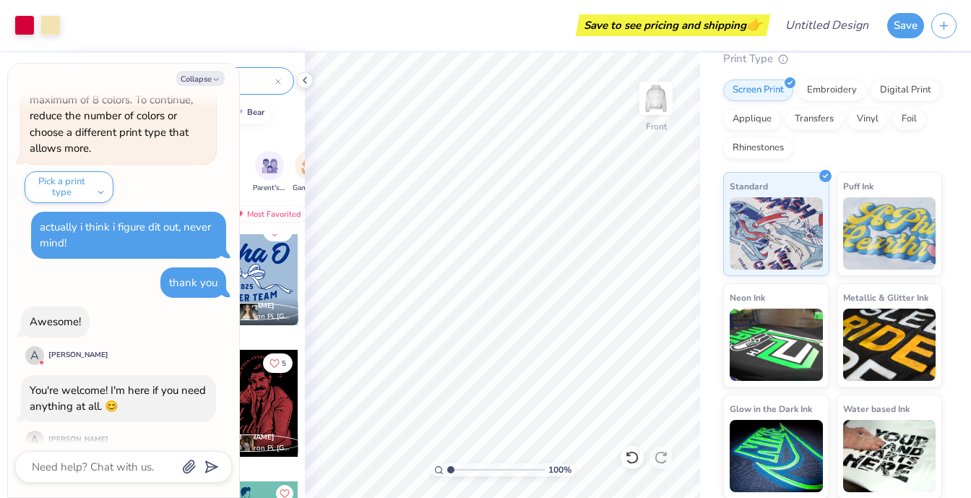
scroll to position [5543, 0]
click at [208, 77] on button "Collapse" at bounding box center [200, 78] width 48 height 15
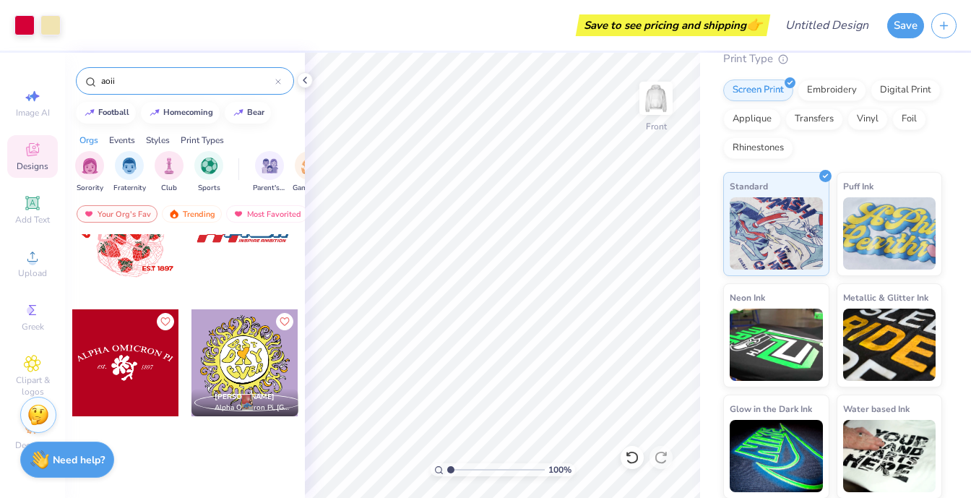
scroll to position [958, 0]
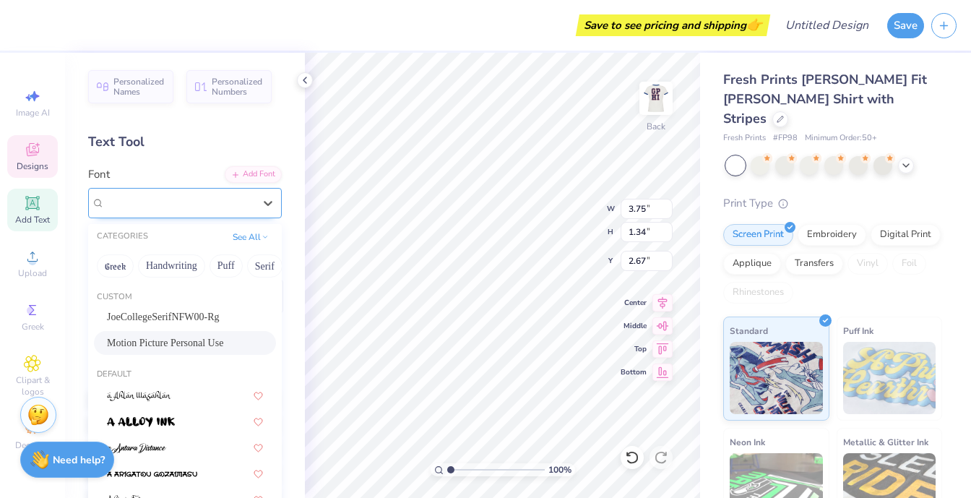
click at [218, 201] on div "Motion Picture Personal Use" at bounding box center [179, 203] width 152 height 22
click at [218, 201] on div "Motion Picture Personal Use" at bounding box center [179, 202] width 149 height 17
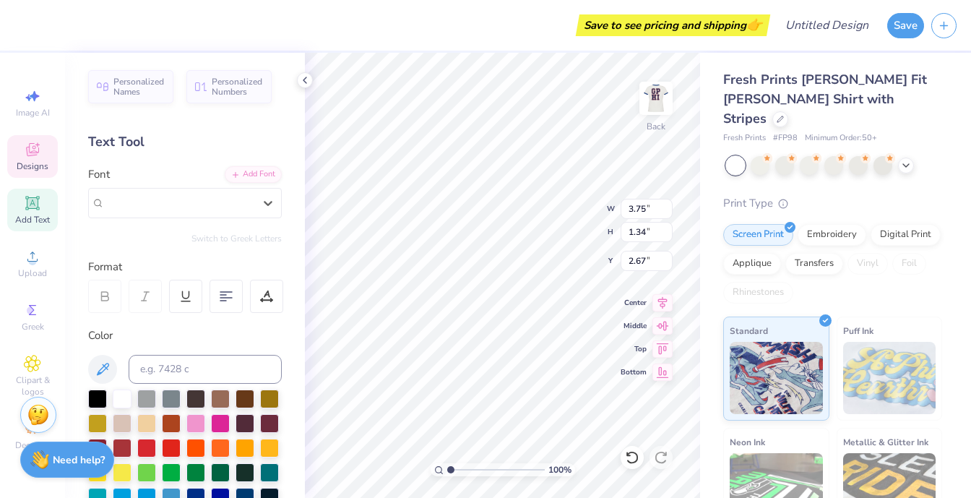
click at [140, 143] on div "Text Tool" at bounding box center [185, 142] width 194 height 20
click at [125, 134] on div "Text Tool" at bounding box center [185, 142] width 194 height 20
click at [127, 143] on div "Text Tool" at bounding box center [185, 142] width 194 height 20
click at [153, 98] on div "Personalized Names" at bounding box center [130, 84] width 85 height 33
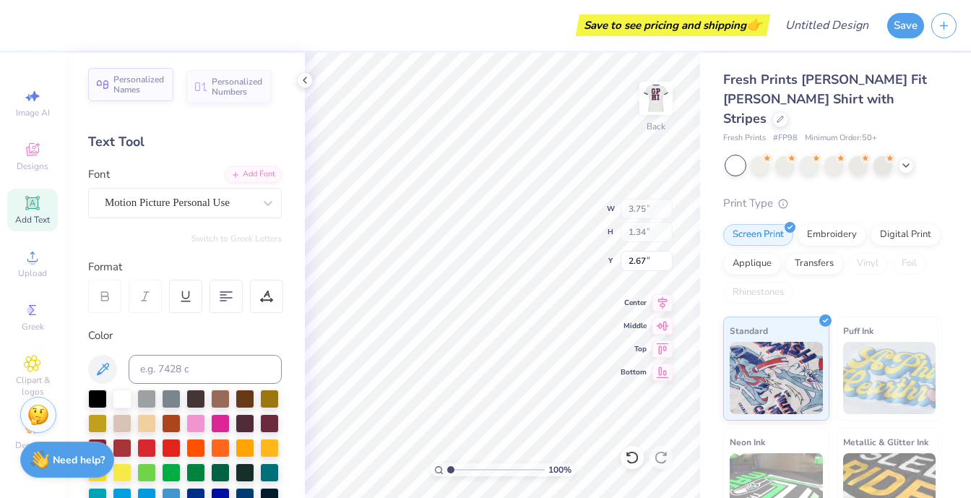
type input "9.32"
type input "1.50"
type input "9.25"
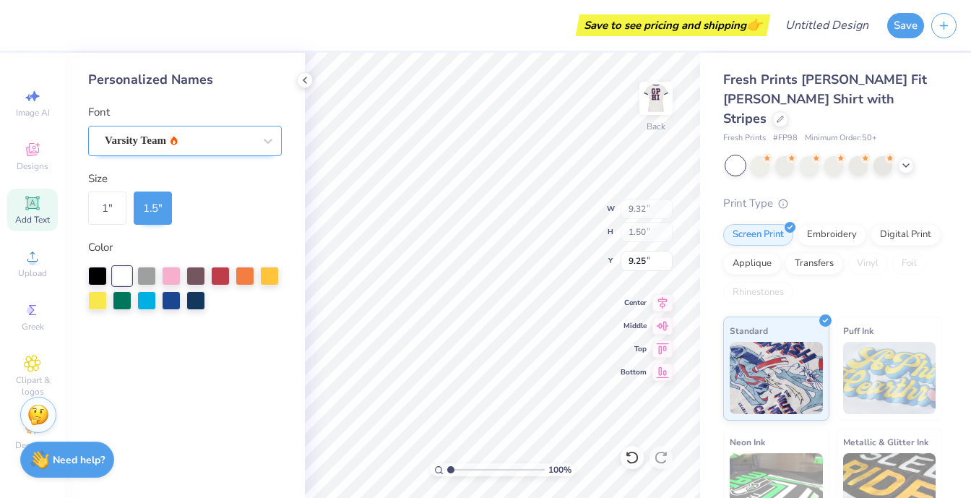
click at [198, 143] on div "Varsity Team" at bounding box center [179, 140] width 152 height 22
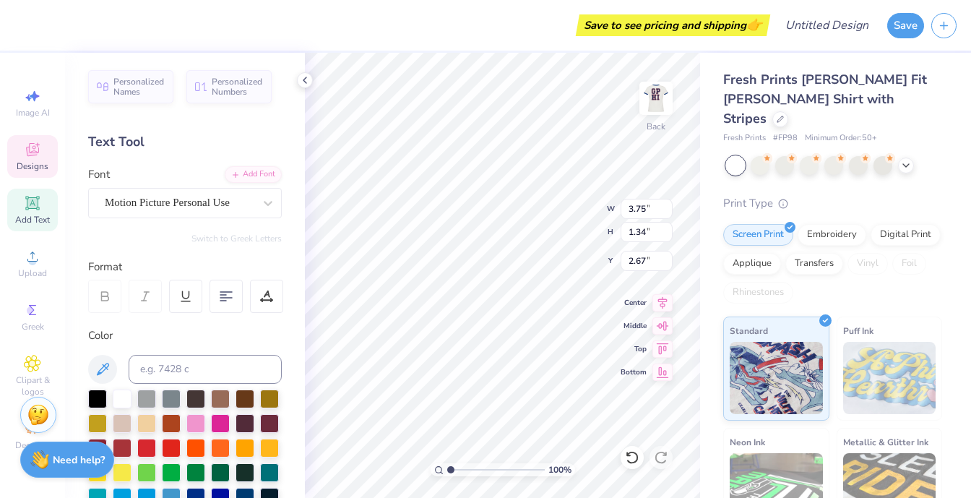
click at [133, 150] on div "Text Tool" at bounding box center [185, 142] width 194 height 20
click at [133, 146] on div "Text Tool" at bounding box center [185, 142] width 194 height 20
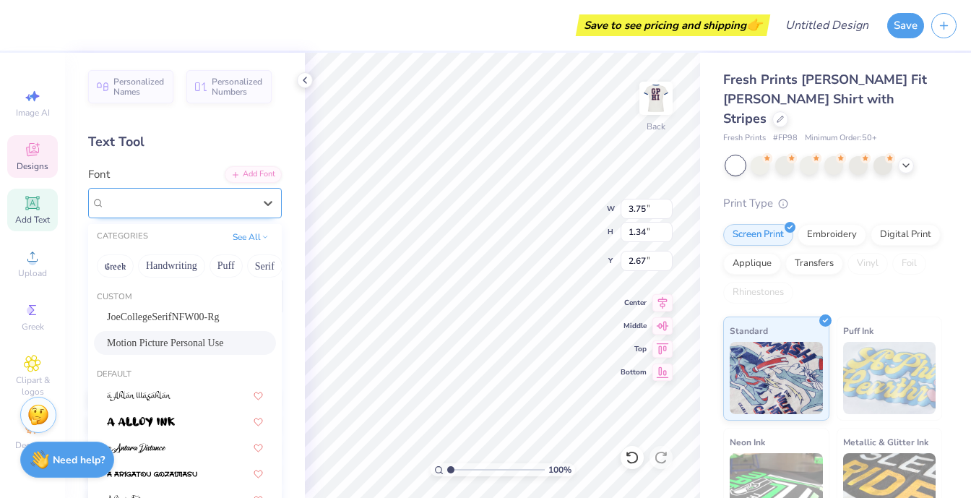
click at [225, 197] on div "Motion Picture Personal Use" at bounding box center [179, 203] width 152 height 22
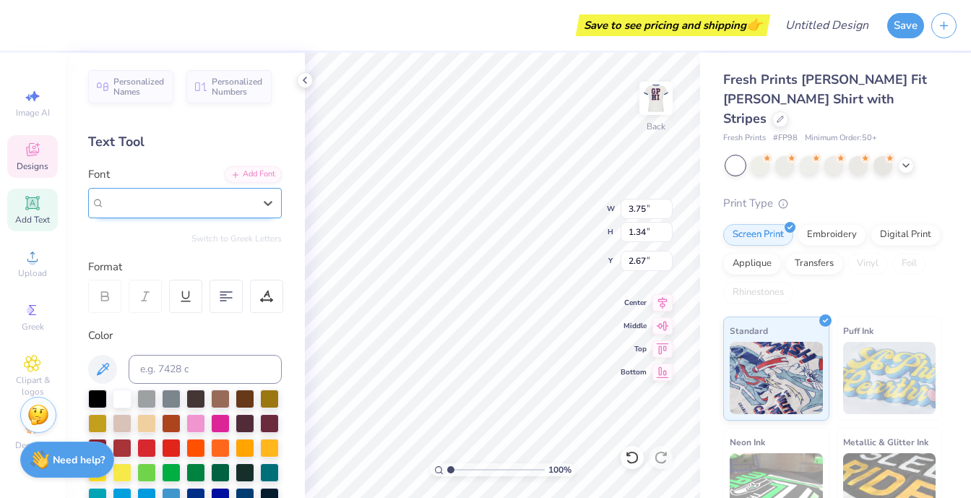
click at [225, 197] on div "Motion Picture Personal Use" at bounding box center [179, 202] width 149 height 17
